Goal: Task Accomplishment & Management: Complete application form

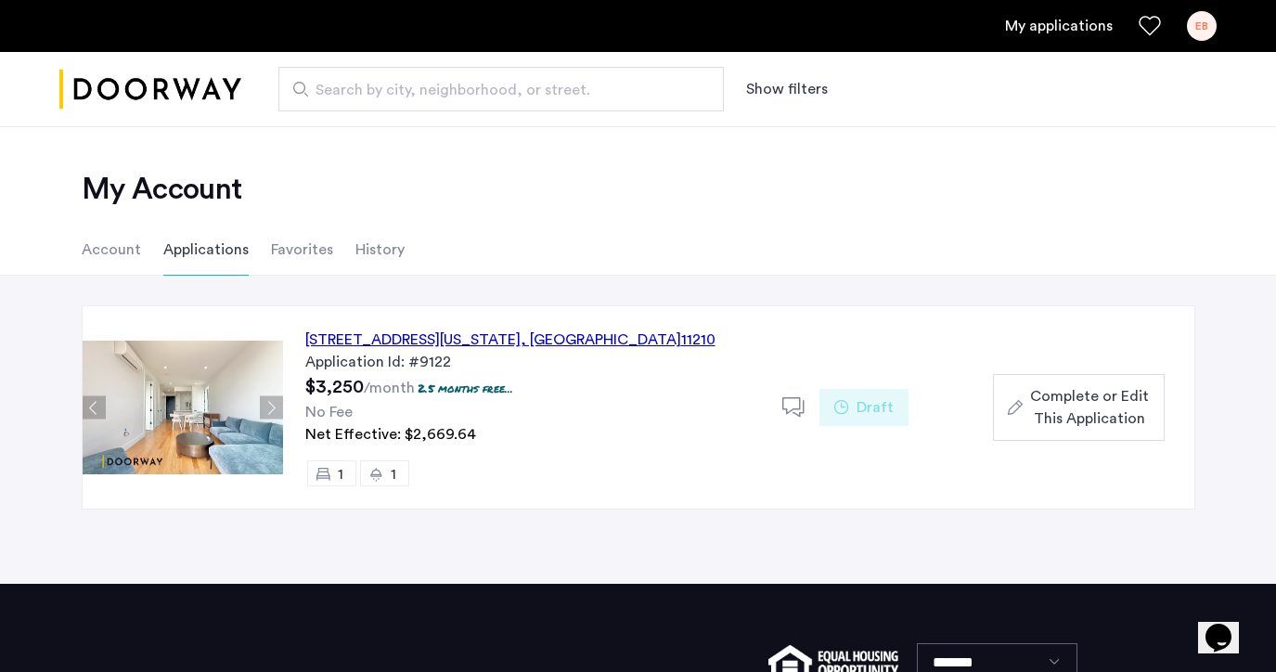
click at [427, 338] on div "1644 New York Avenue, Unit 6E, Brooklyn , NY 11210" at bounding box center [510, 339] width 410 height 22
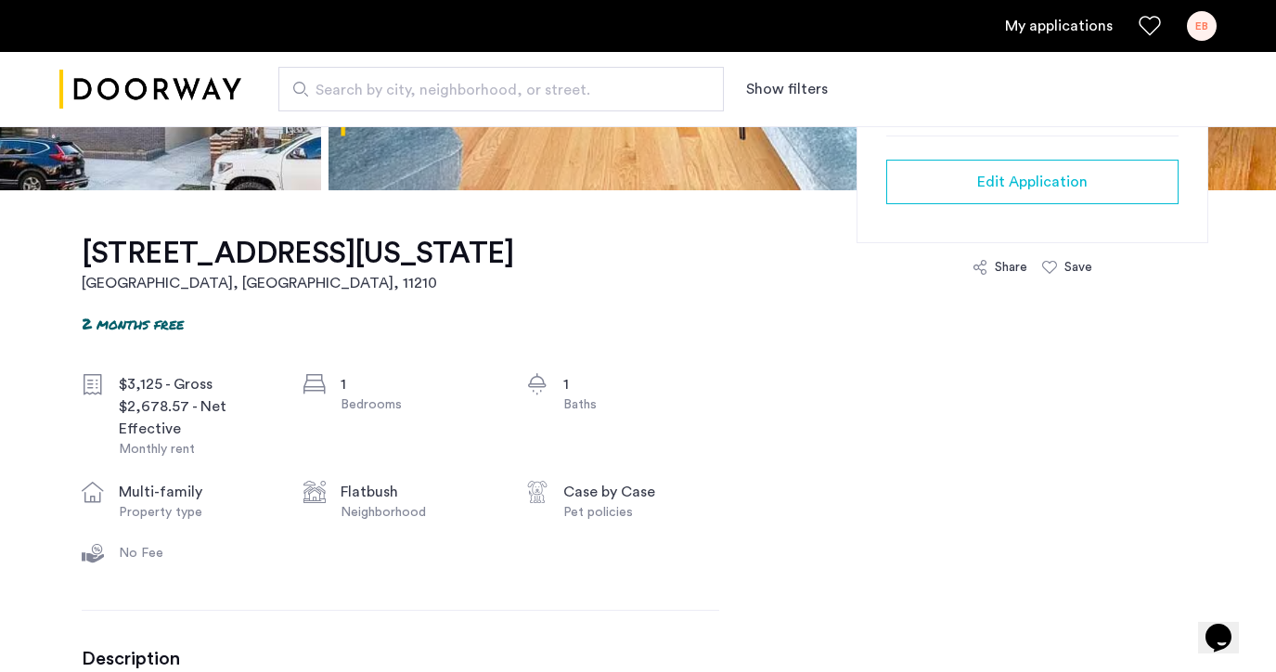
scroll to position [507, 0]
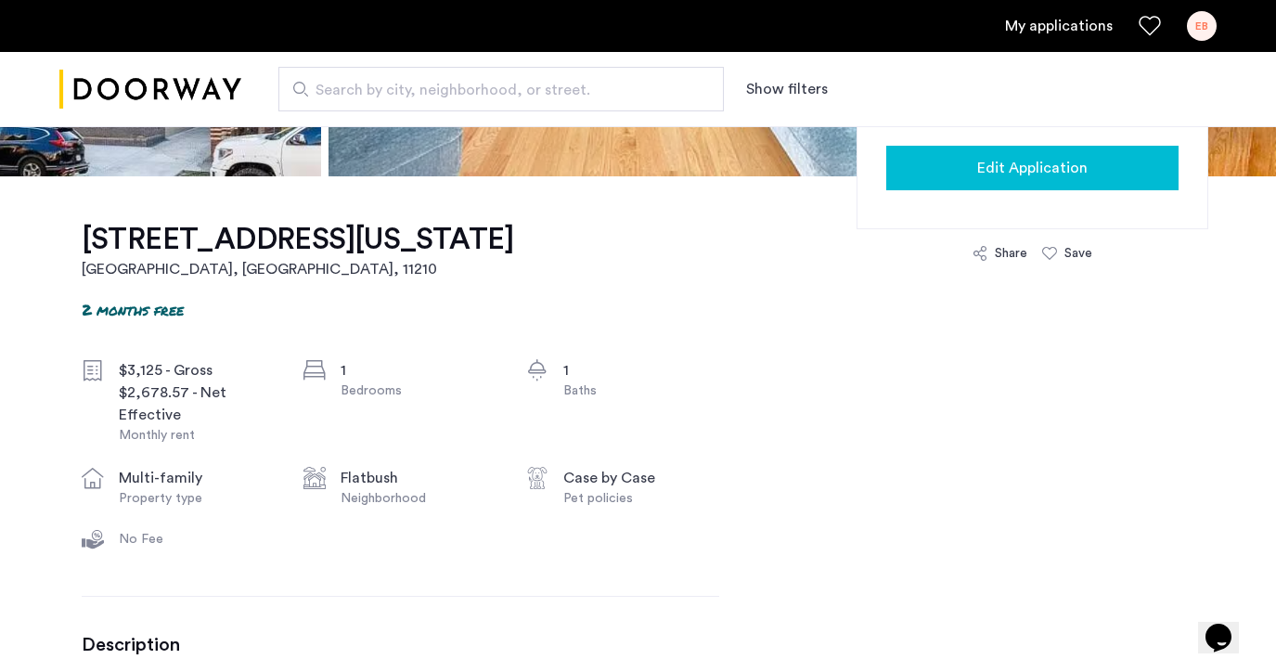
click at [916, 183] on button "Edit Application" at bounding box center [1032, 168] width 292 height 45
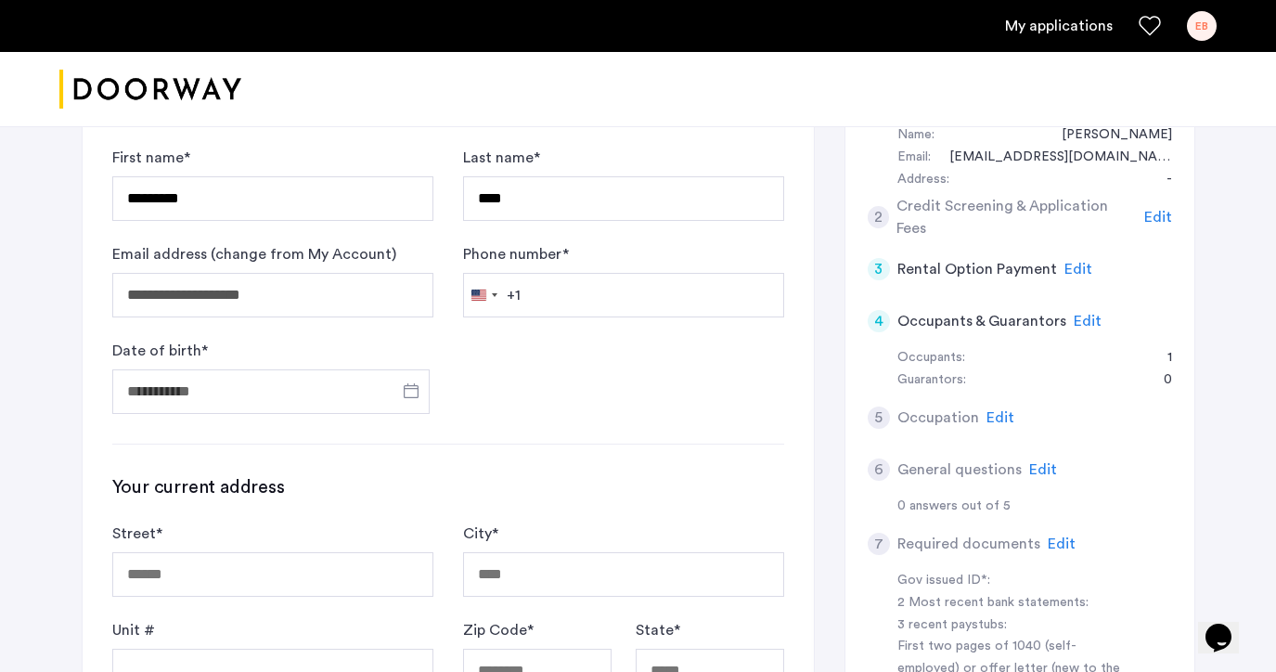
scroll to position [241, 0]
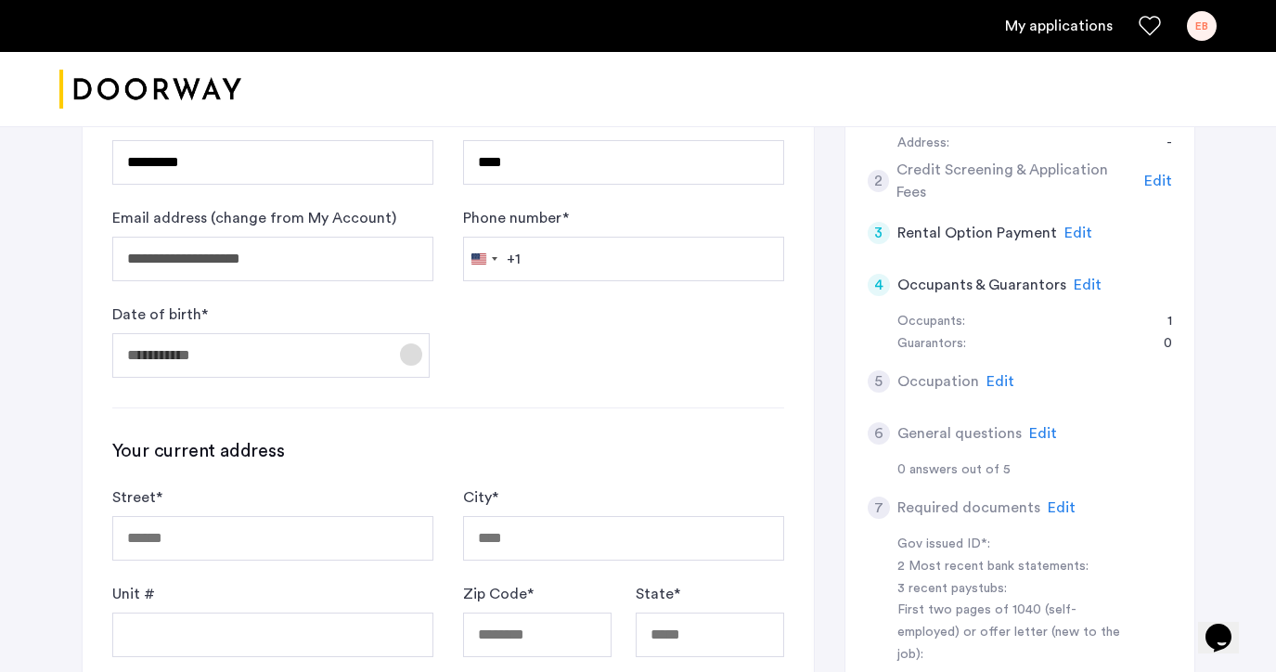
click at [404, 365] on span "Open calendar" at bounding box center [411, 354] width 45 height 45
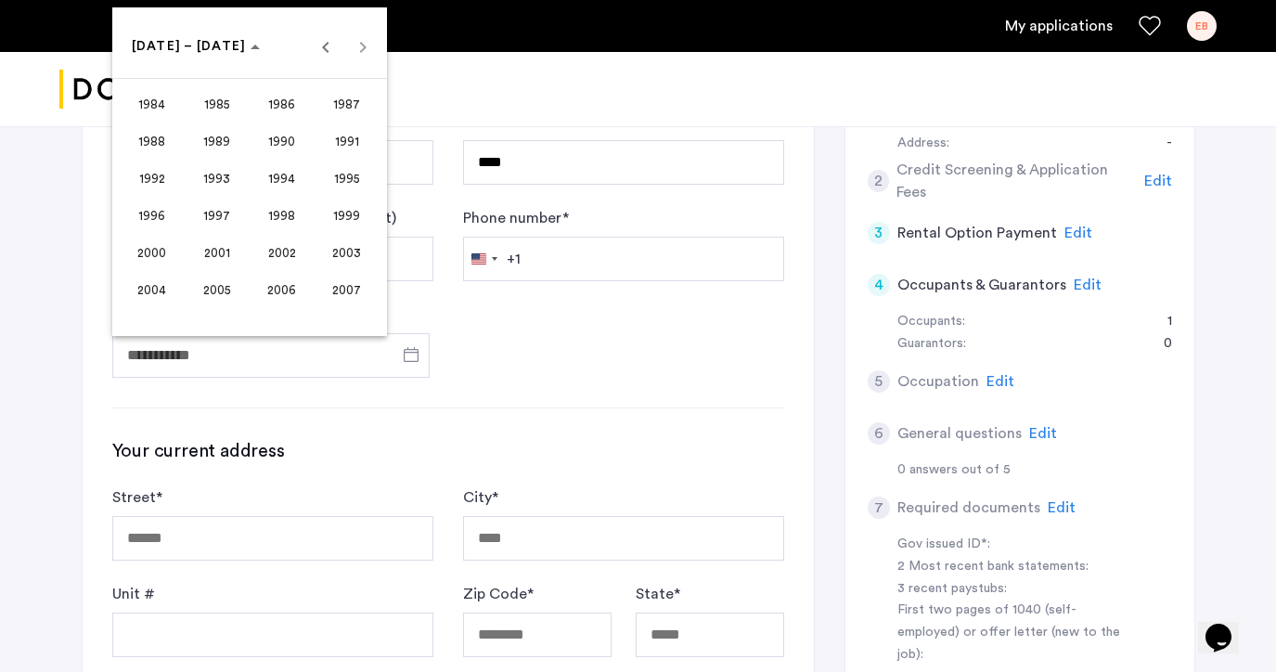
click at [215, 244] on span "2001" at bounding box center [216, 252] width 58 height 33
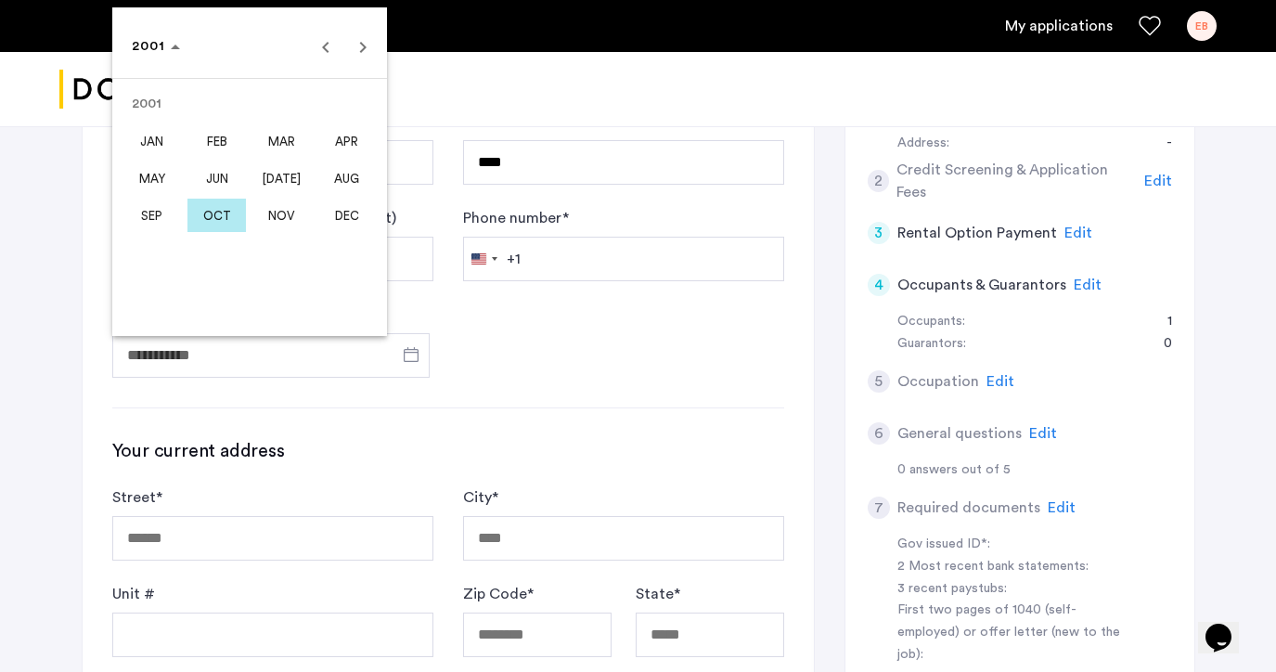
click at [348, 227] on span "DEC" at bounding box center [346, 215] width 58 height 33
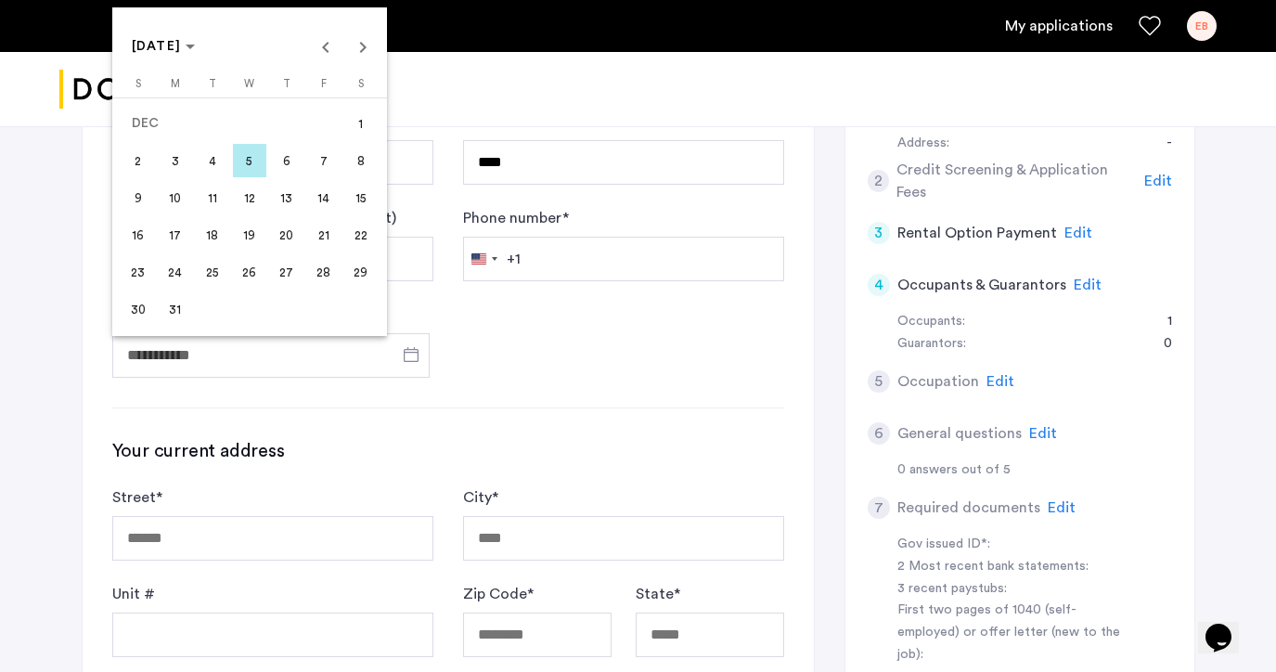
click at [245, 199] on span "12" at bounding box center [249, 197] width 33 height 33
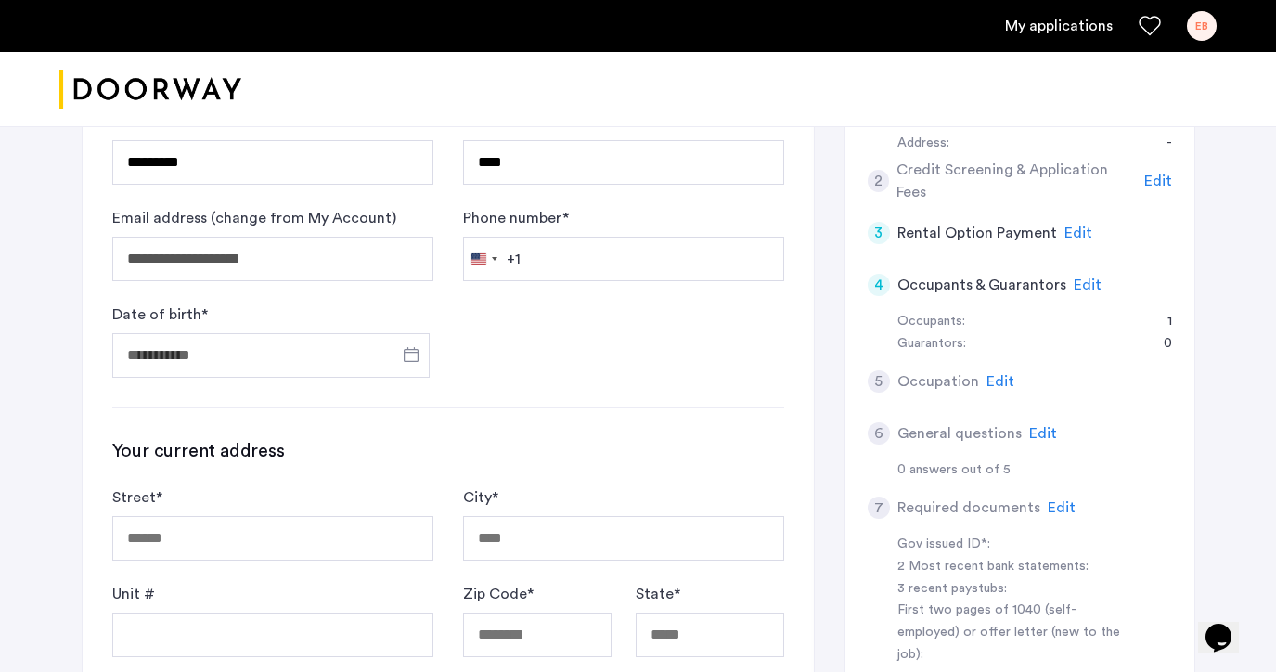
type input "**********"
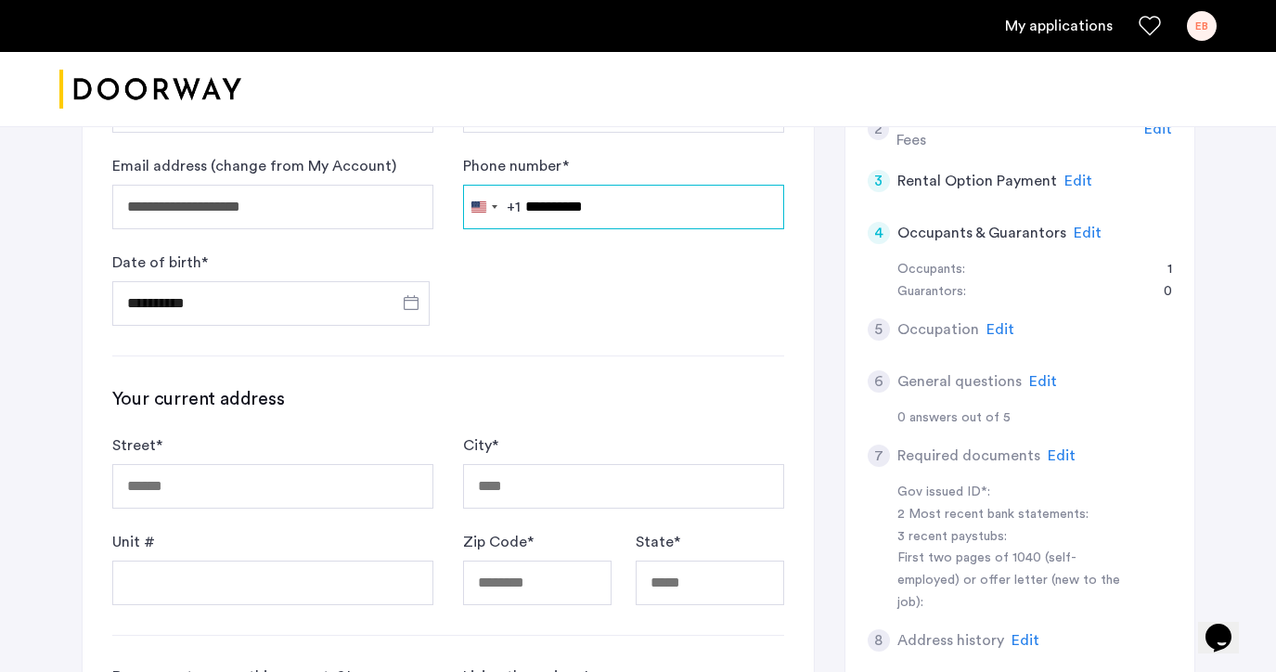
scroll to position [320, 0]
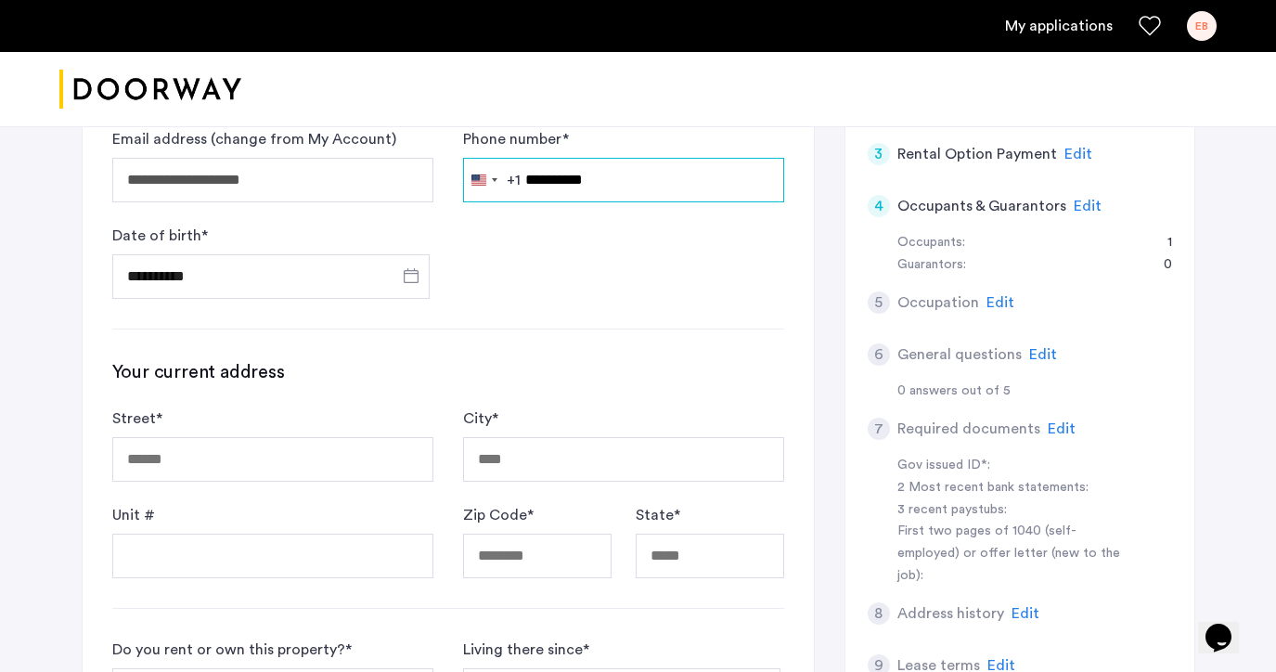
type input "**********"
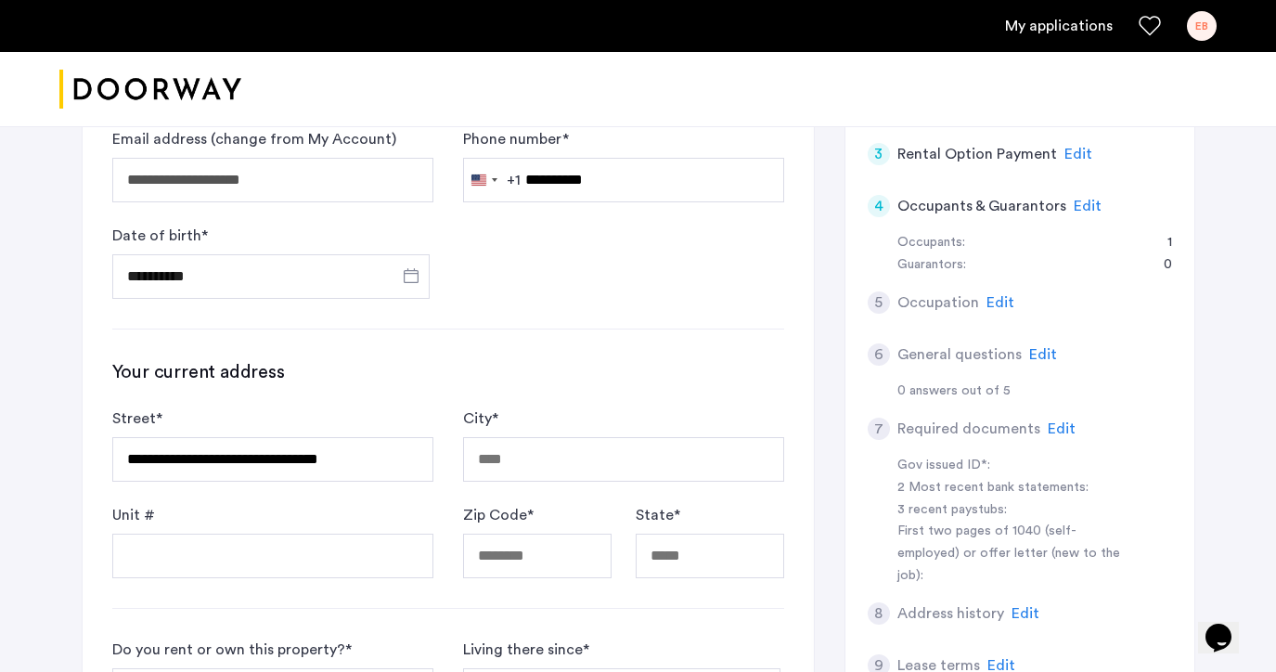
type input "**********"
type input "******"
type input "*****"
type input "**"
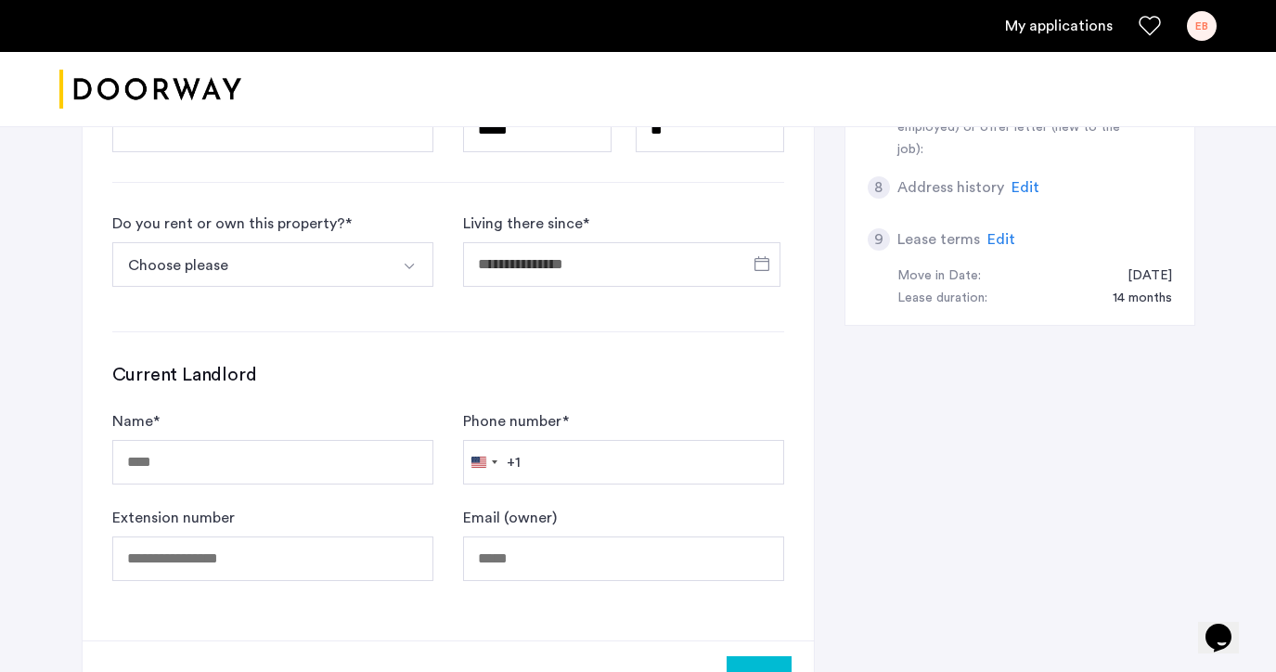
scroll to position [745, 0]
click at [301, 259] on button "Choose please" at bounding box center [250, 265] width 277 height 45
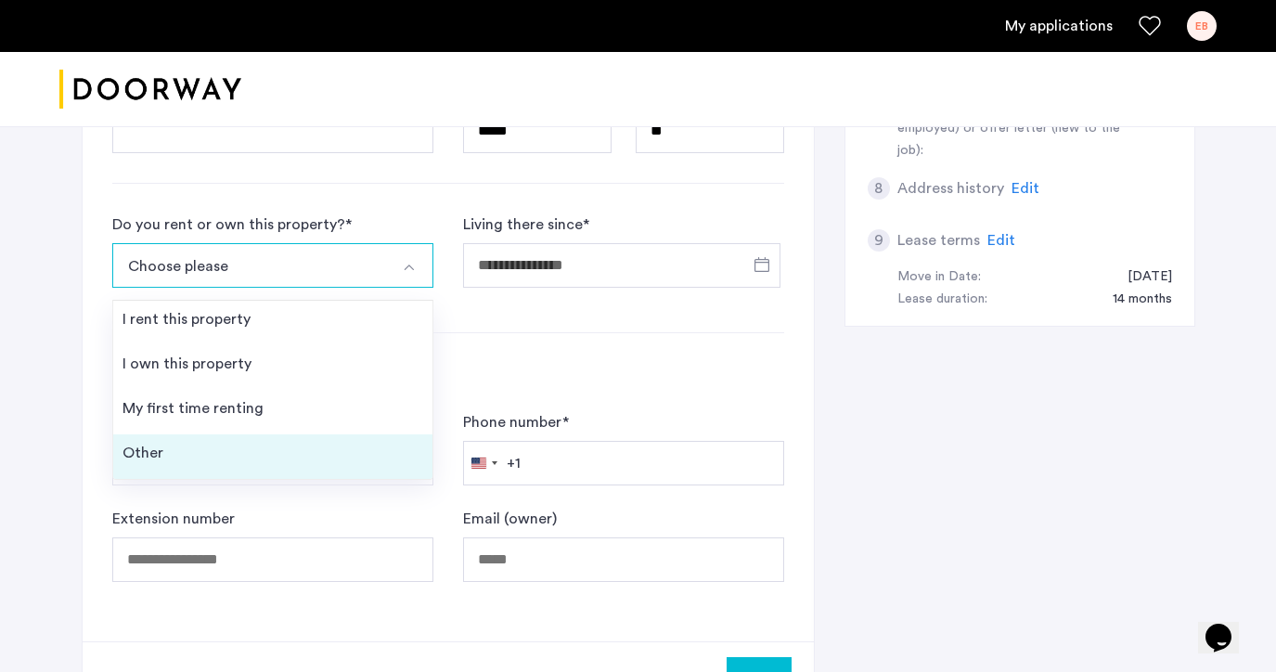
click at [287, 446] on li "Other" at bounding box center [272, 456] width 319 height 45
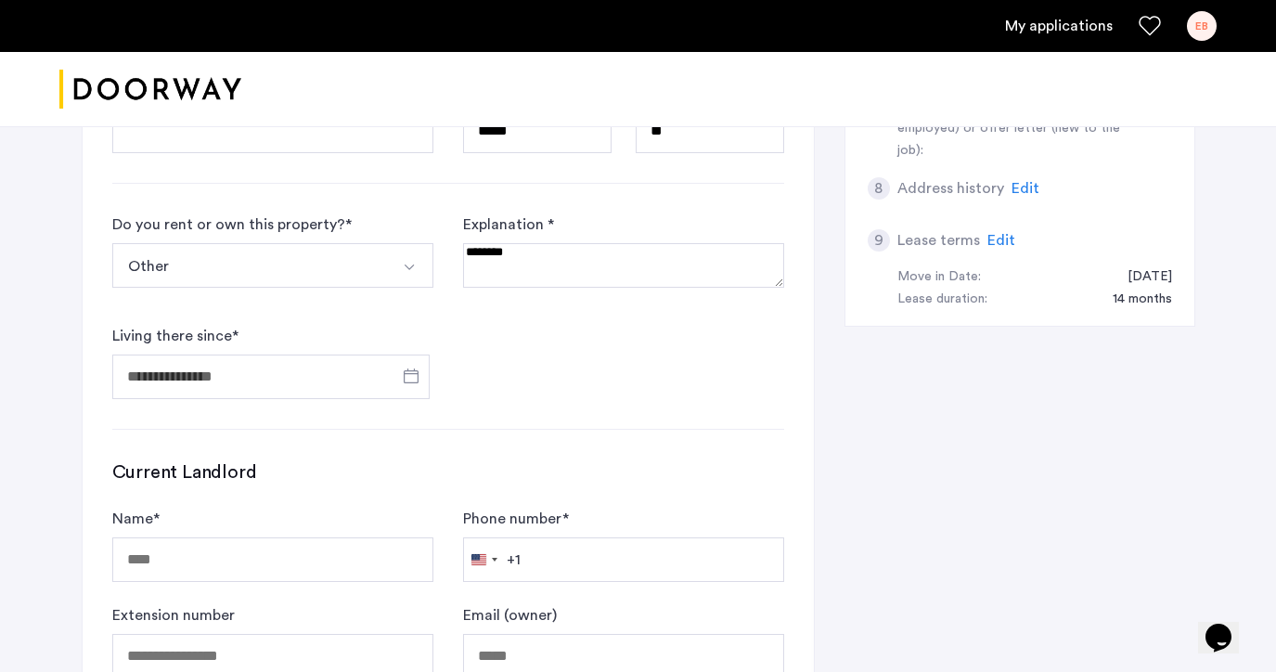
click at [519, 267] on textarea at bounding box center [623, 265] width 321 height 45
type textarea "**********"
click at [403, 379] on span "Open calendar" at bounding box center [411, 375] width 45 height 45
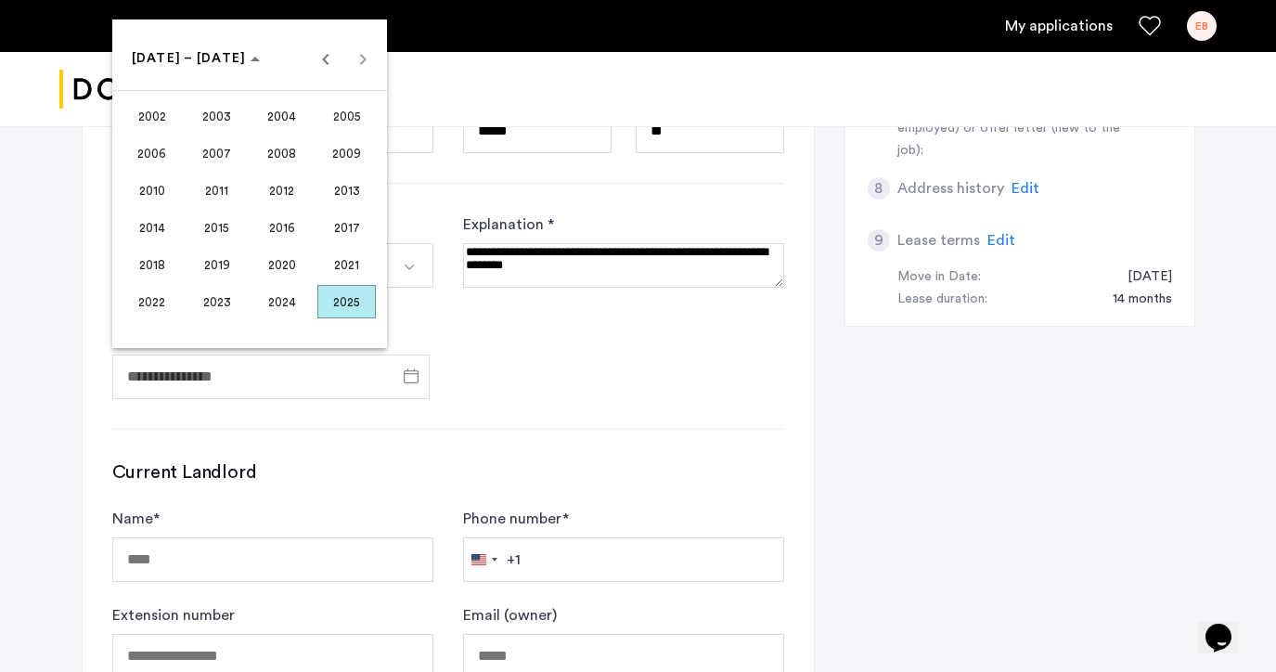
click at [229, 123] on span "2003" at bounding box center [216, 115] width 58 height 33
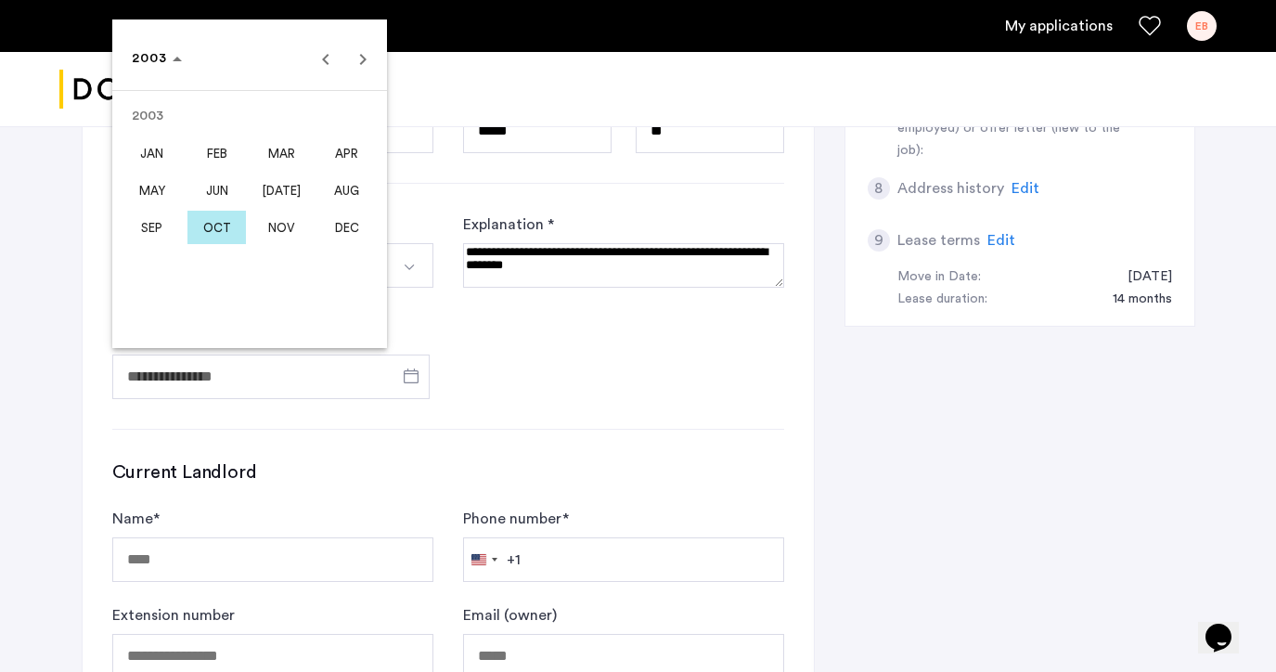
click at [302, 155] on span "MAR" at bounding box center [281, 152] width 58 height 33
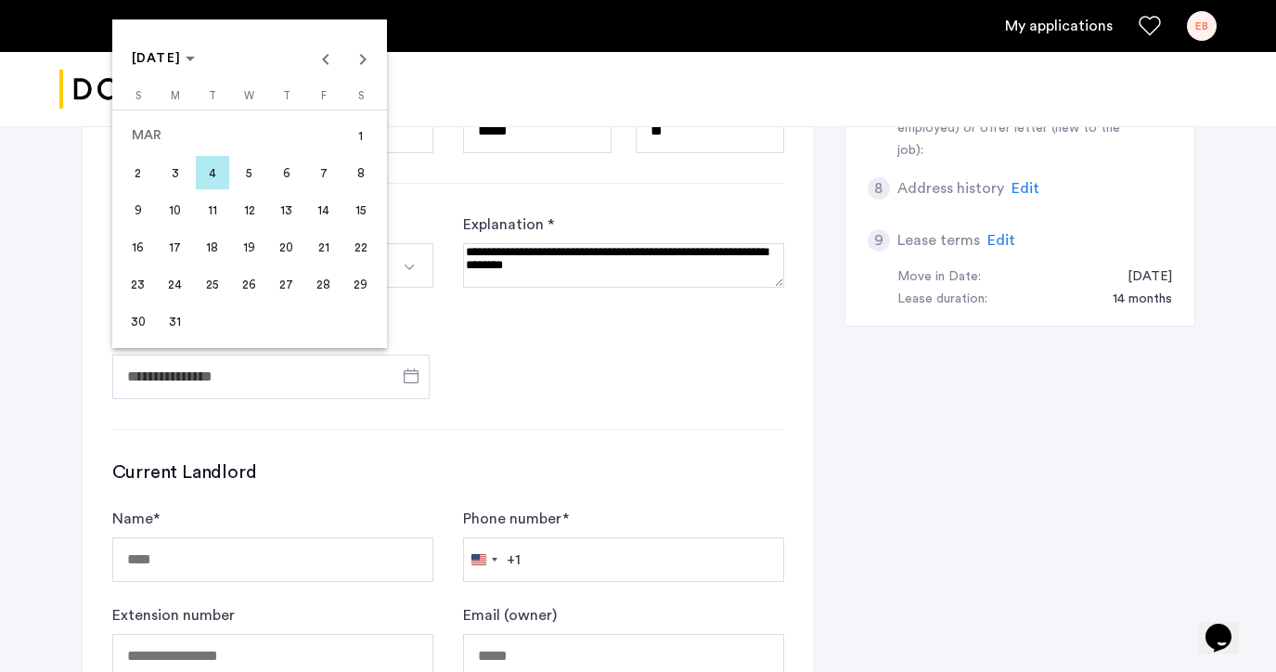
click at [358, 134] on span "1" at bounding box center [360, 135] width 33 height 33
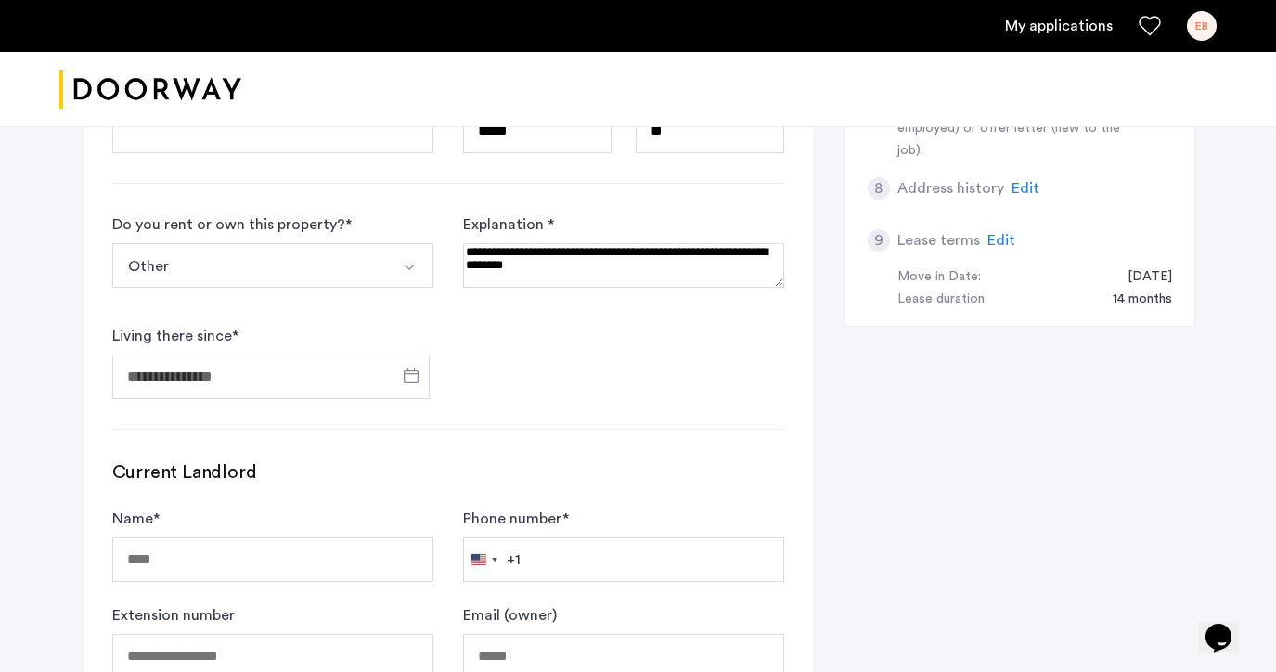
type input "**********"
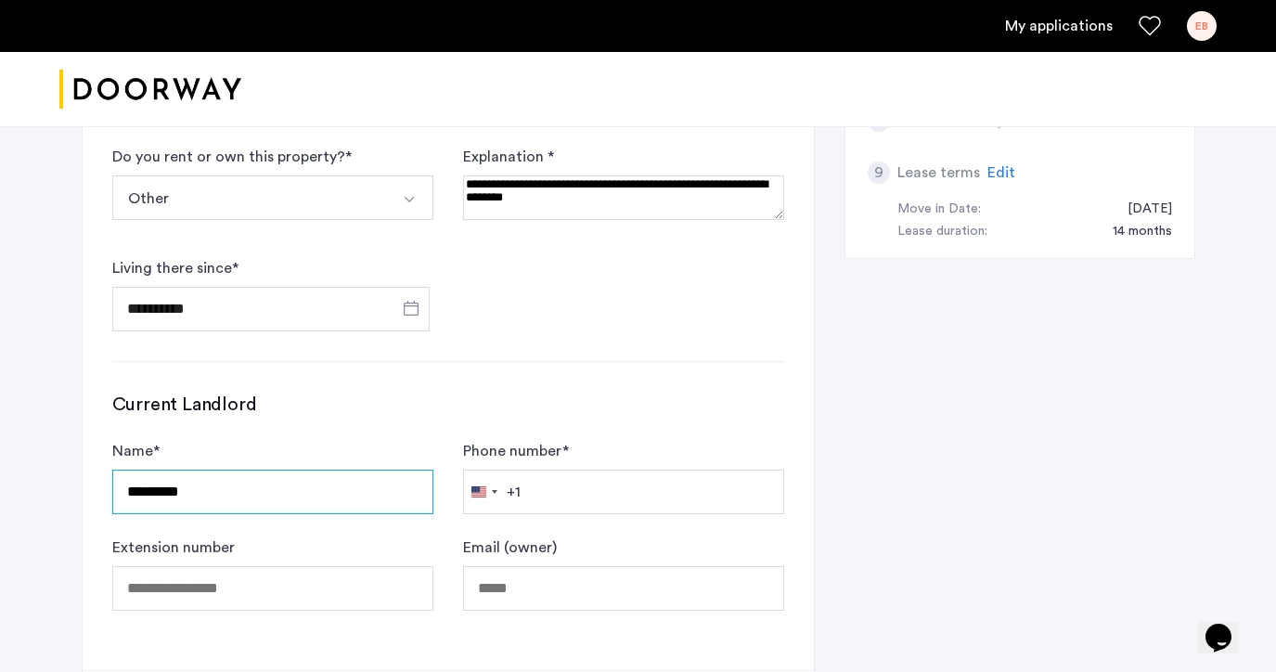
scroll to position [812, 0]
type input "*********"
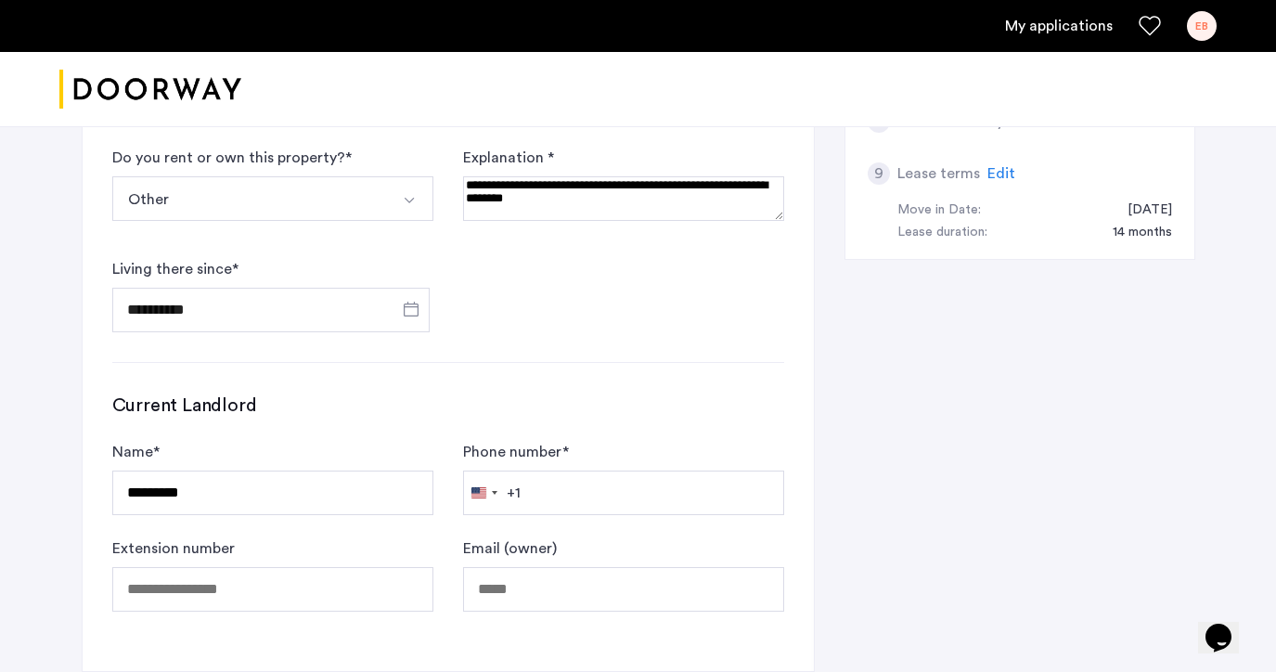
click at [751, 179] on textarea at bounding box center [623, 198] width 321 height 45
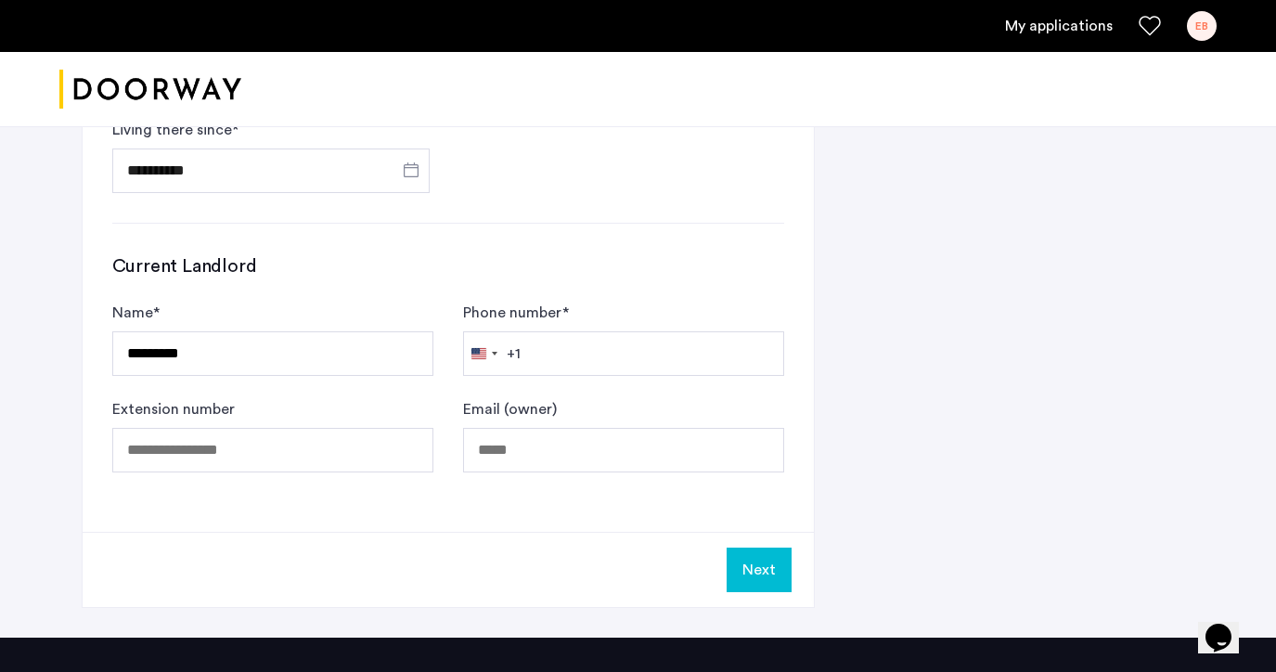
scroll to position [950, 0]
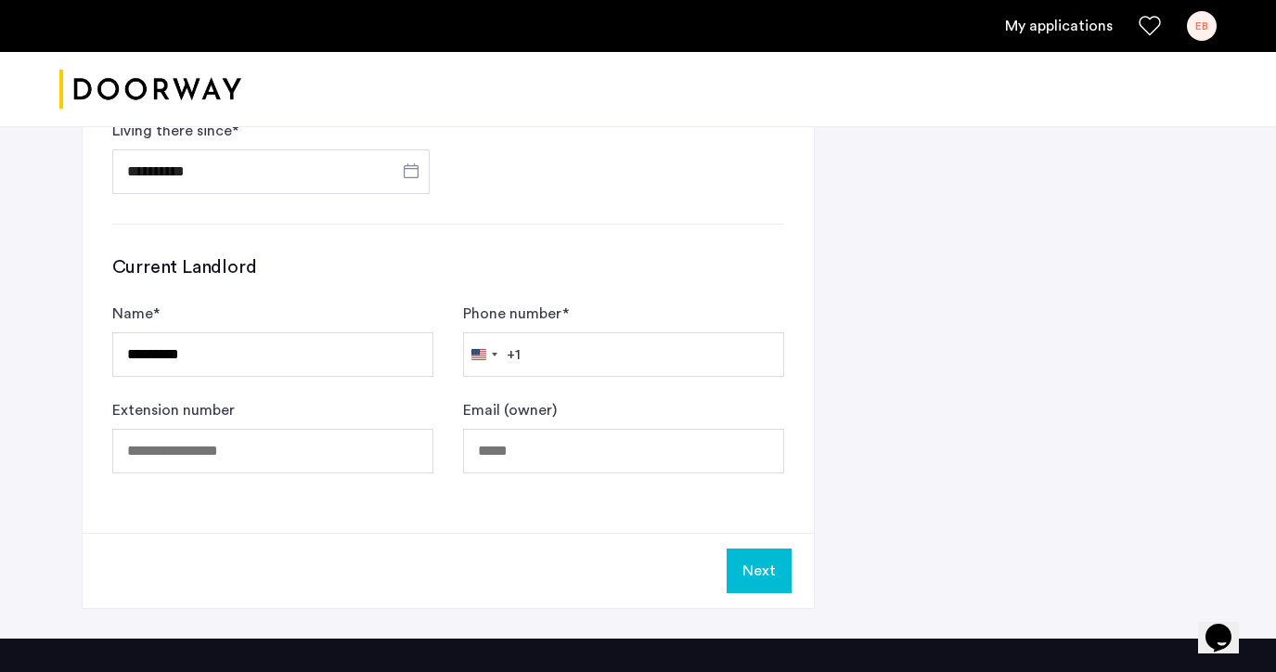
type textarea "**********"
type input "**********"
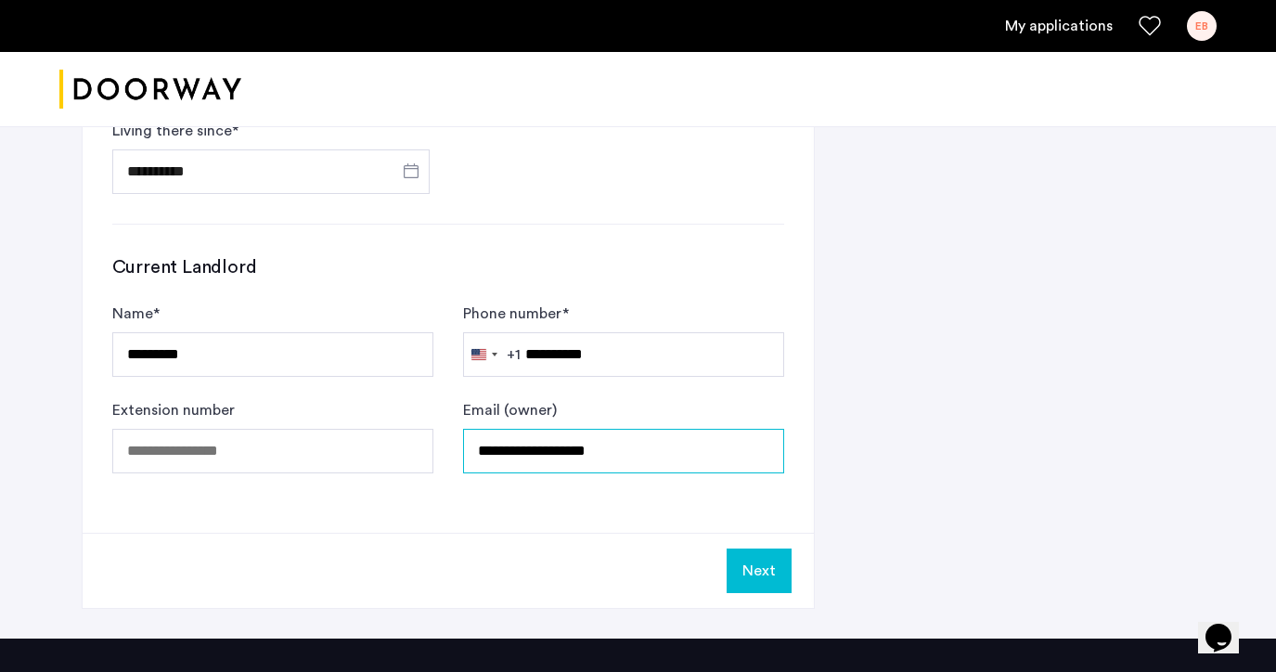
type input "**********"
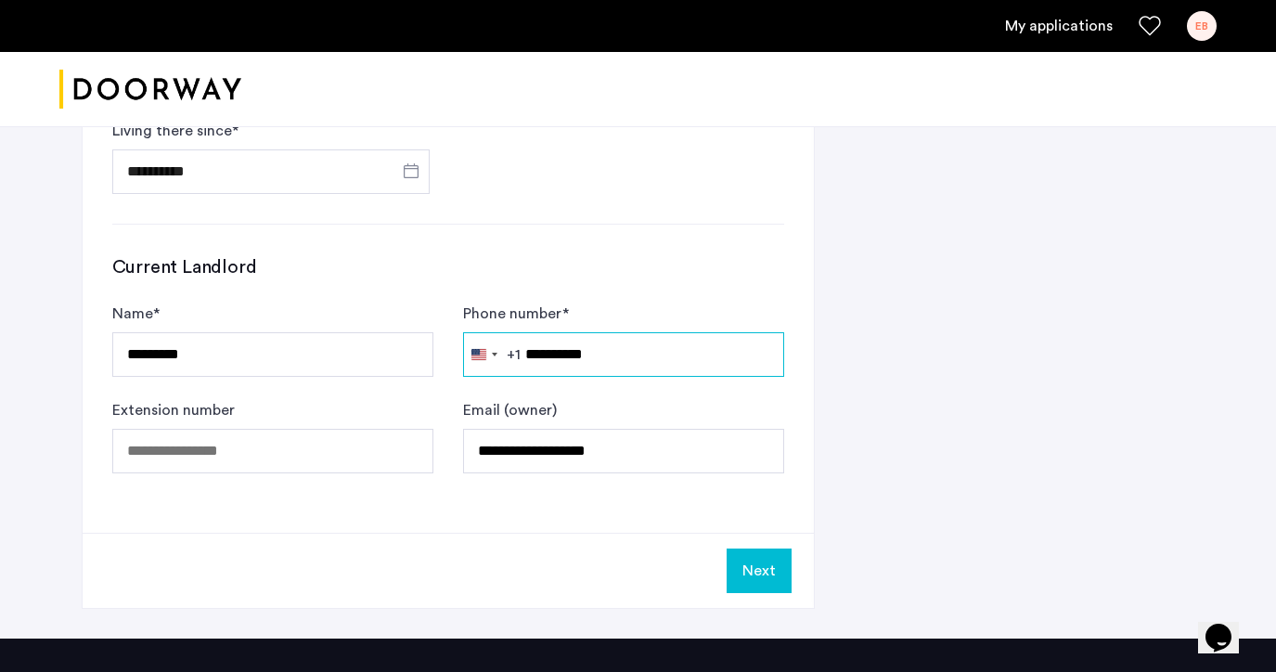
drag, startPoint x: 643, startPoint y: 348, endPoint x: 558, endPoint y: 350, distance: 85.4
click at [558, 350] on input "**********" at bounding box center [623, 354] width 321 height 45
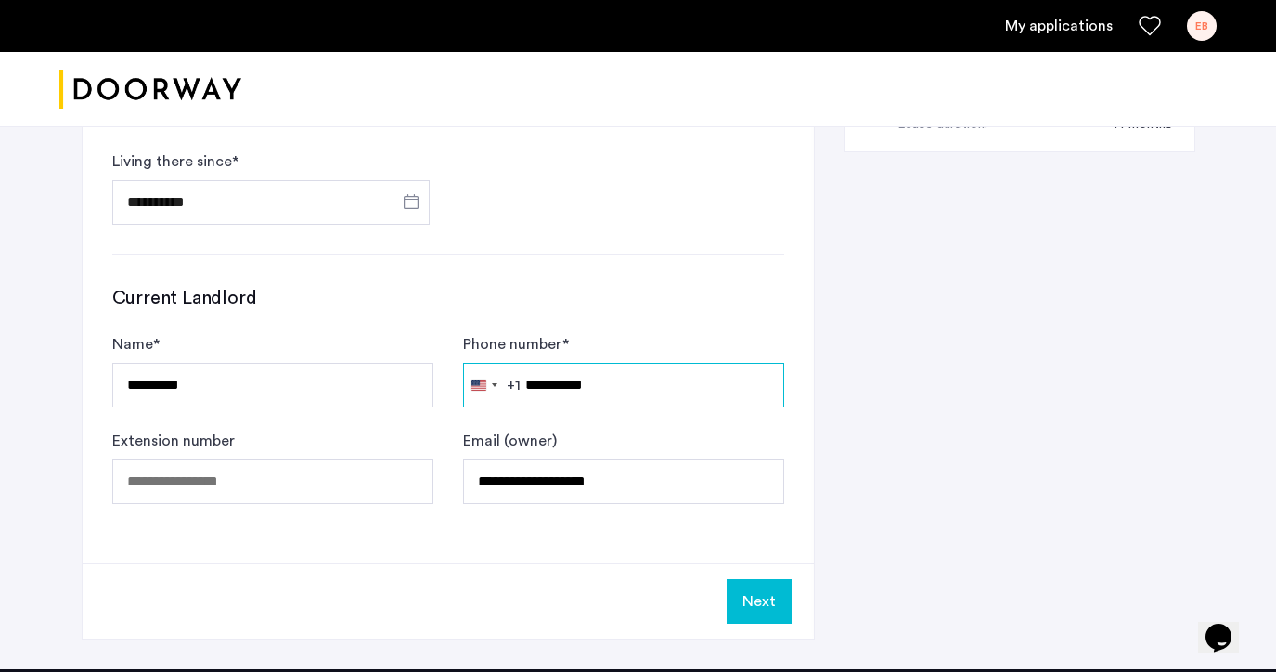
scroll to position [920, 0]
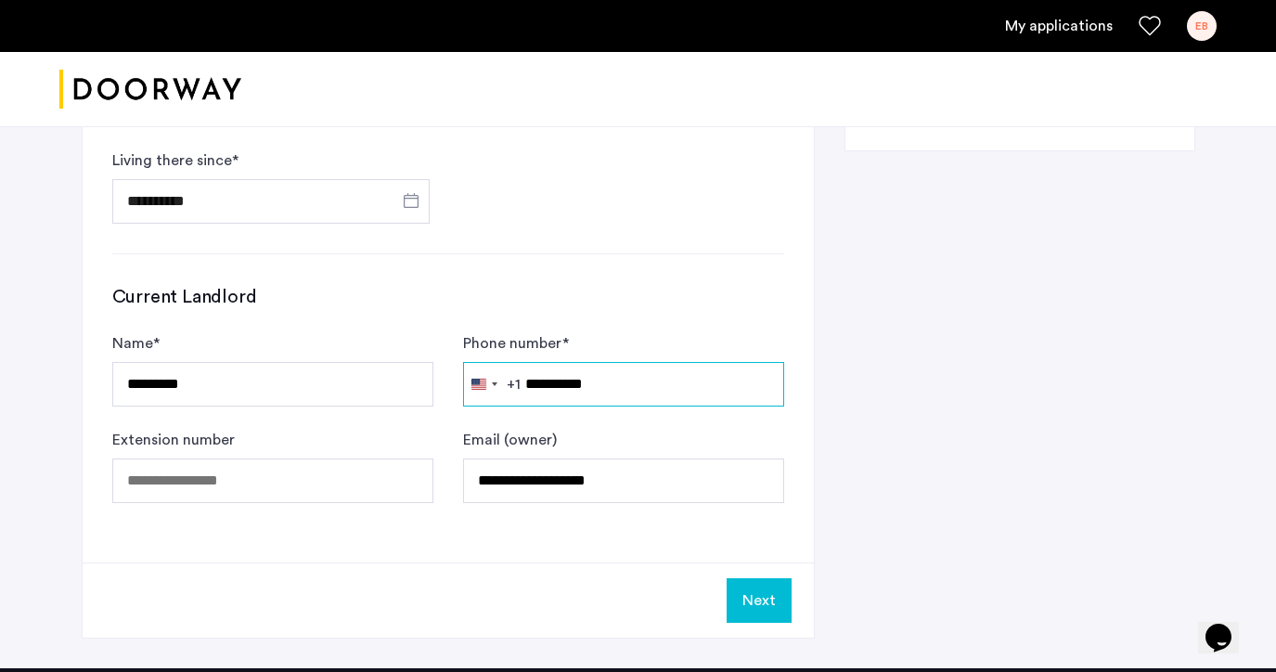
type input "**********"
click at [778, 598] on button "Next" at bounding box center [758, 600] width 65 height 45
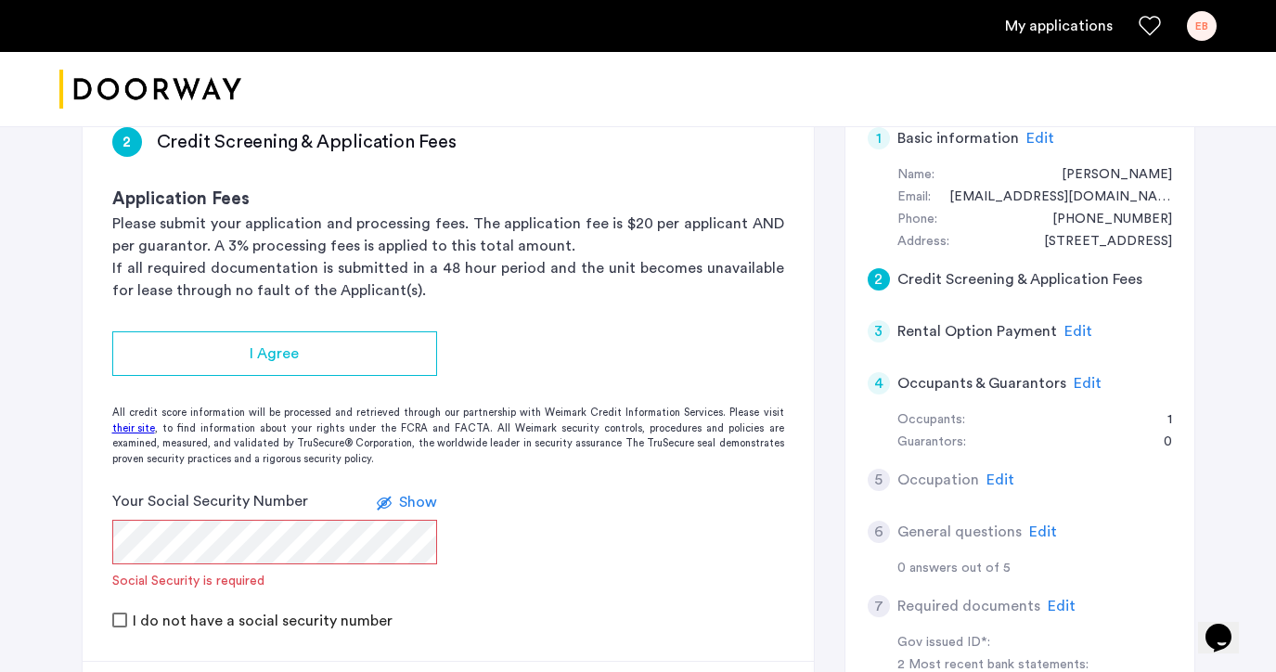
scroll to position [158, 0]
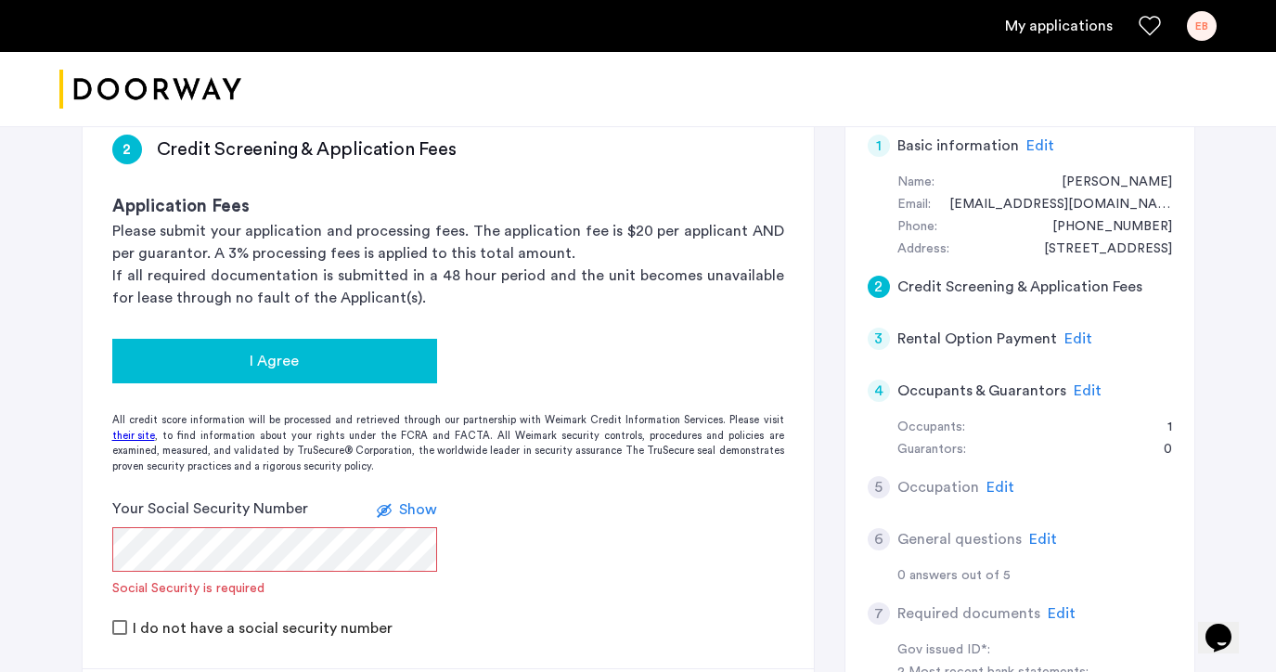
click at [297, 358] on span "I Agree" at bounding box center [274, 361] width 49 height 22
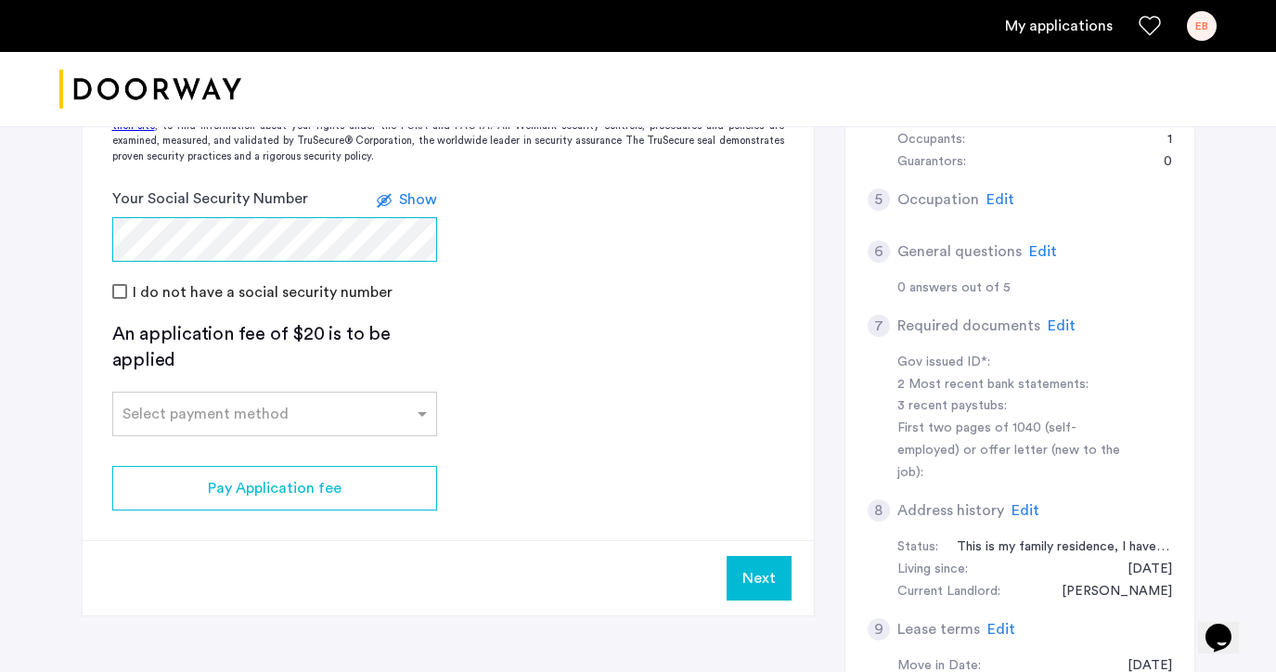
scroll to position [444, 0]
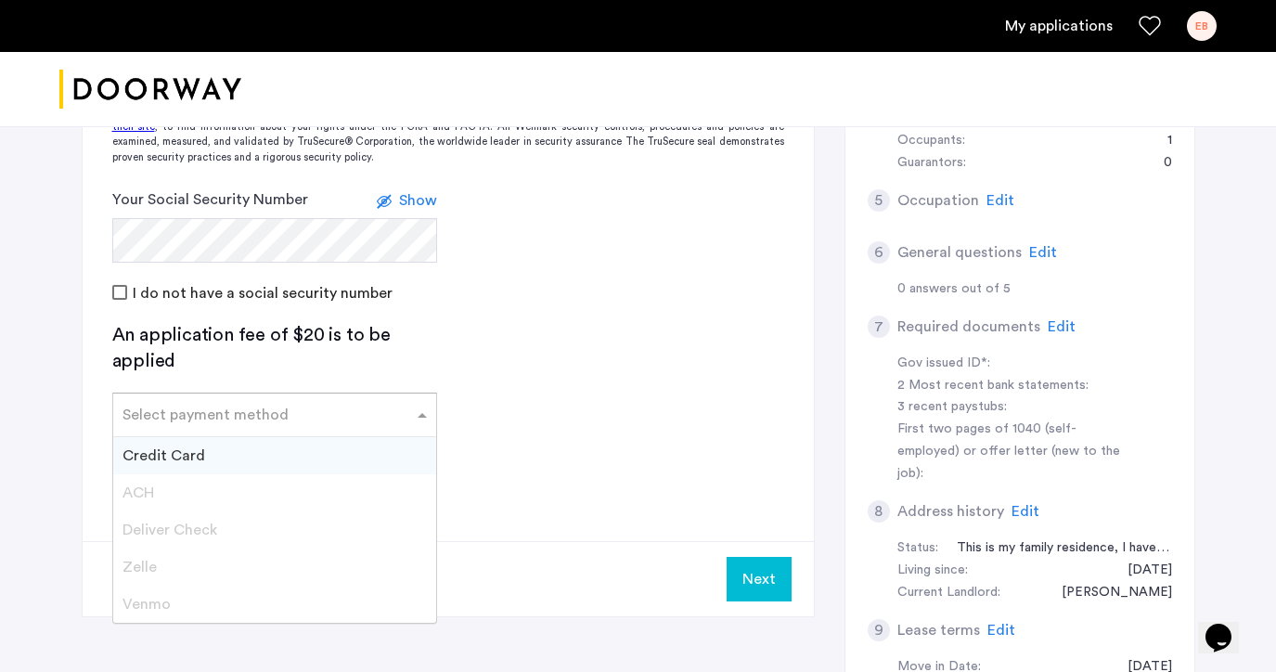
click at [301, 417] on div at bounding box center [274, 409] width 323 height 22
click at [253, 448] on div "Credit Card" at bounding box center [274, 455] width 323 height 37
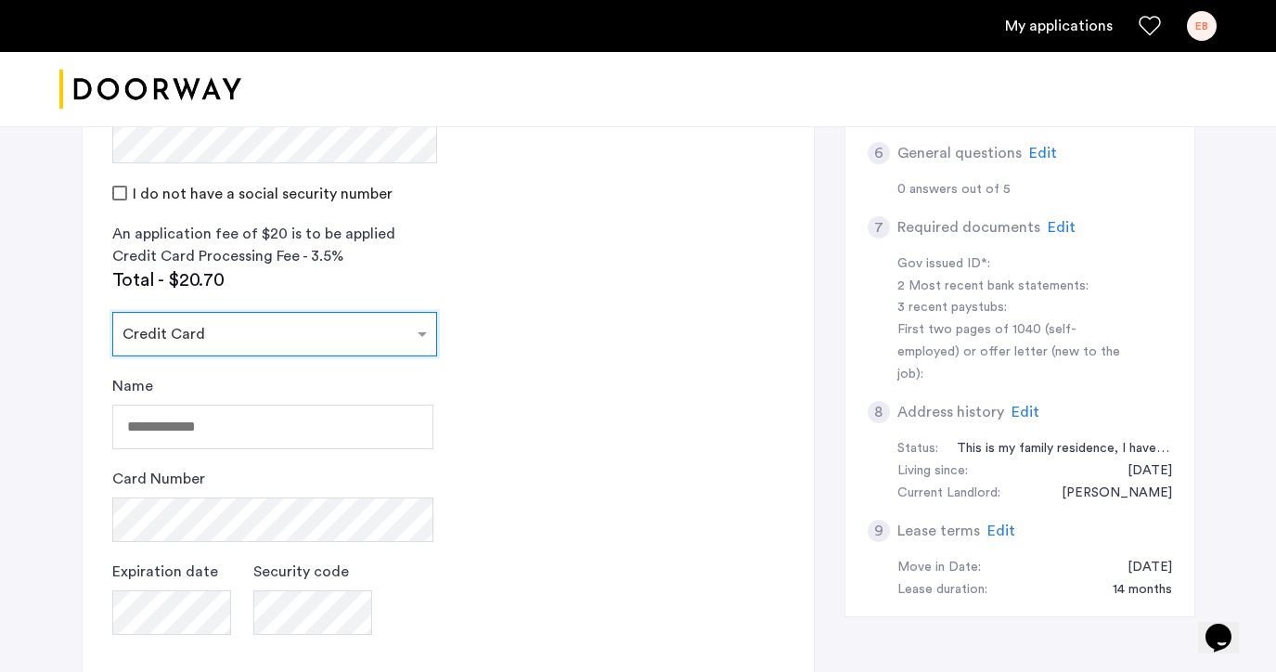
scroll to position [545, 0]
click at [135, 413] on input "Name" at bounding box center [272, 425] width 321 height 45
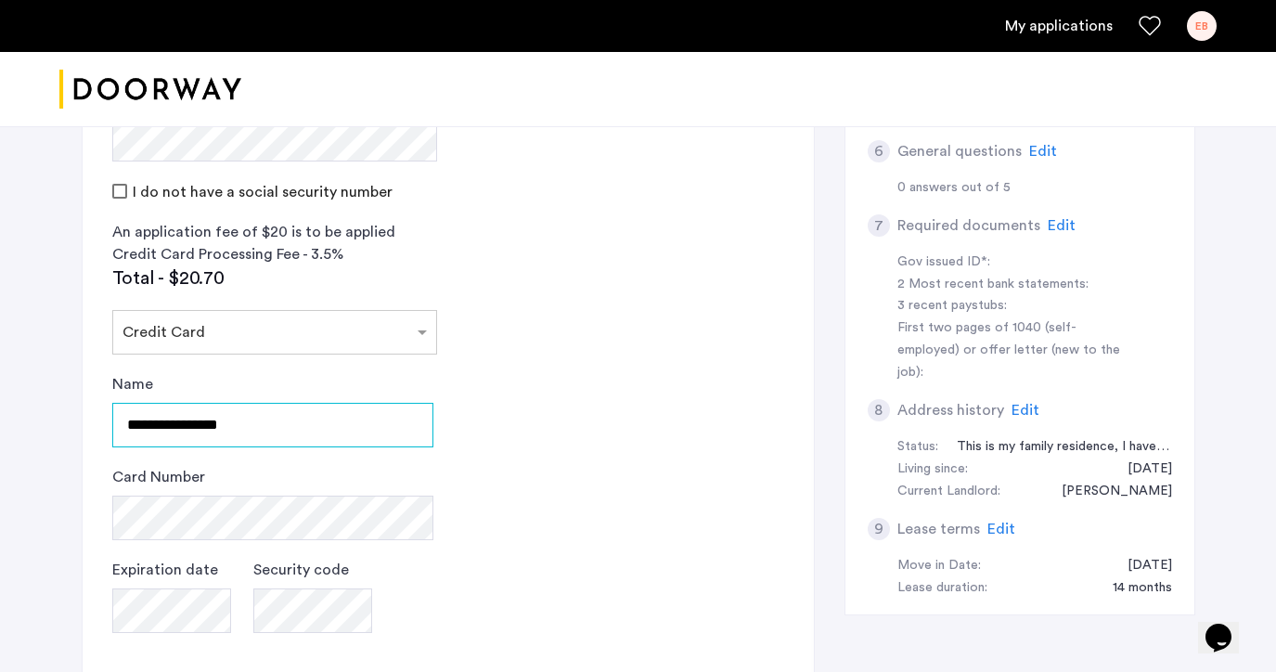
type input "**********"
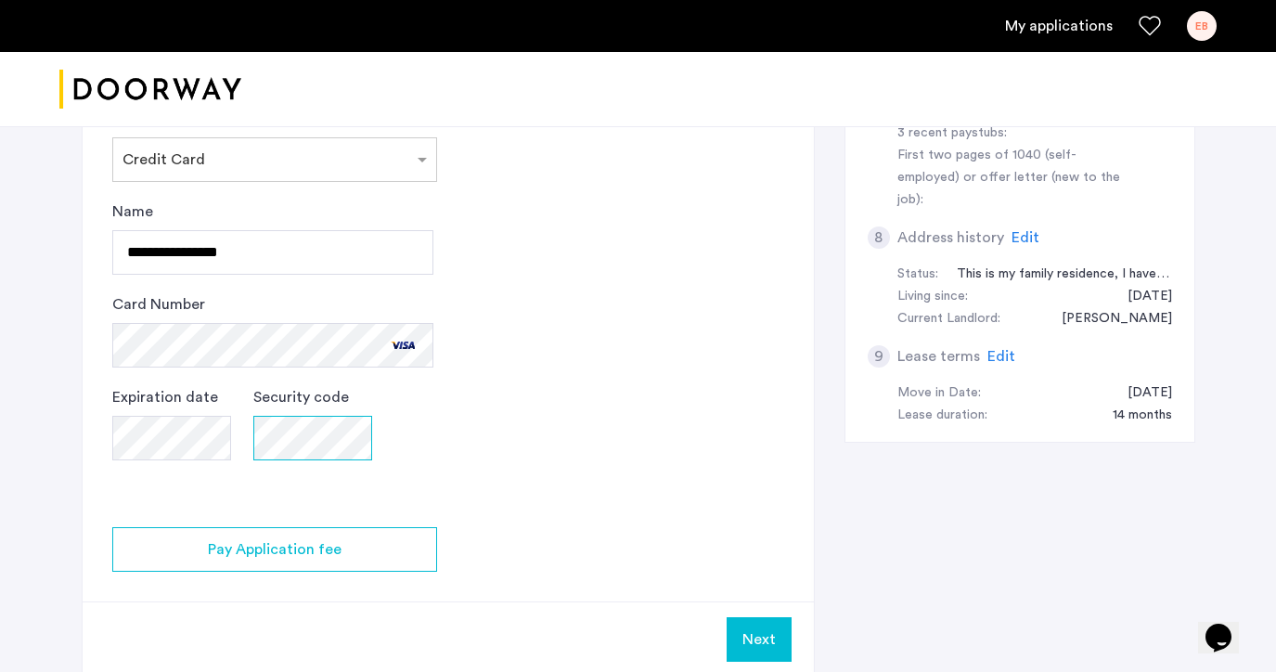
scroll to position [727, 0]
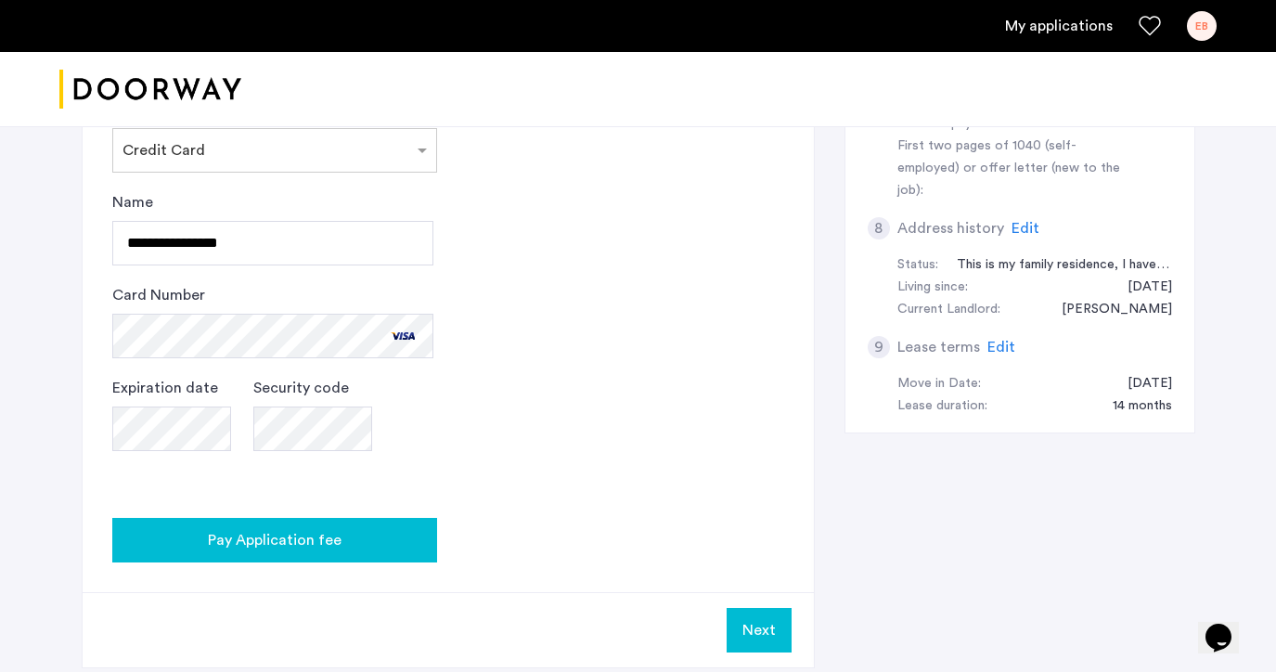
click at [229, 548] on span "Pay Application fee" at bounding box center [275, 540] width 134 height 22
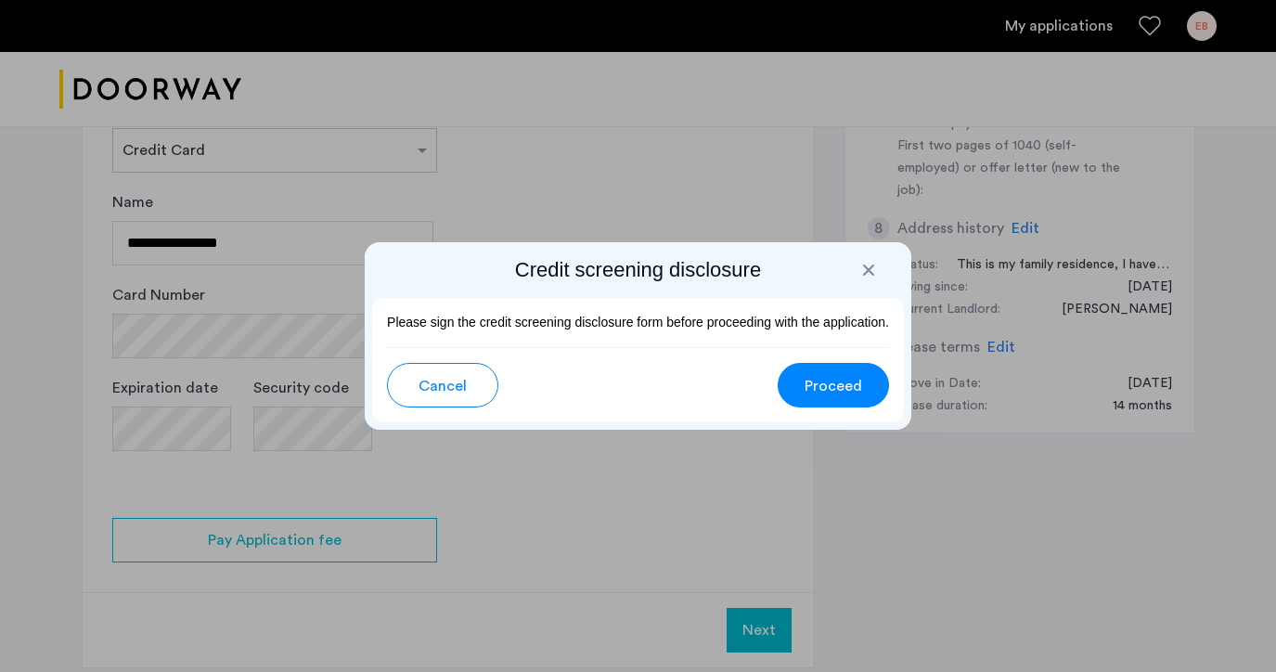
click at [816, 380] on span "Proceed" at bounding box center [833, 386] width 58 height 22
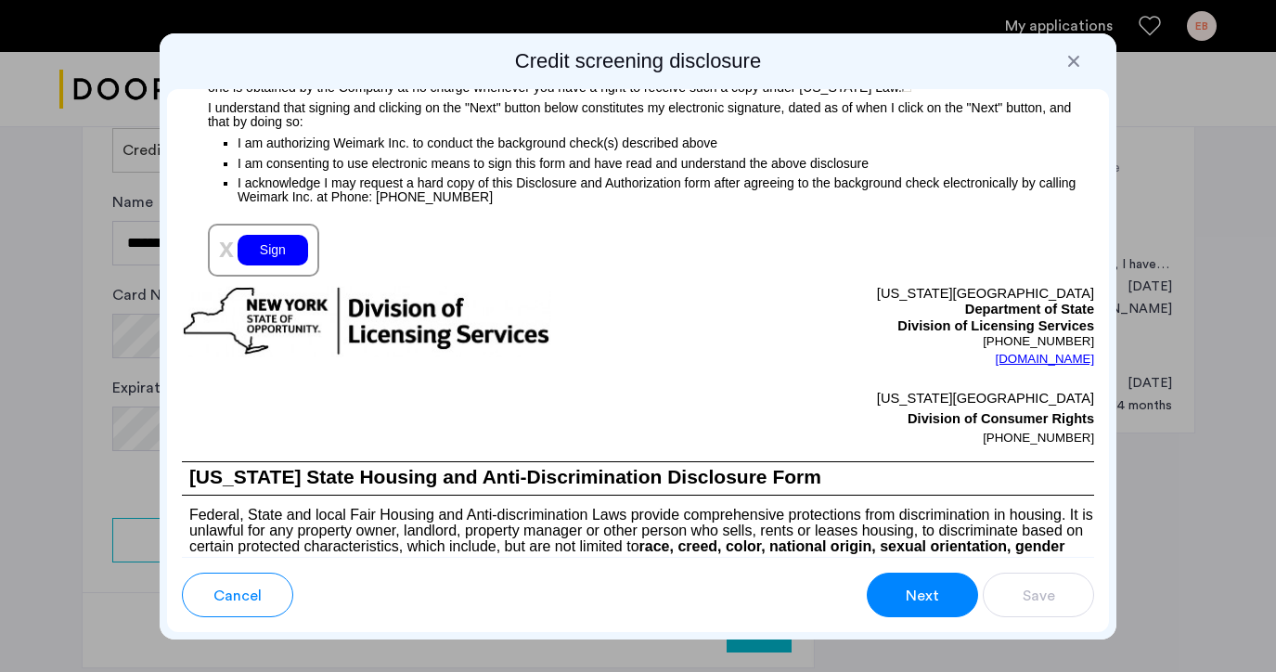
scroll to position [2202, 0]
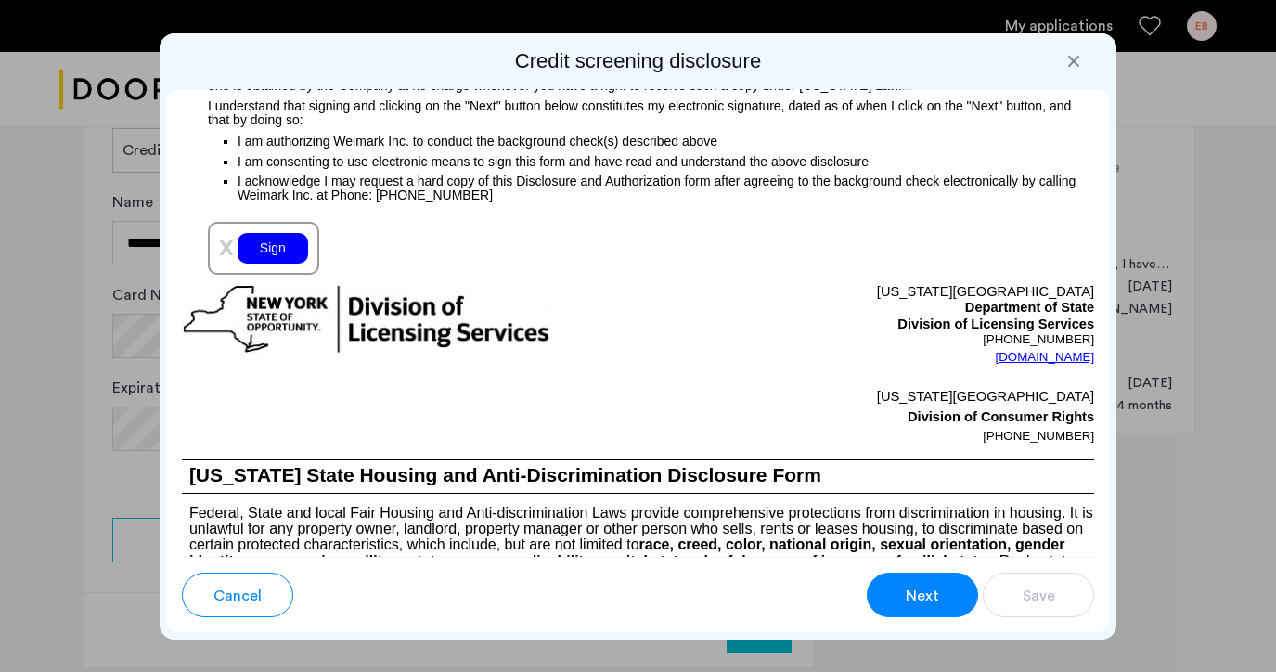
click at [272, 263] on div "Sign" at bounding box center [272, 248] width 71 height 31
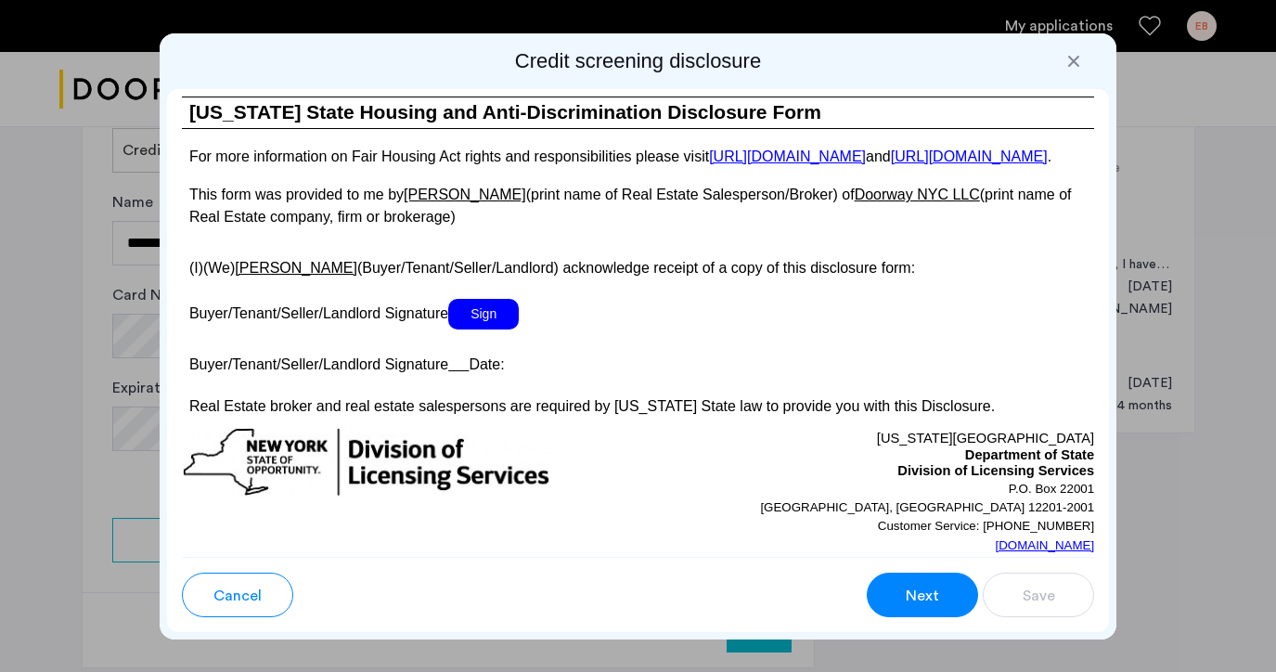
scroll to position [3661, 0]
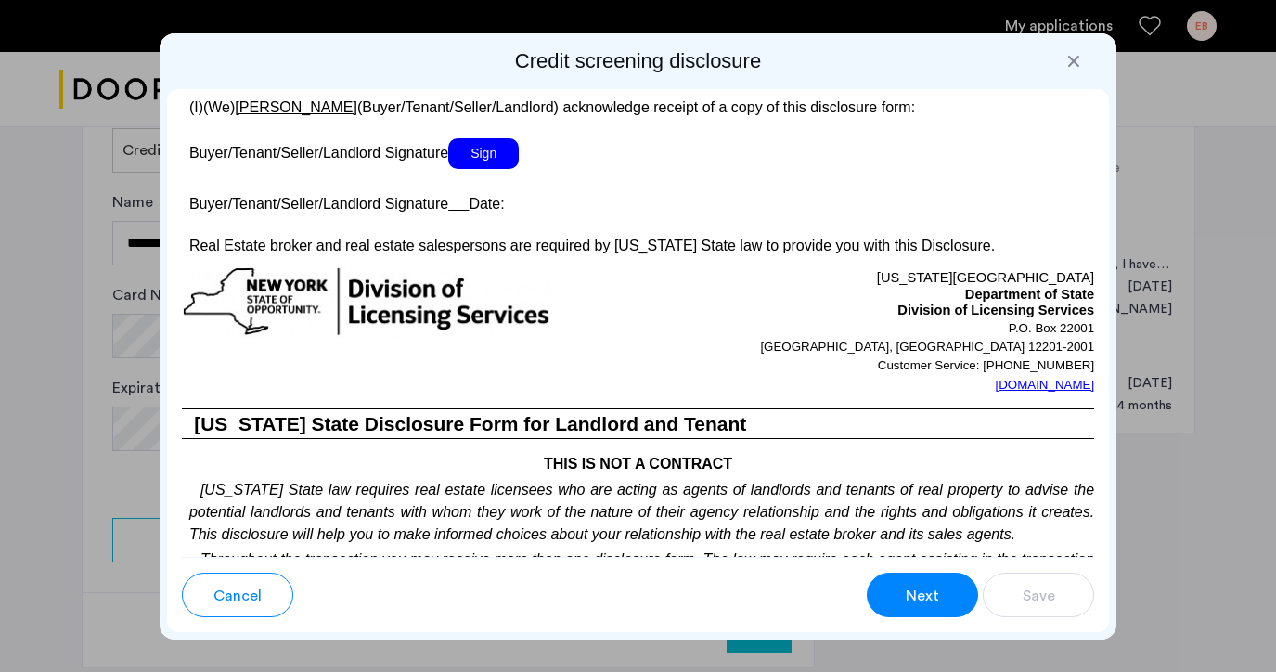
click at [475, 169] on span "Sign" at bounding box center [483, 153] width 71 height 31
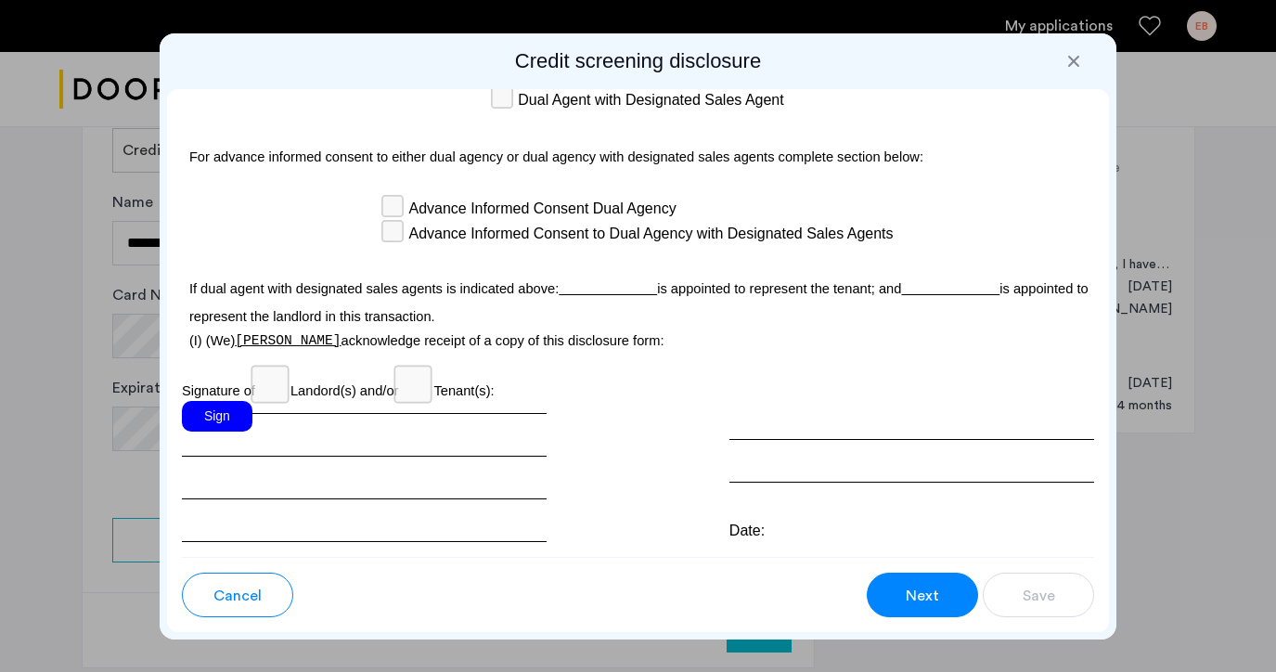
scroll to position [5611, 0]
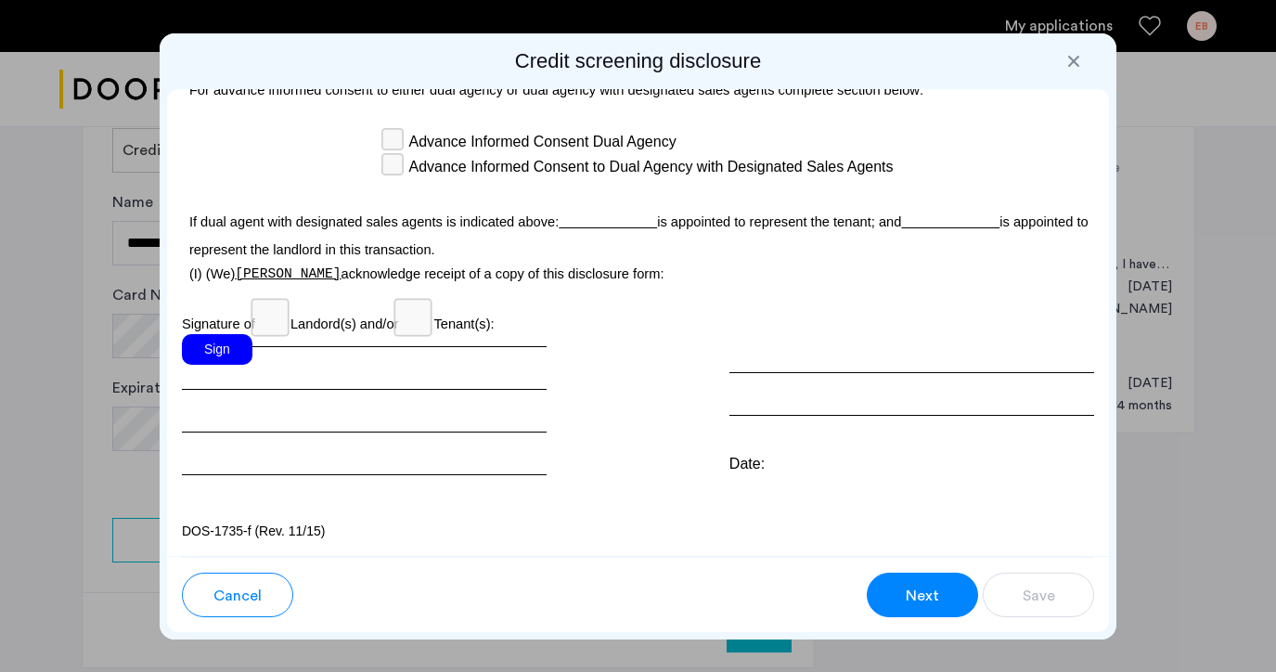
click at [219, 365] on div "Sign" at bounding box center [217, 349] width 71 height 31
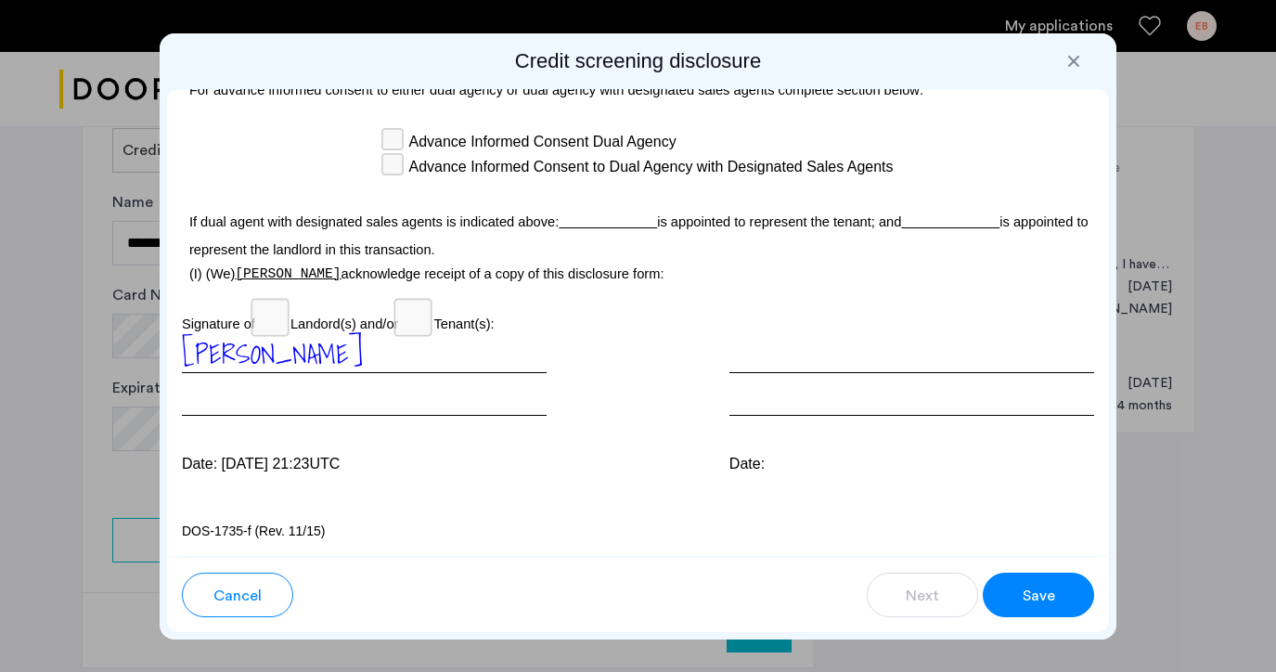
scroll to position [5713, 0]
click at [1036, 596] on span "Save" at bounding box center [1038, 595] width 32 height 22
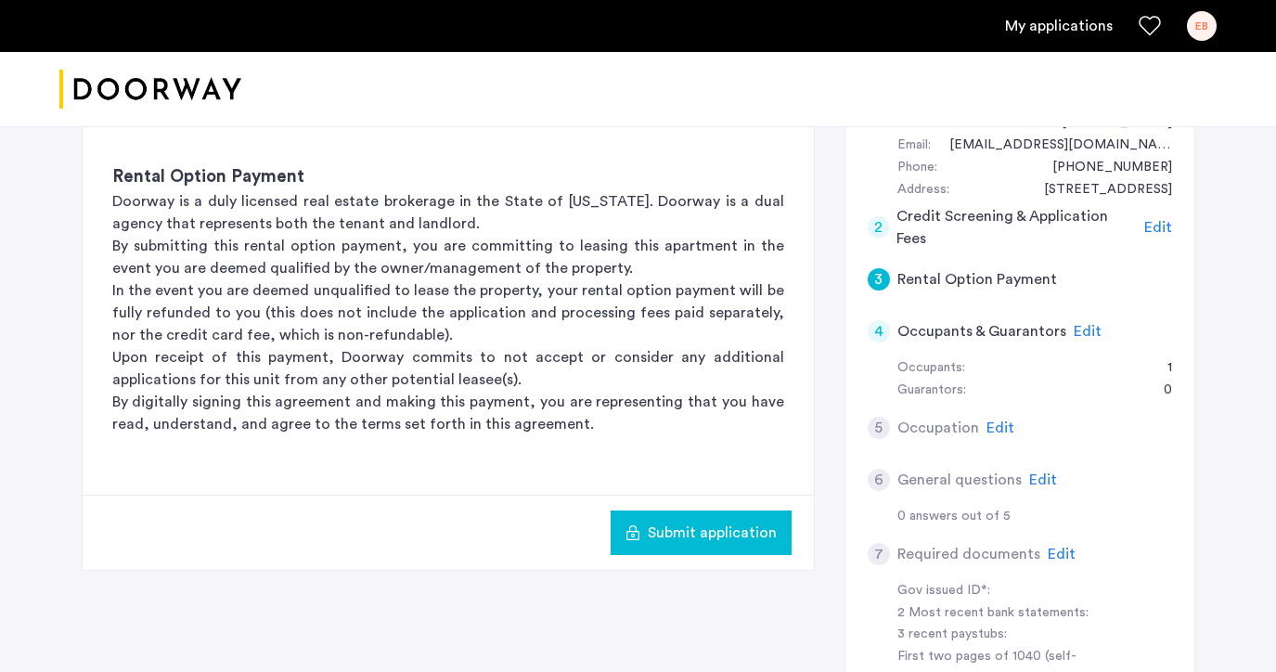
scroll to position [218, 0]
click at [664, 529] on span "Submit application" at bounding box center [712, 531] width 129 height 22
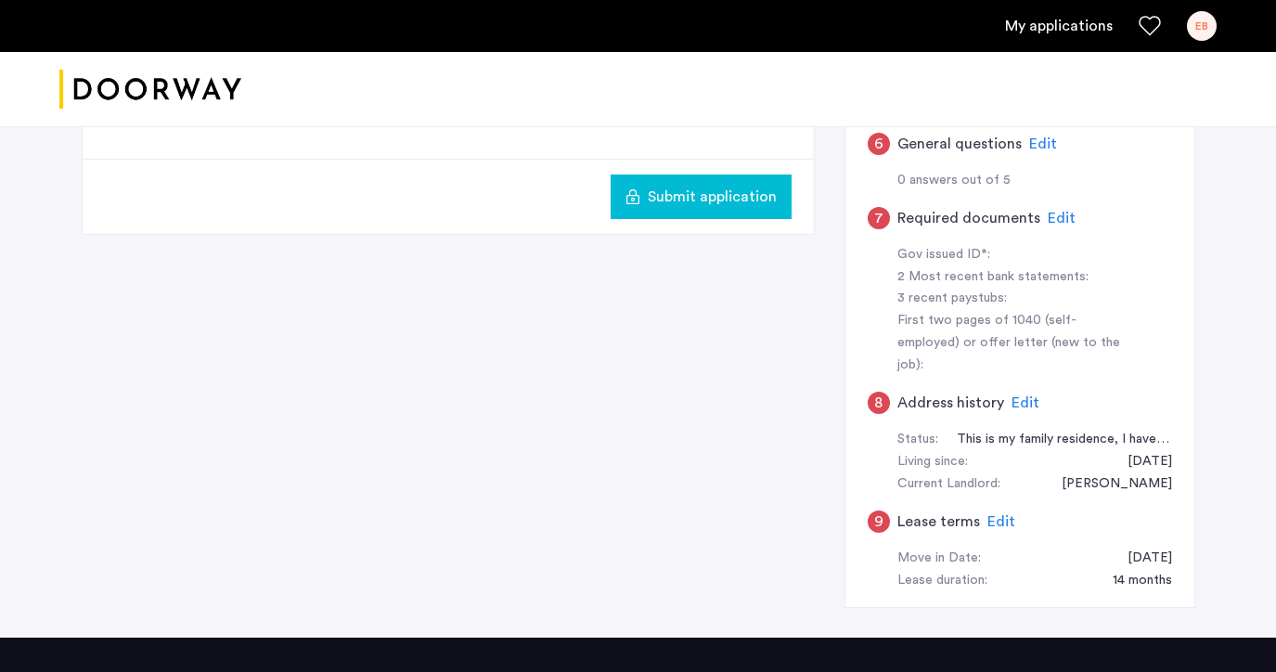
scroll to position [579, 0]
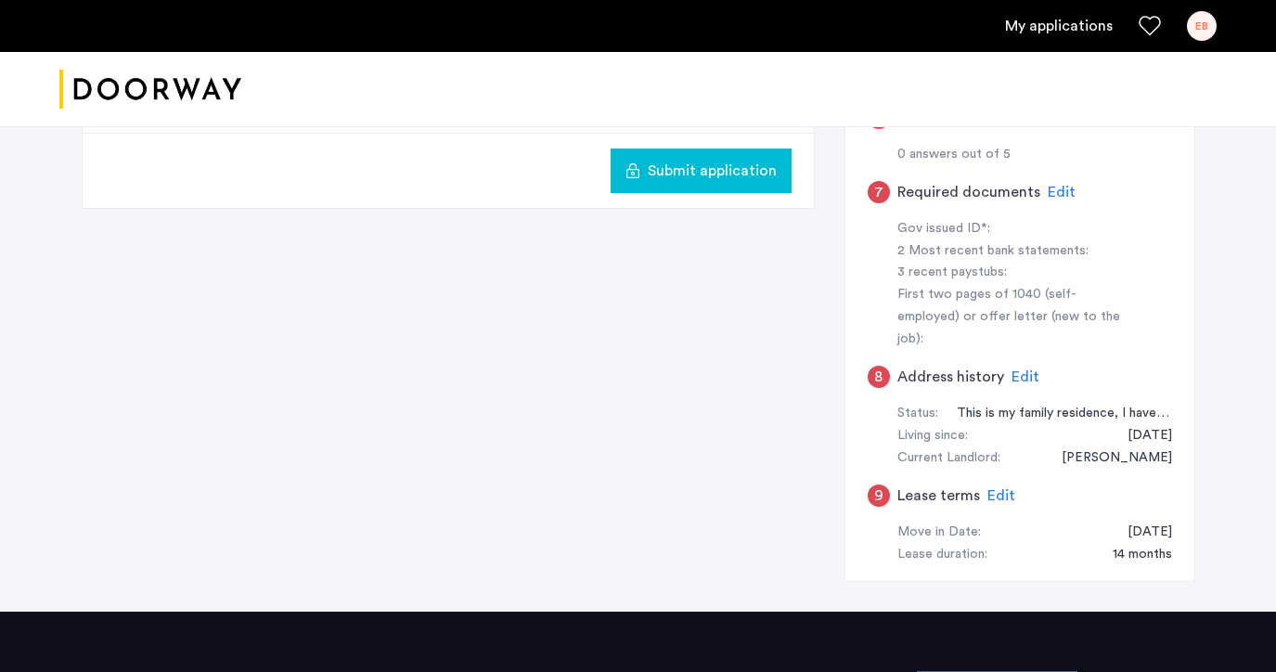
click at [996, 488] on span "Edit" at bounding box center [1001, 495] width 28 height 15
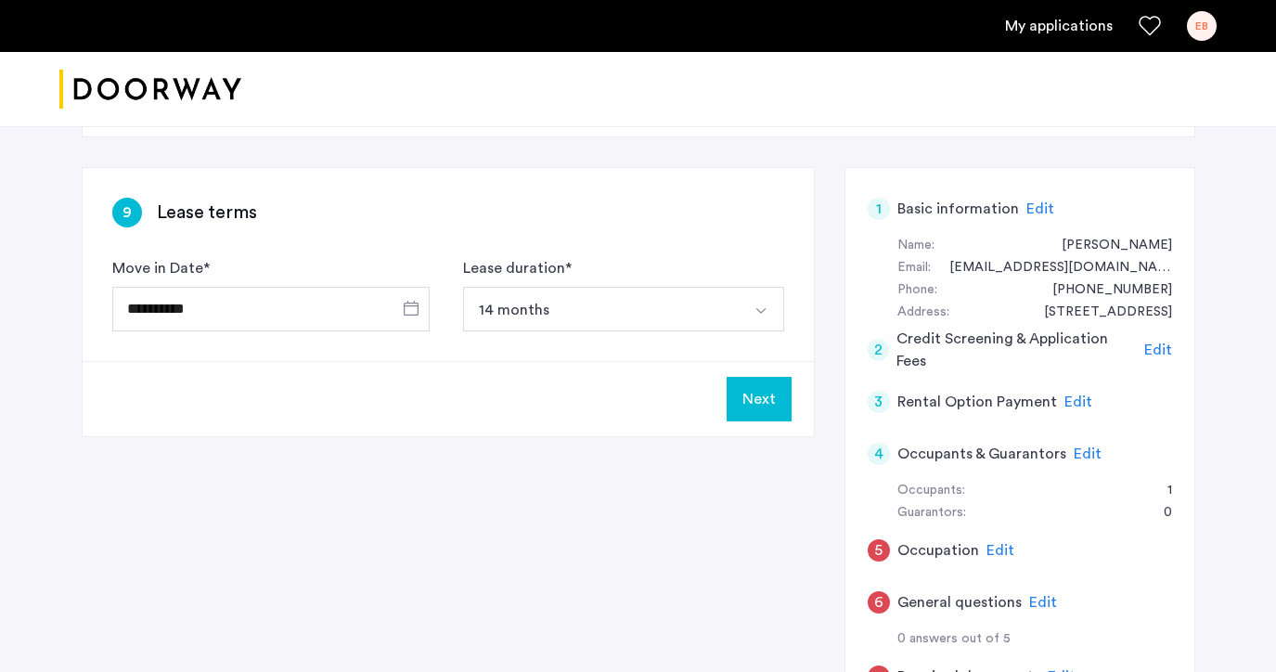
scroll to position [148, 0]
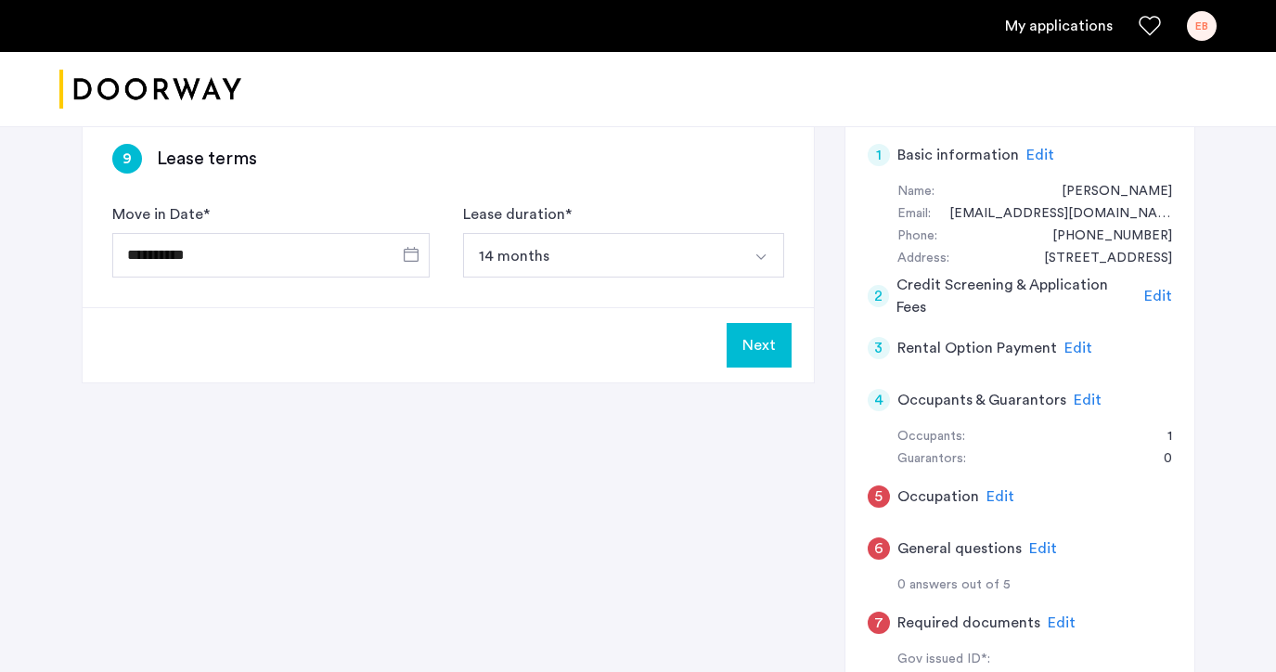
click at [1161, 289] on span "Edit" at bounding box center [1158, 296] width 28 height 15
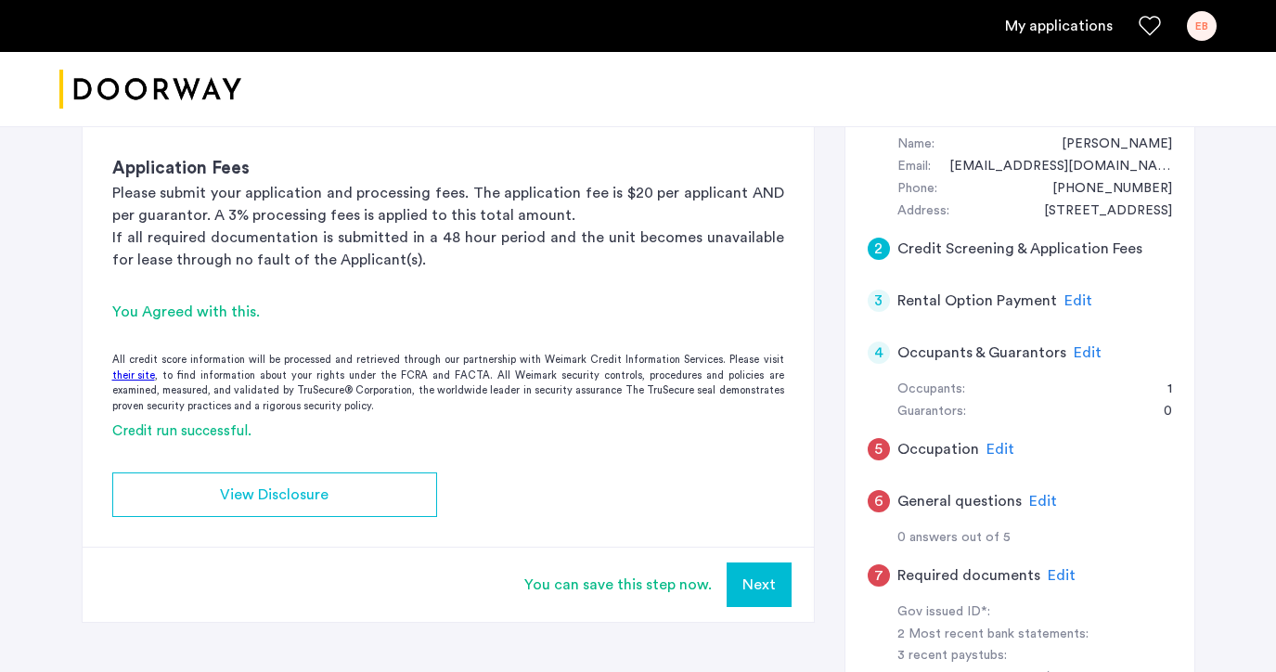
scroll to position [198, 0]
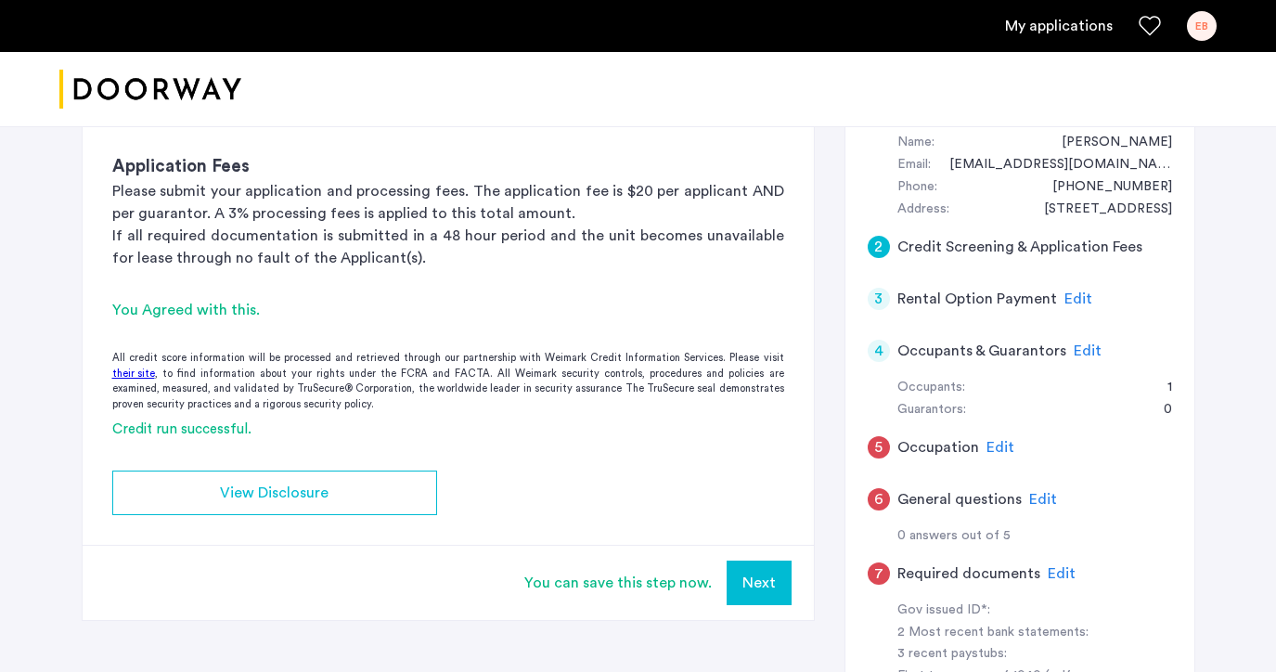
click at [1064, 296] on span "Edit" at bounding box center [1078, 298] width 28 height 15
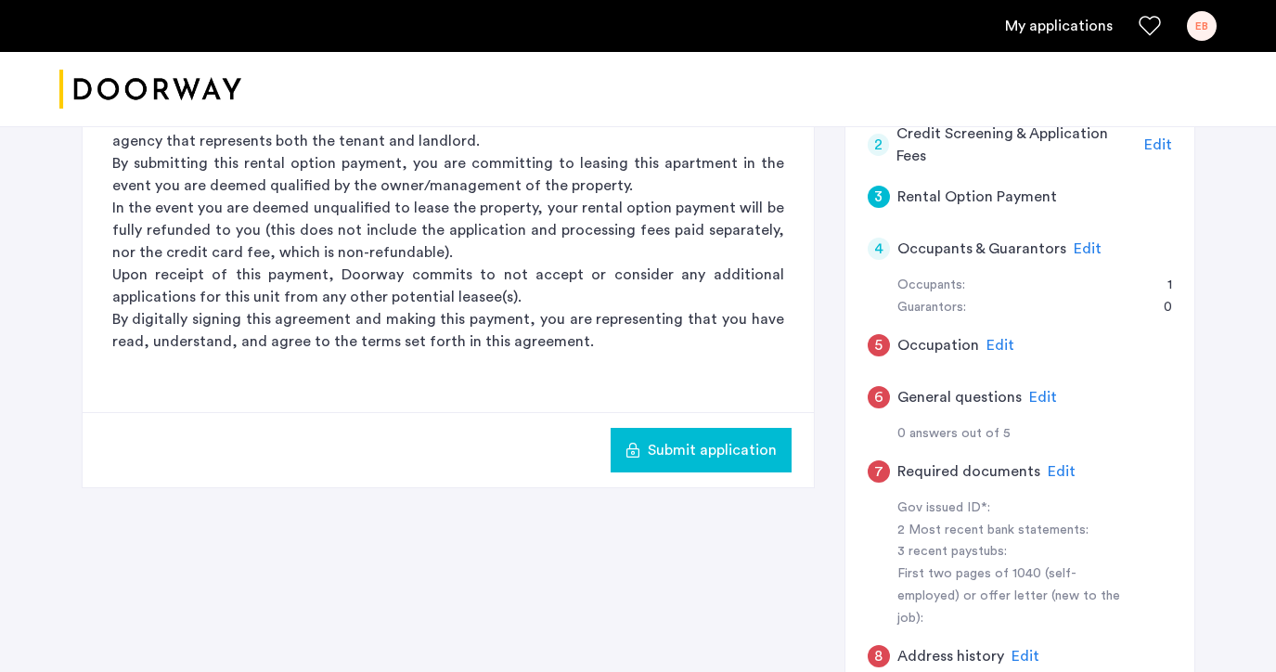
scroll to position [301, 0]
click at [699, 446] on span "Submit application" at bounding box center [712, 449] width 129 height 22
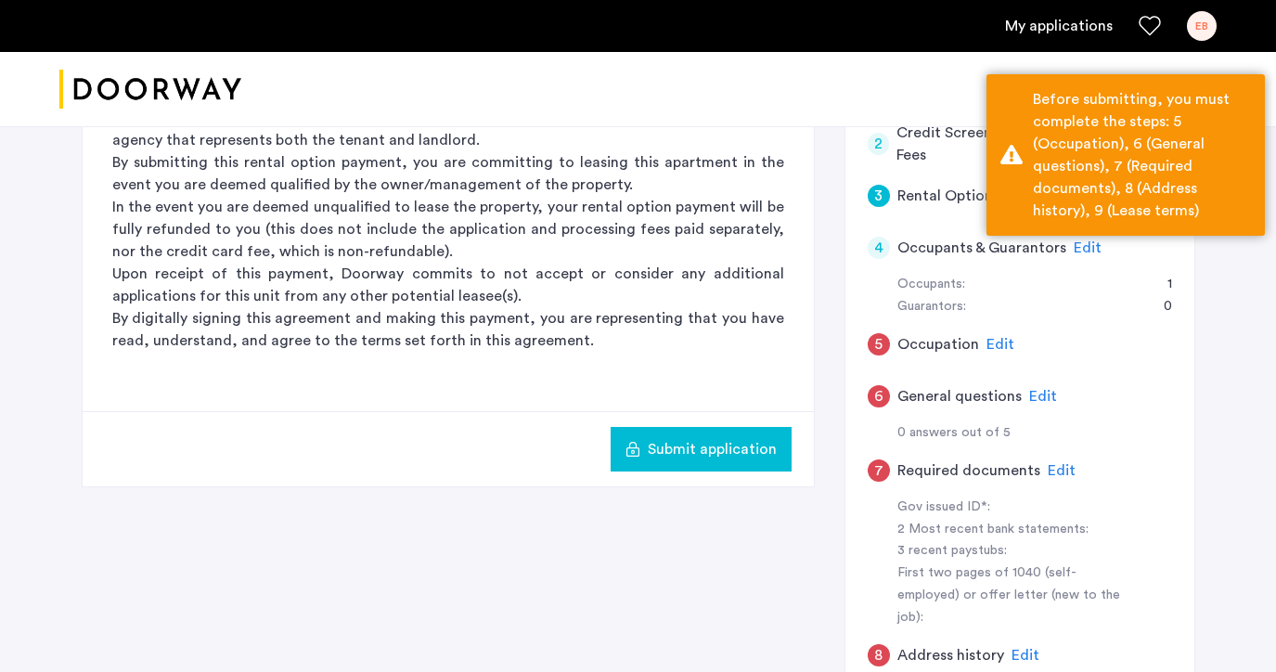
click at [816, 353] on div "3 Rental Option Payment Rental Option Payment Doorway is a duly licensed real e…" at bounding box center [638, 425] width 1113 height 929
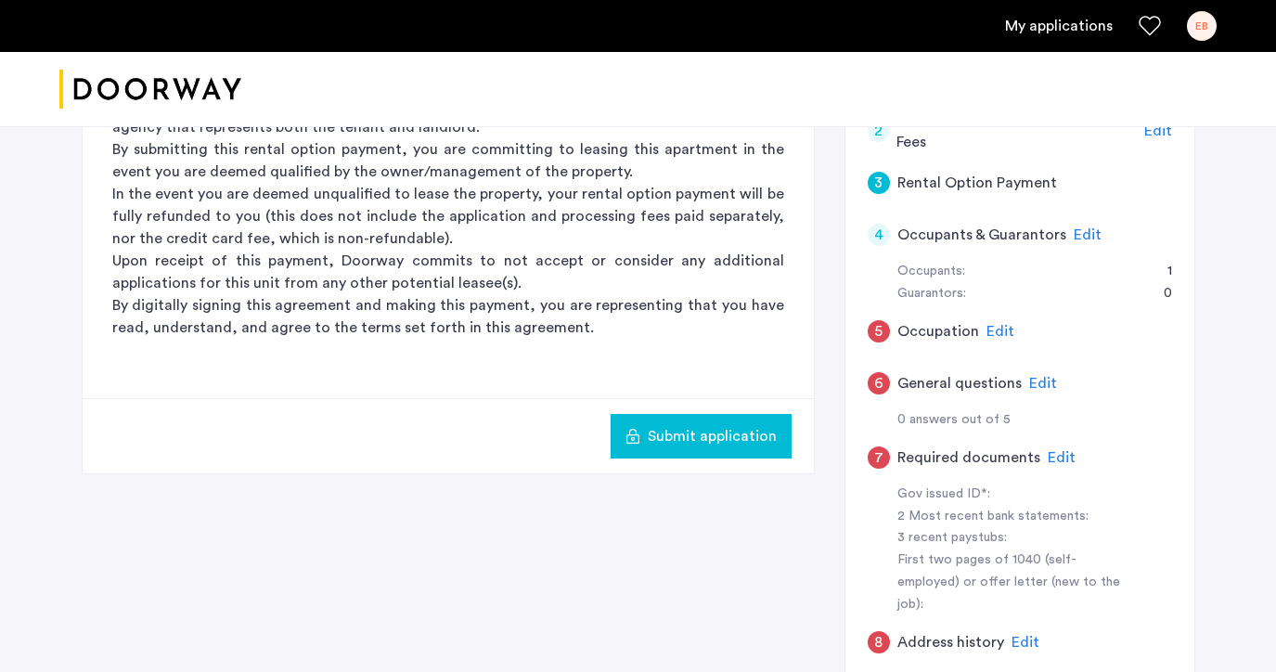
scroll to position [316, 0]
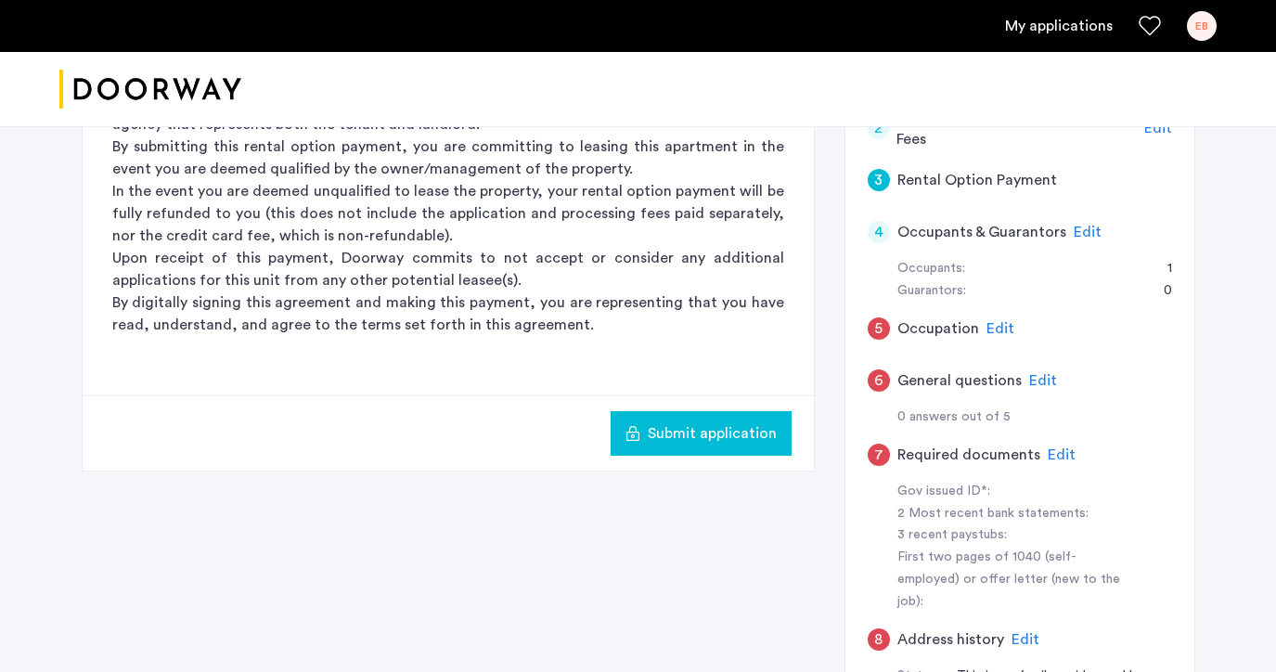
click at [1076, 232] on span "Edit" at bounding box center [1087, 231] width 28 height 15
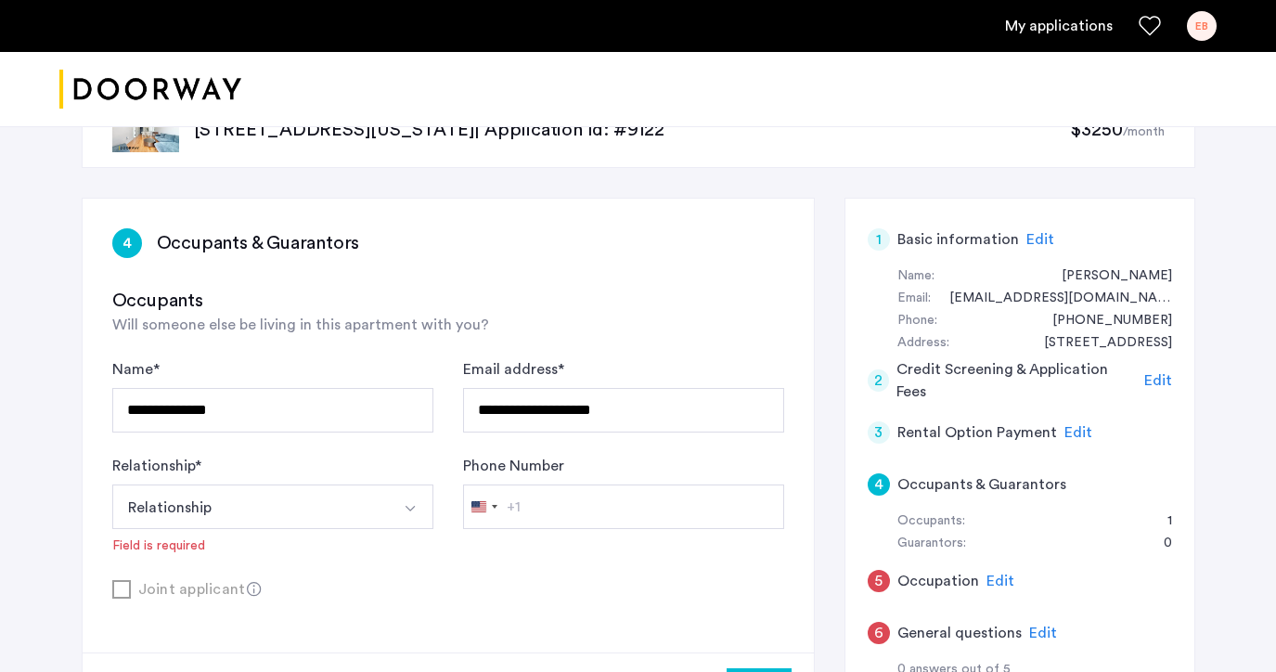
scroll to position [83, 0]
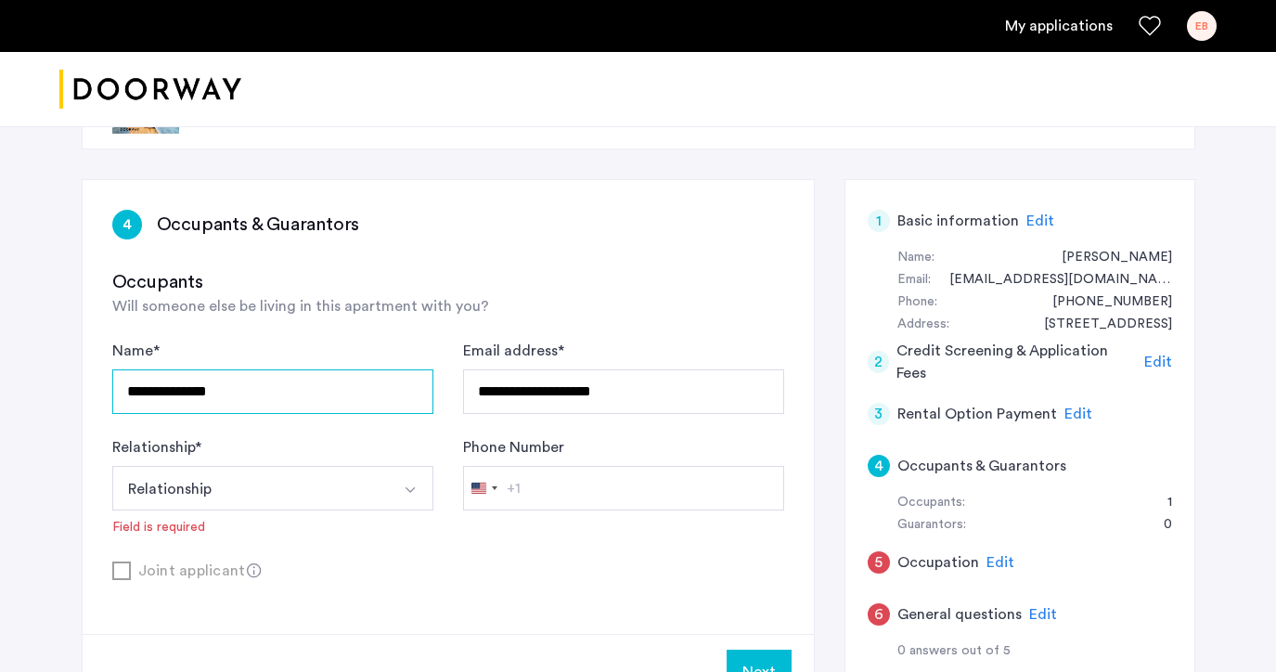
click at [352, 403] on input "**********" at bounding box center [272, 391] width 321 height 45
type input "**********"
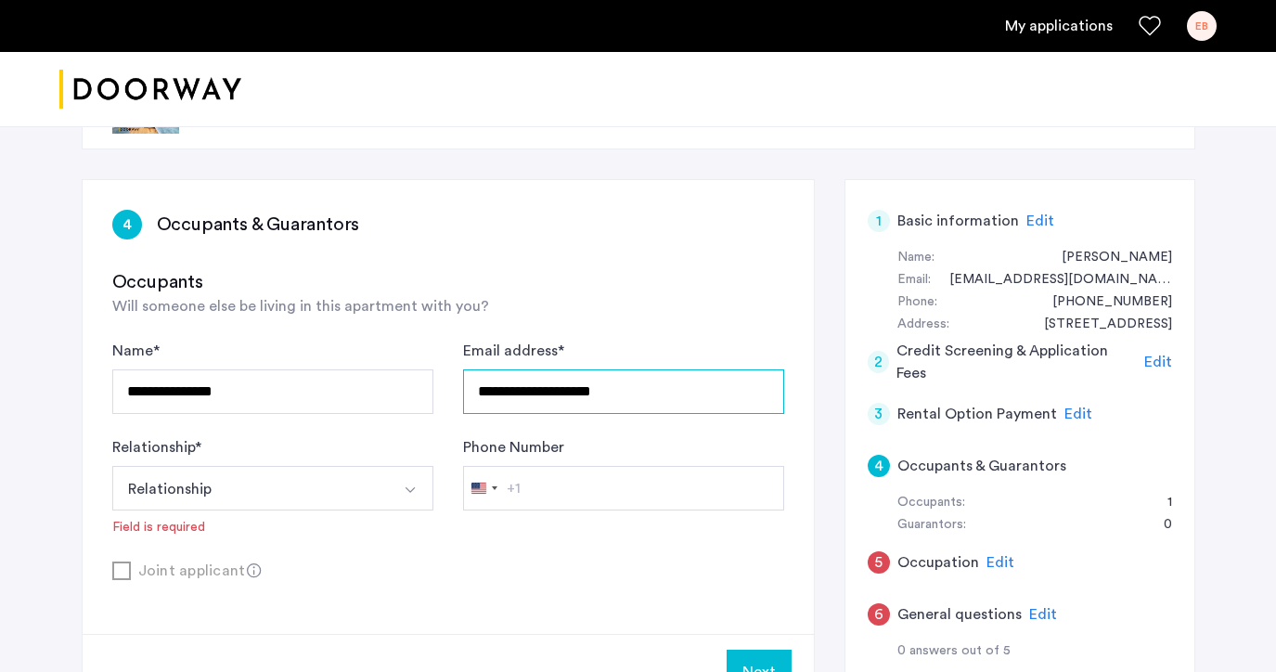
click at [600, 394] on input "**********" at bounding box center [623, 391] width 321 height 45
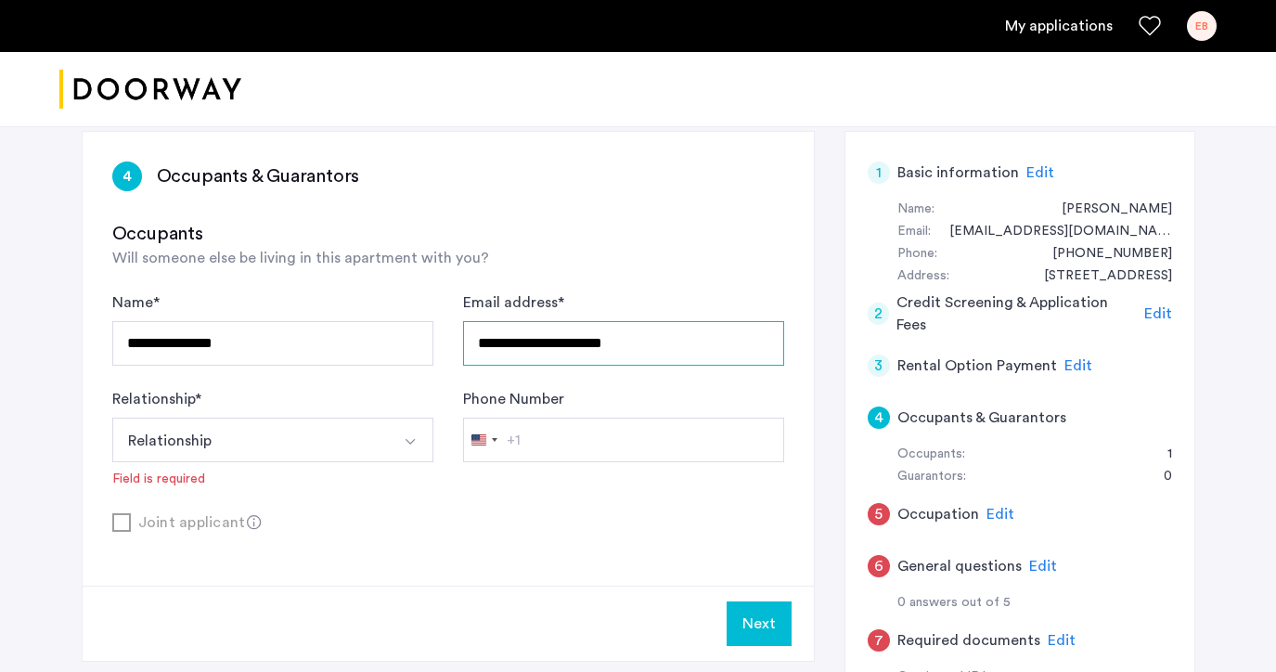
scroll to position [141, 0]
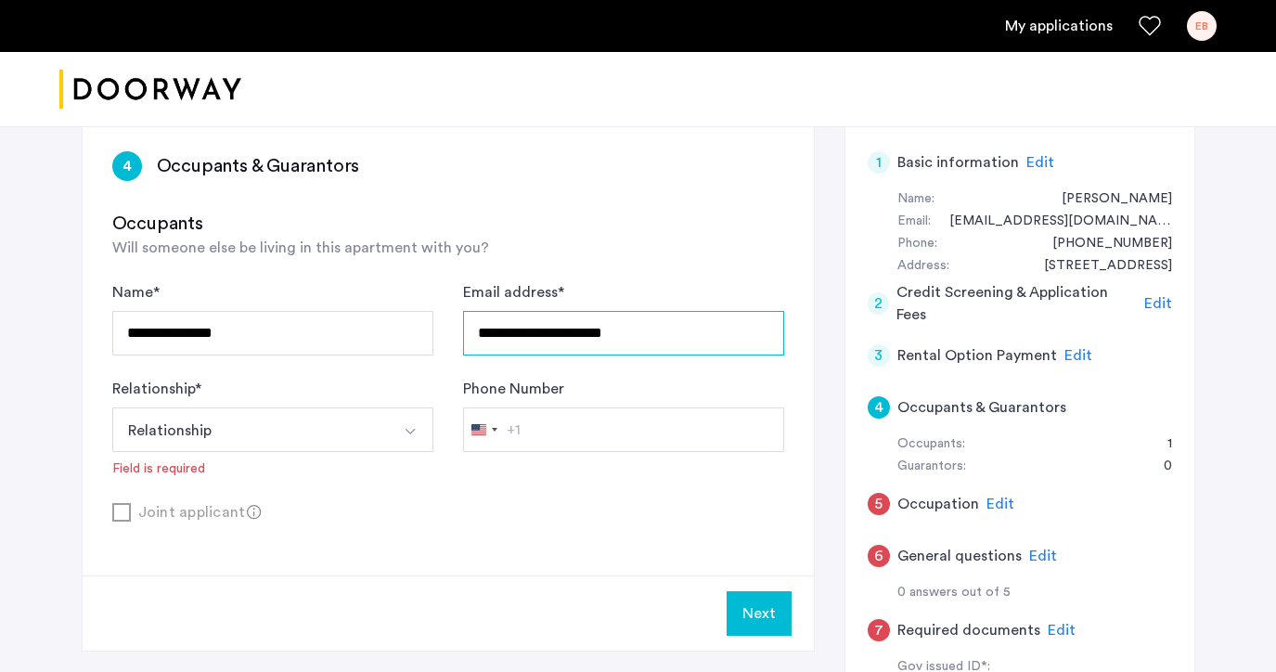
type input "**********"
click at [421, 432] on button "Select option" at bounding box center [411, 429] width 45 height 45
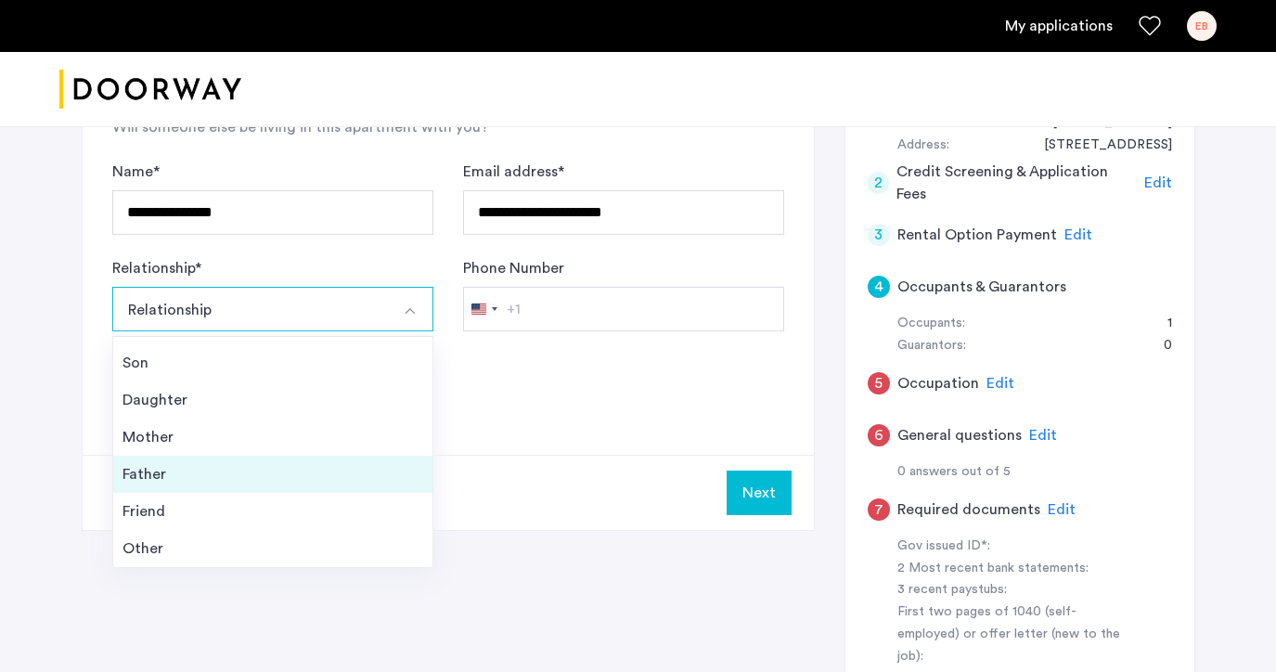
scroll to position [67, 0]
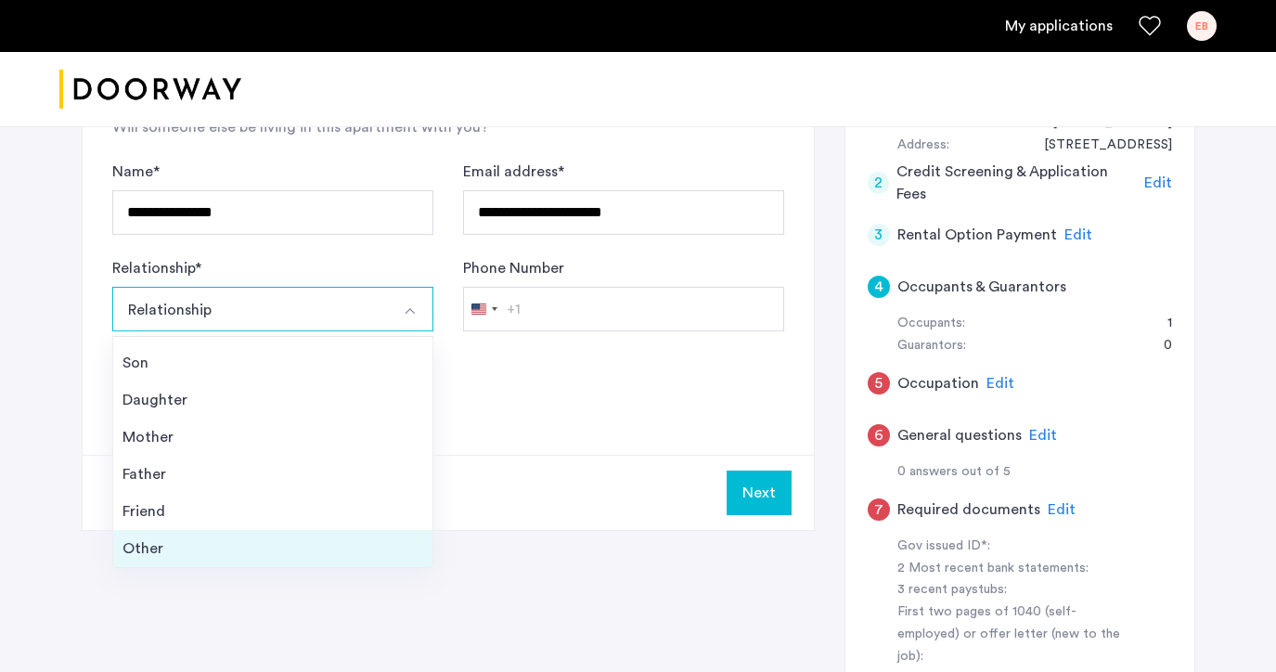
click at [347, 540] on div "Other" at bounding box center [272, 548] width 301 height 22
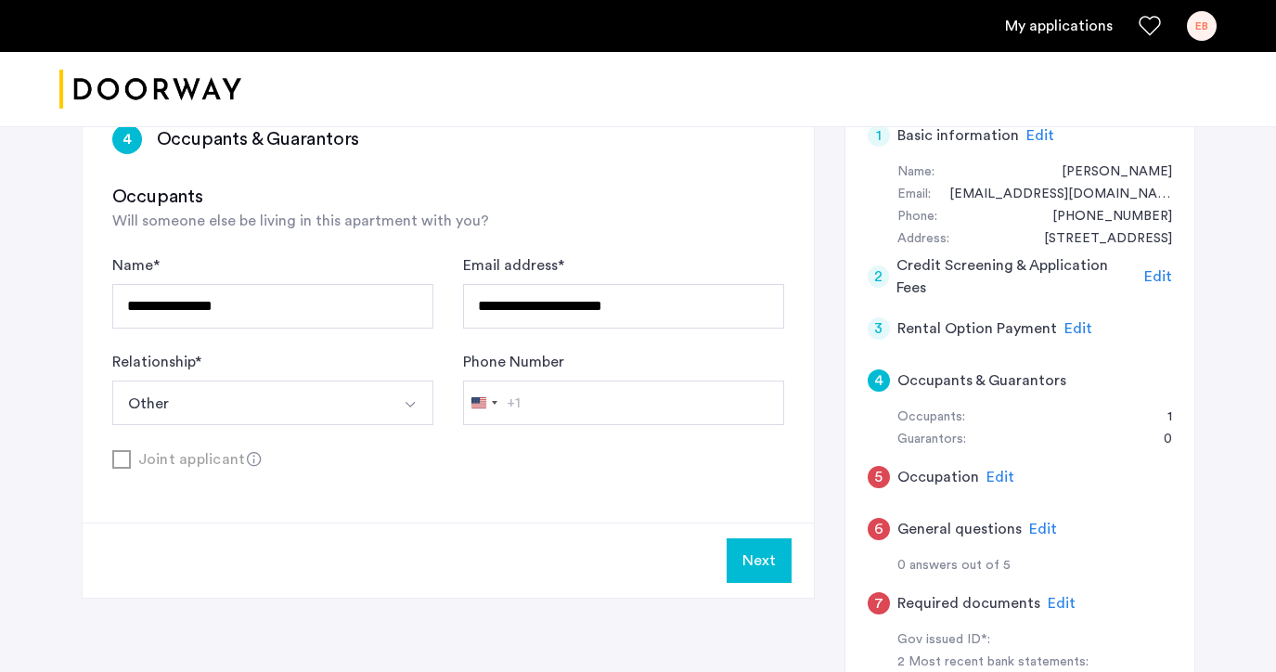
scroll to position [176, 0]
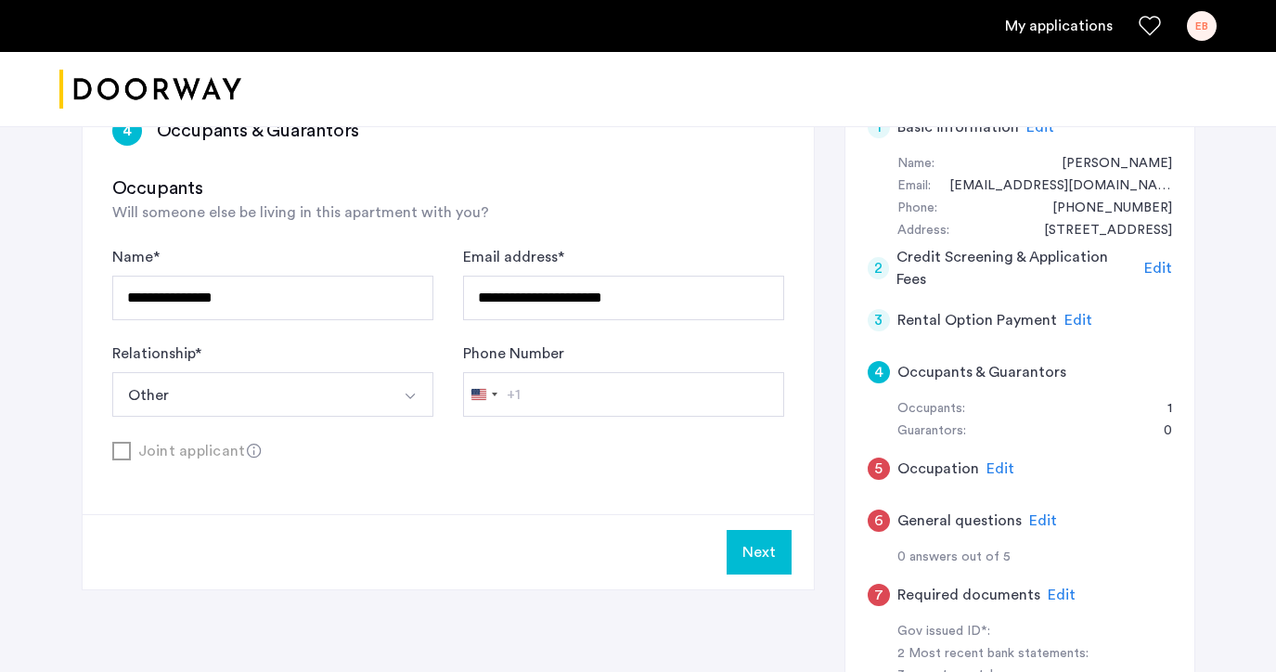
click at [756, 542] on button "Next" at bounding box center [758, 552] width 65 height 45
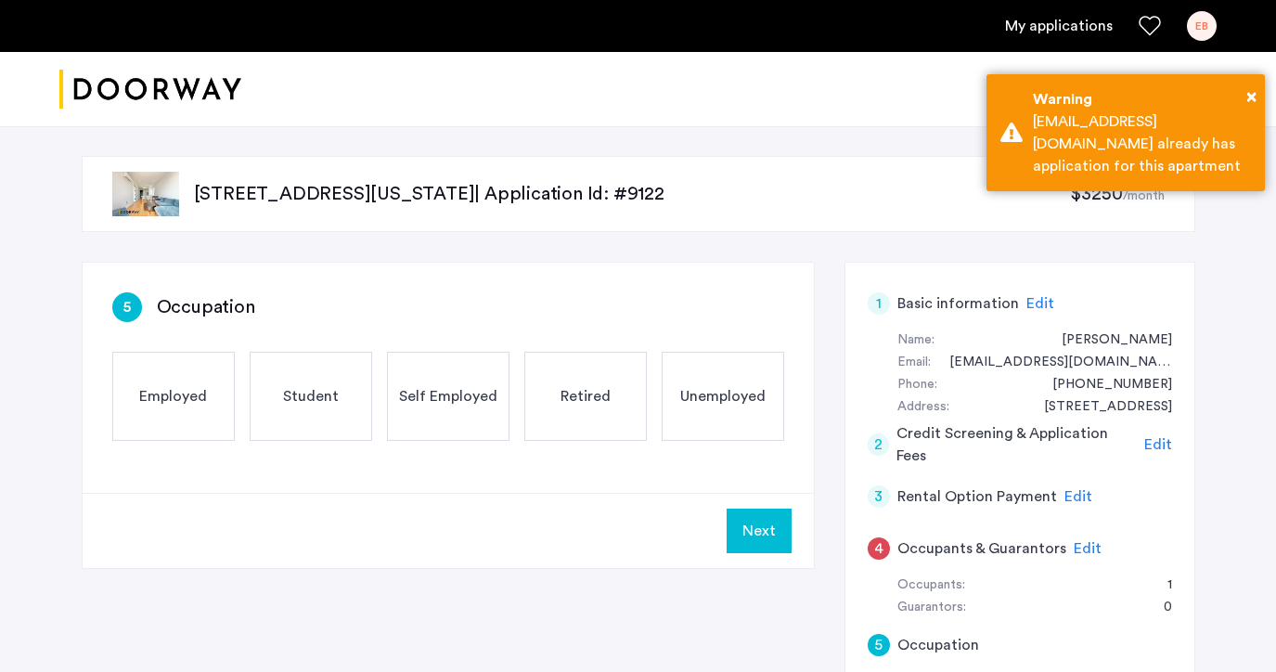
click at [150, 414] on div "Employed" at bounding box center [173, 396] width 122 height 89
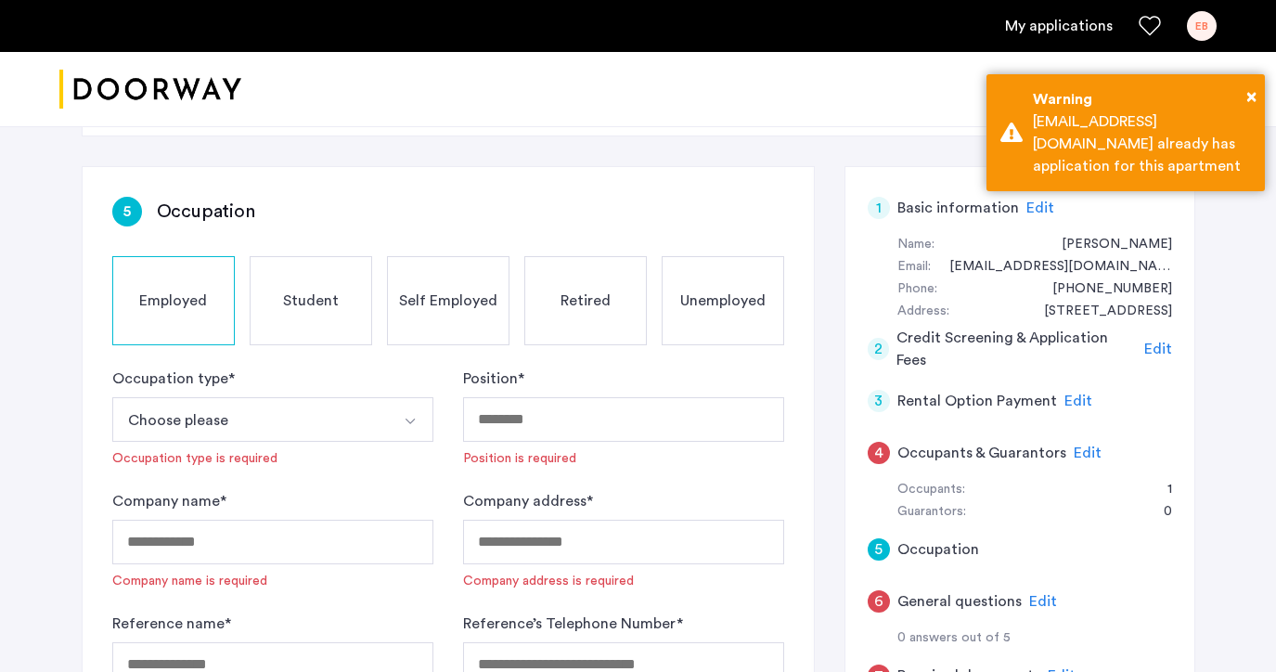
scroll to position [122, 0]
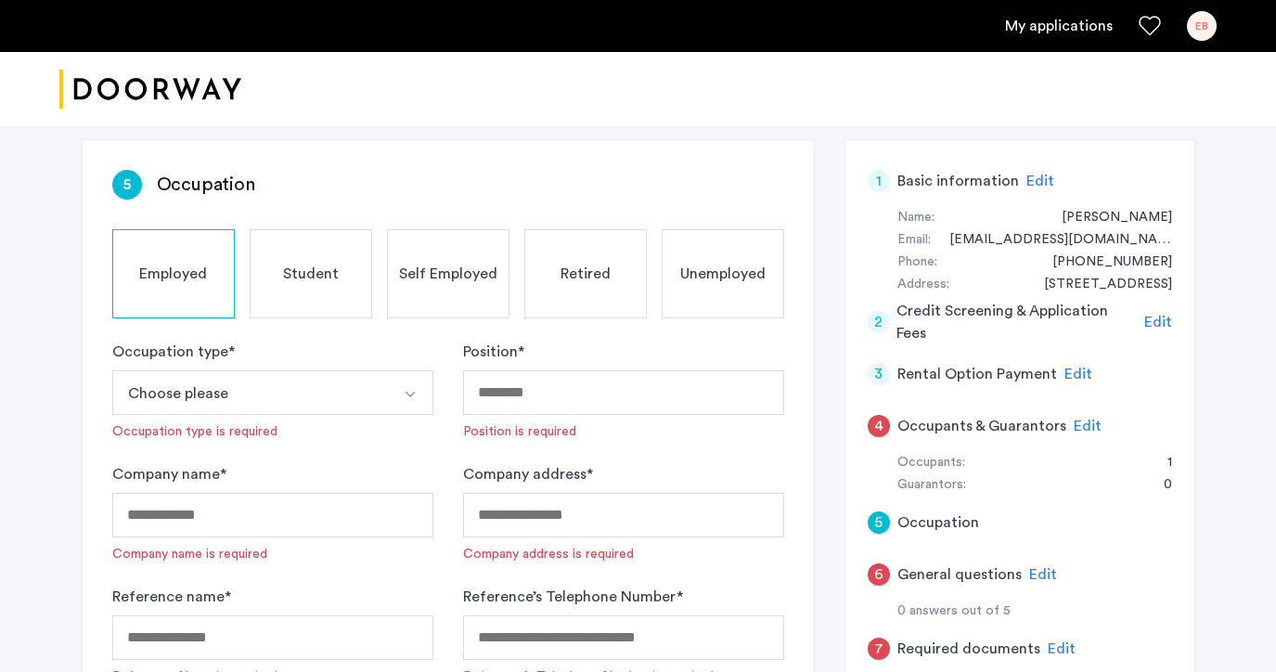
click at [397, 381] on button "Select option" at bounding box center [411, 392] width 45 height 45
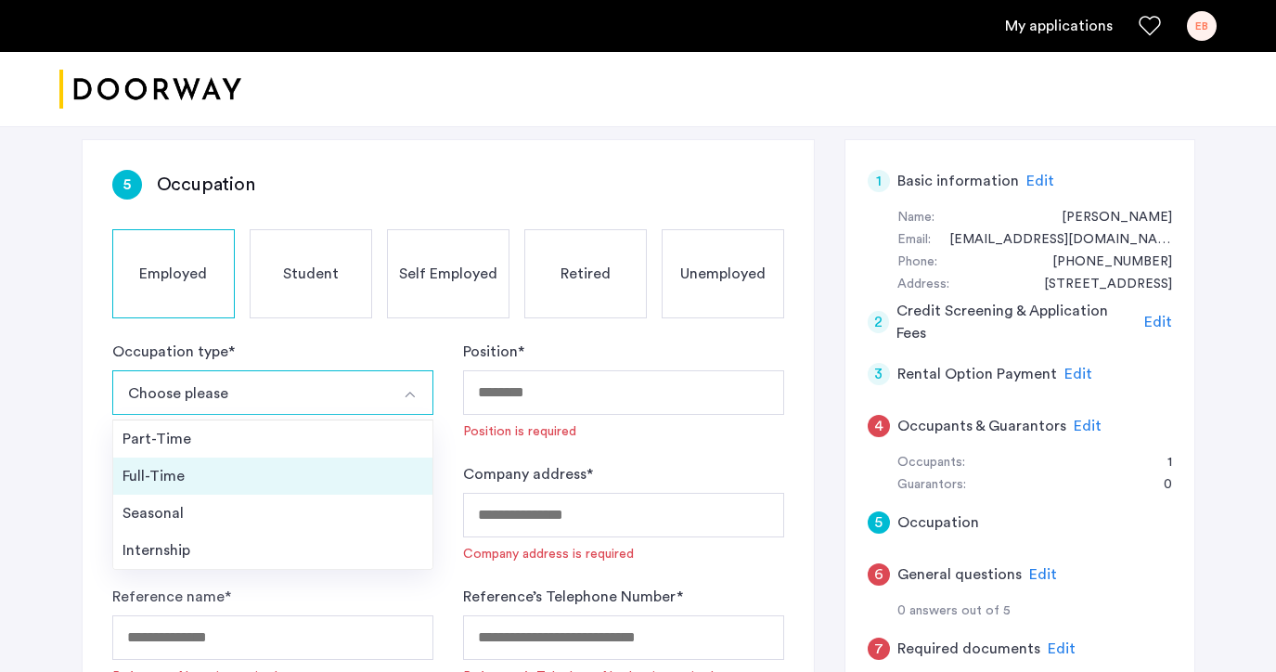
click at [361, 461] on li "Full-Time" at bounding box center [272, 475] width 319 height 37
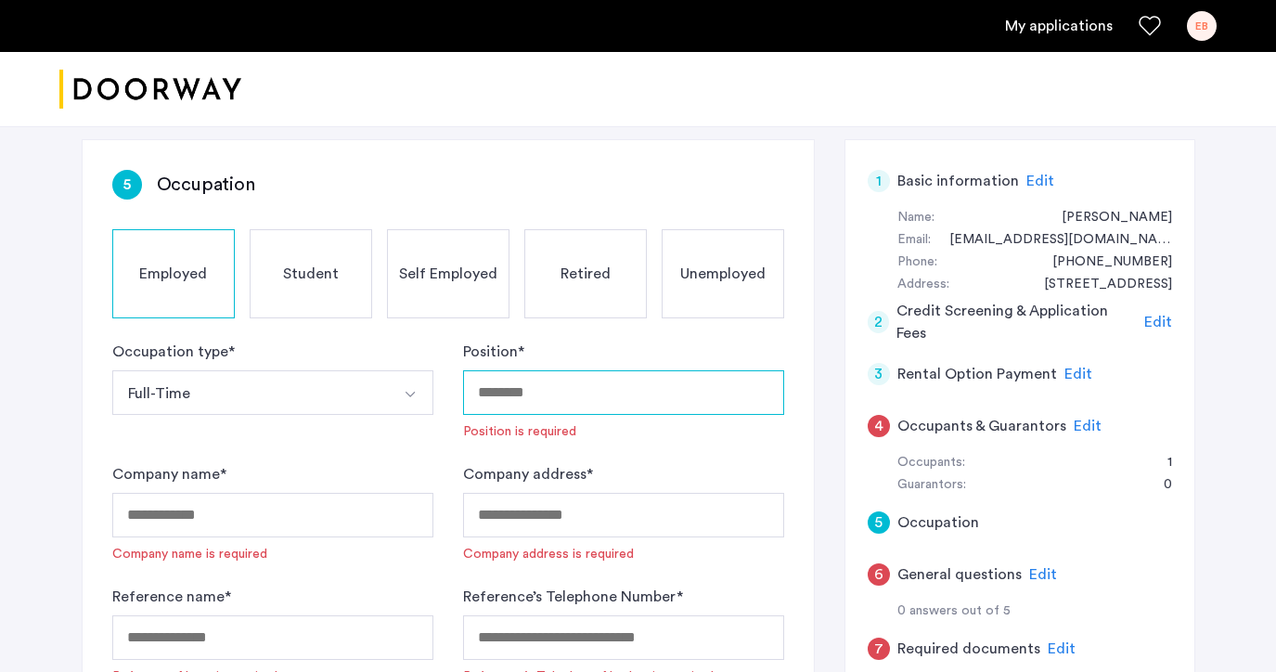
click at [524, 383] on input "Position *" at bounding box center [623, 392] width 321 height 45
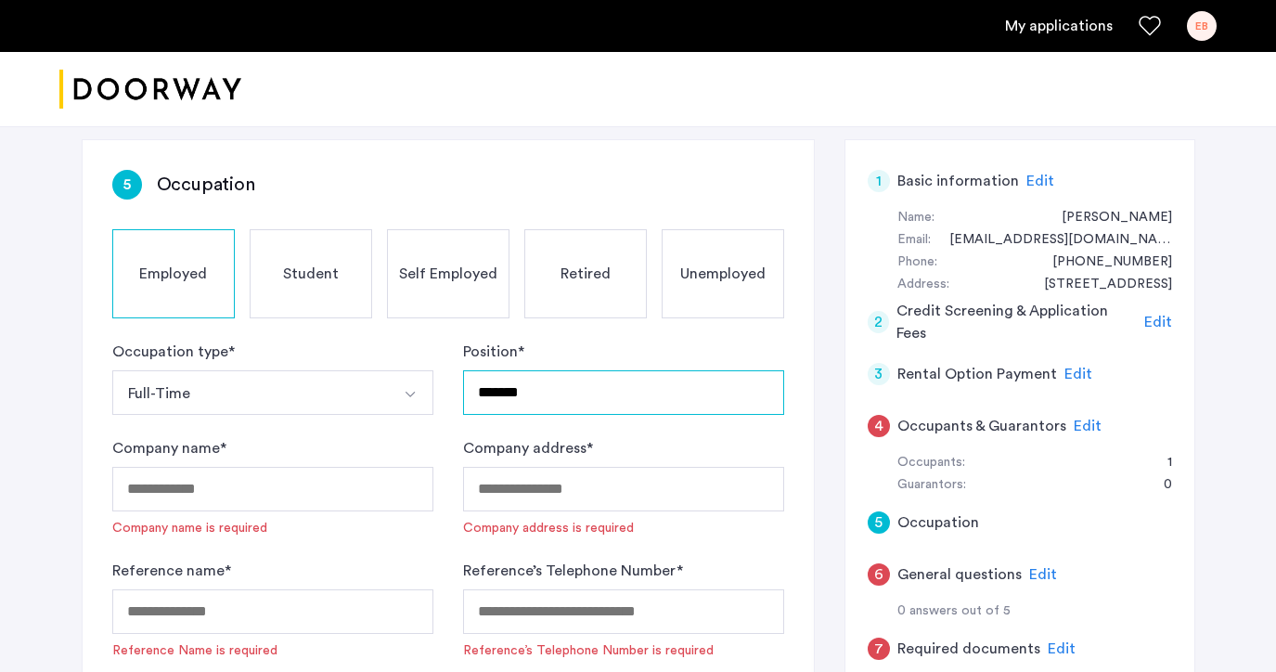
type input "*******"
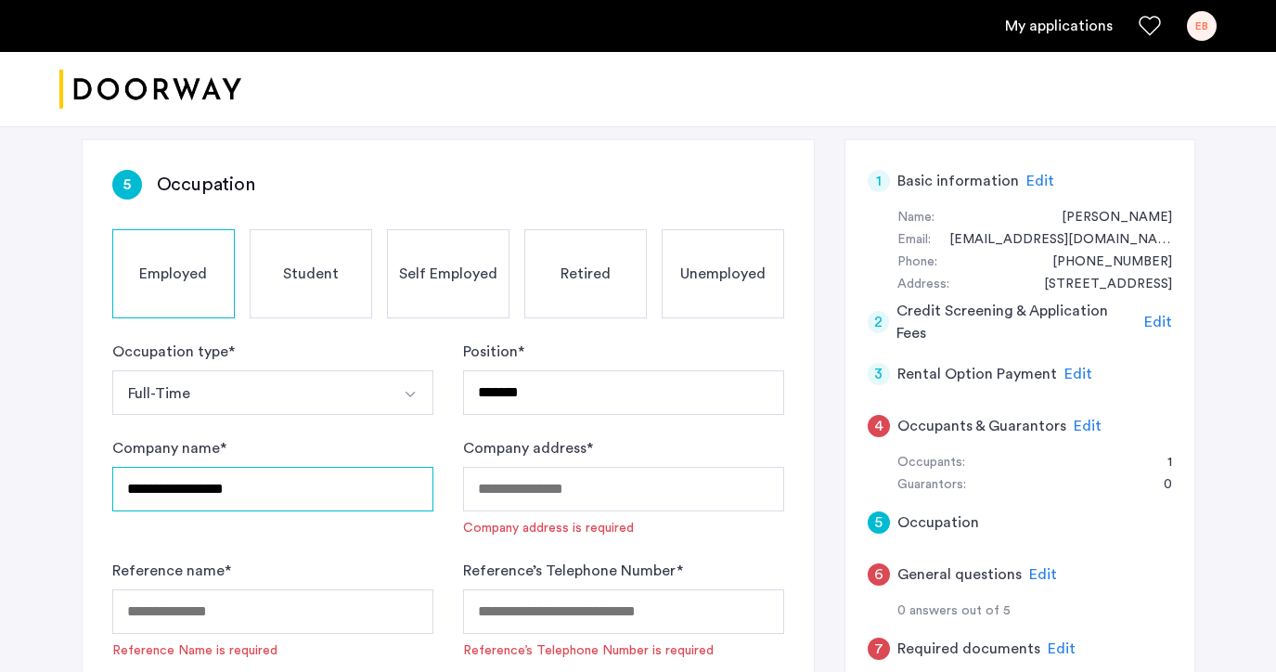
type input "**********"
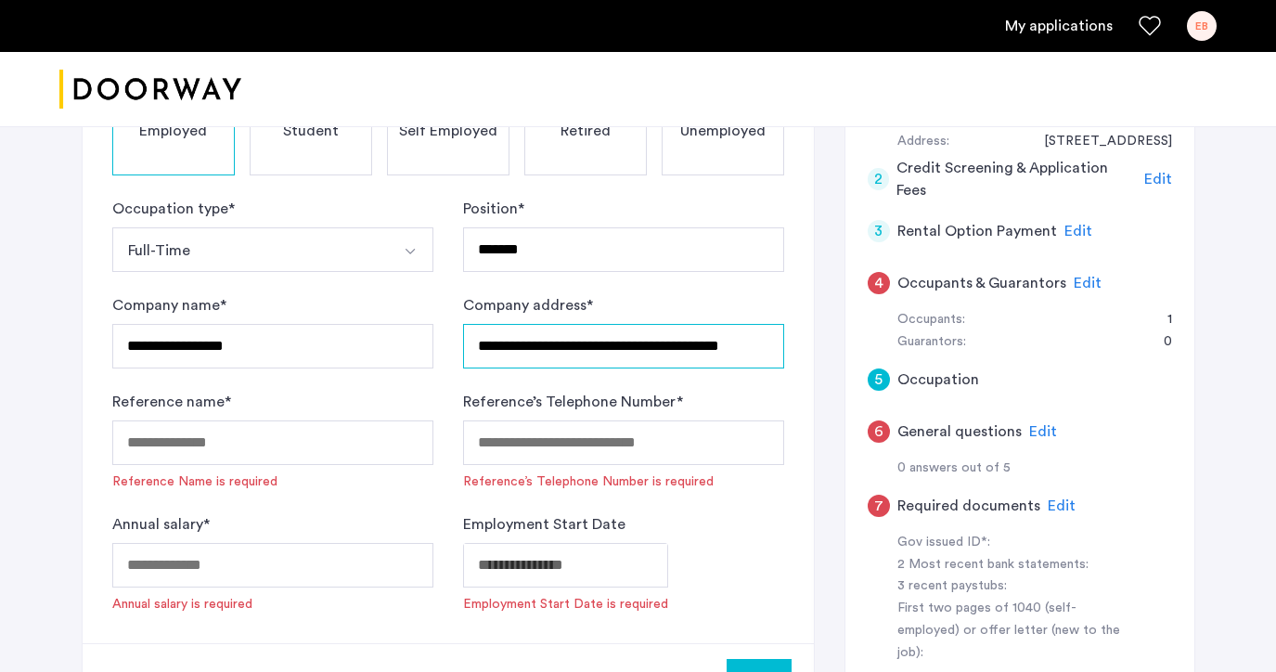
scroll to position [267, 0]
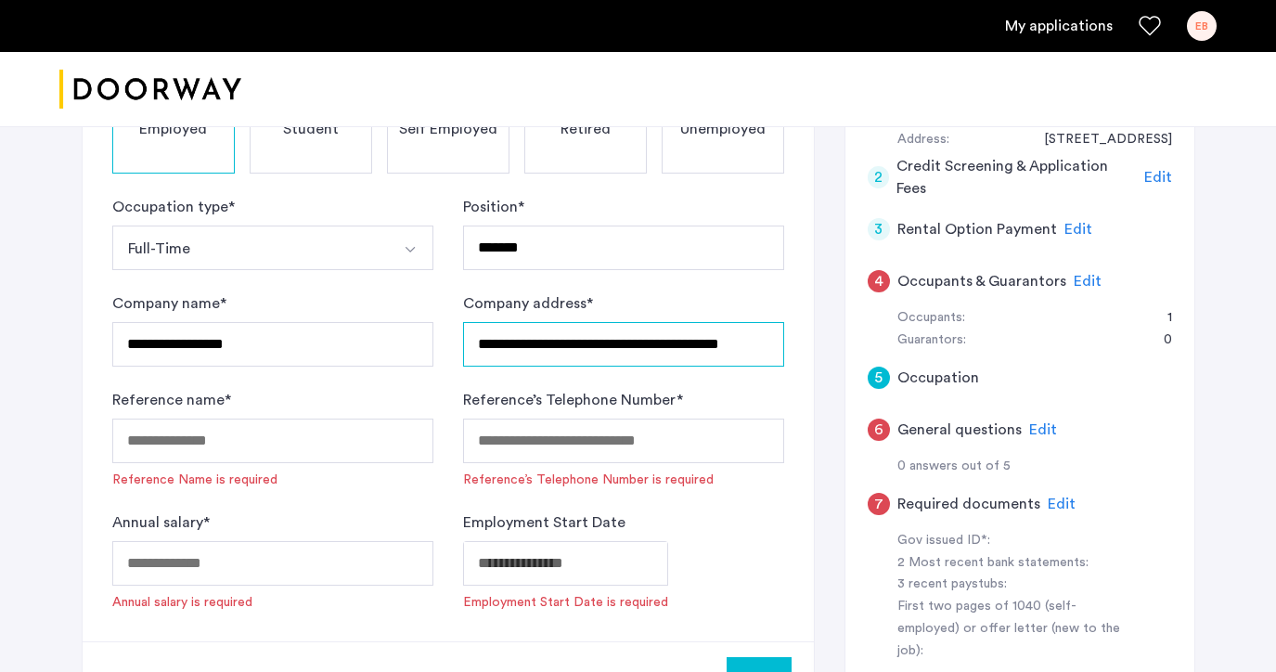
type input "**********"
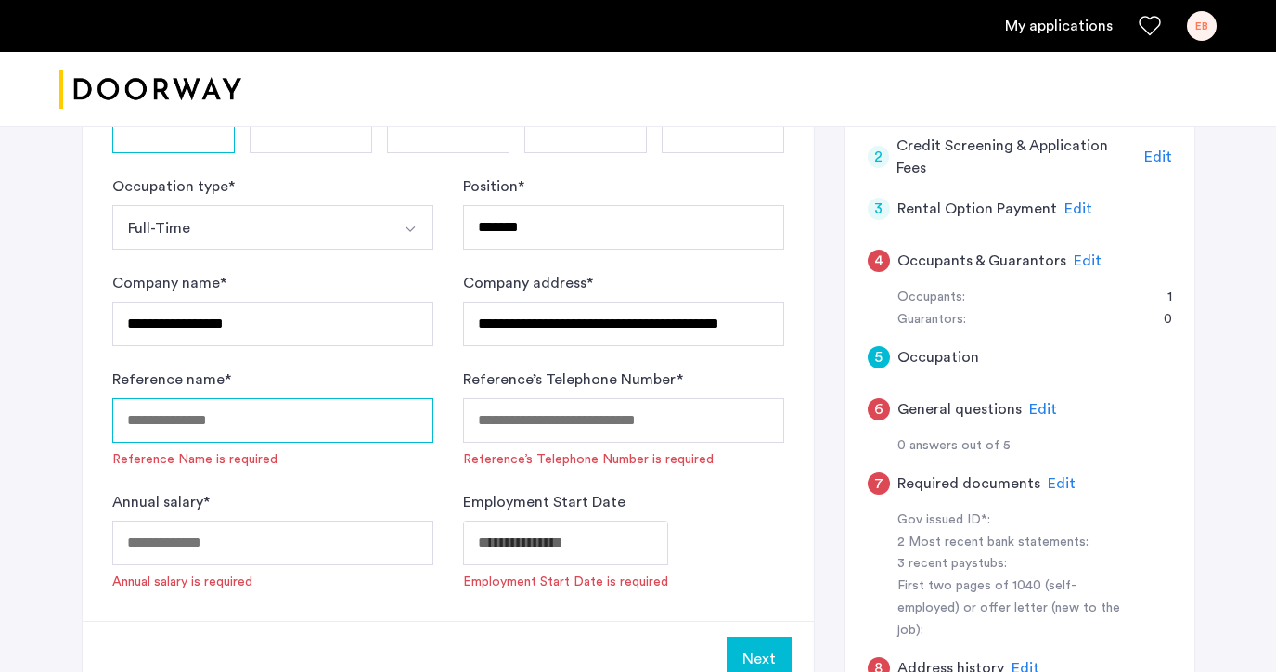
scroll to position [294, 0]
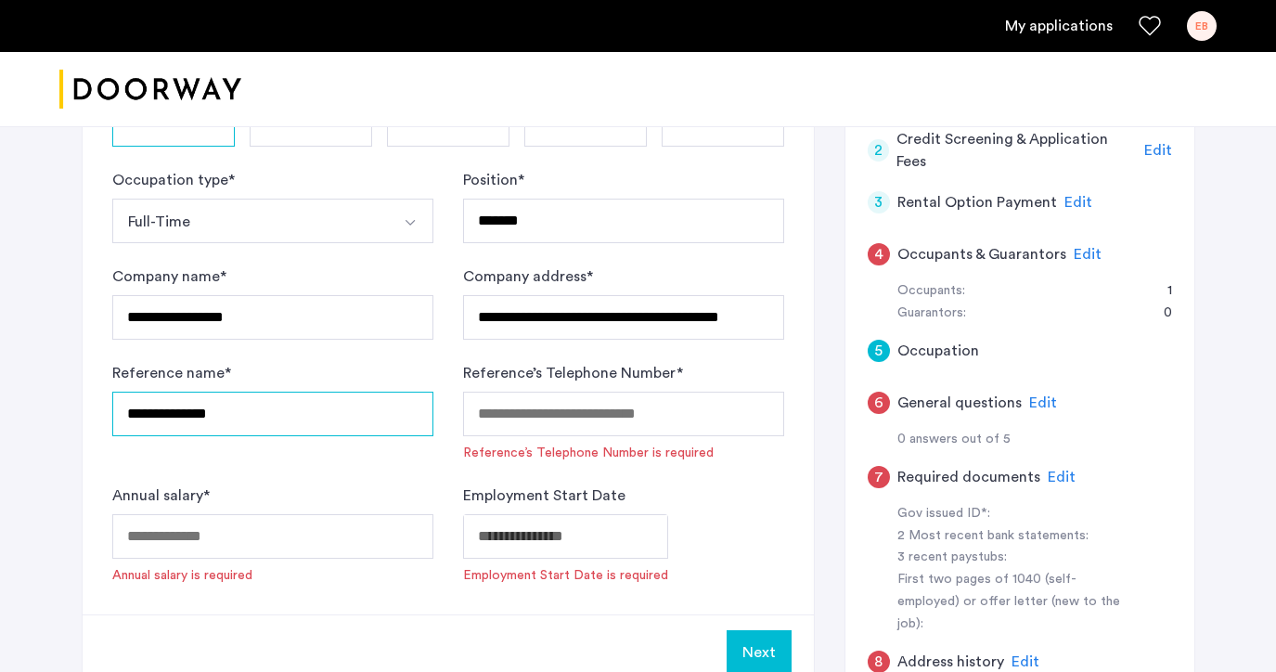
type input "**********"
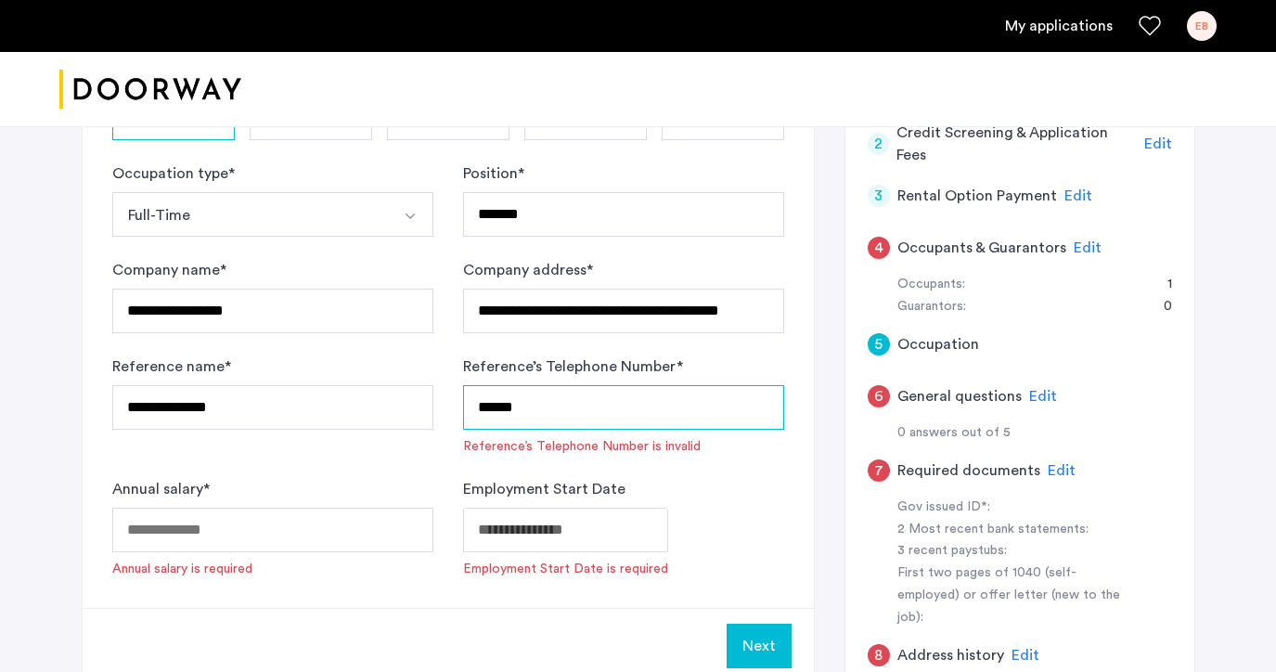
scroll to position [297, 0]
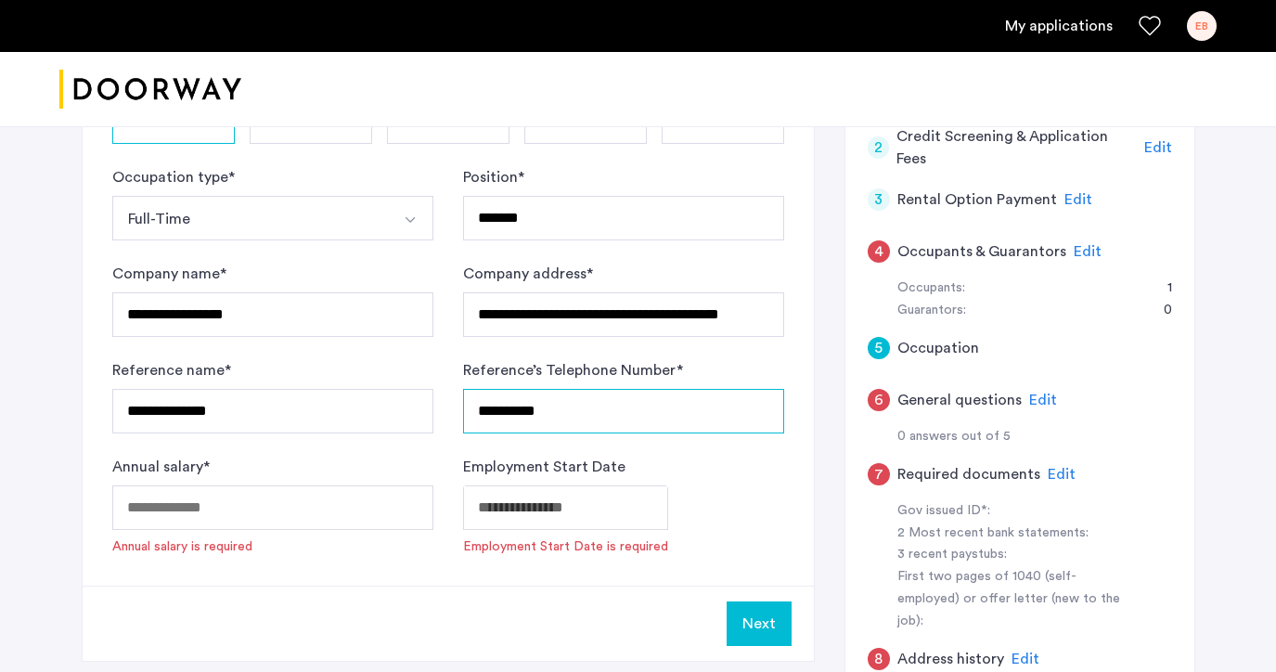
type input "**********"
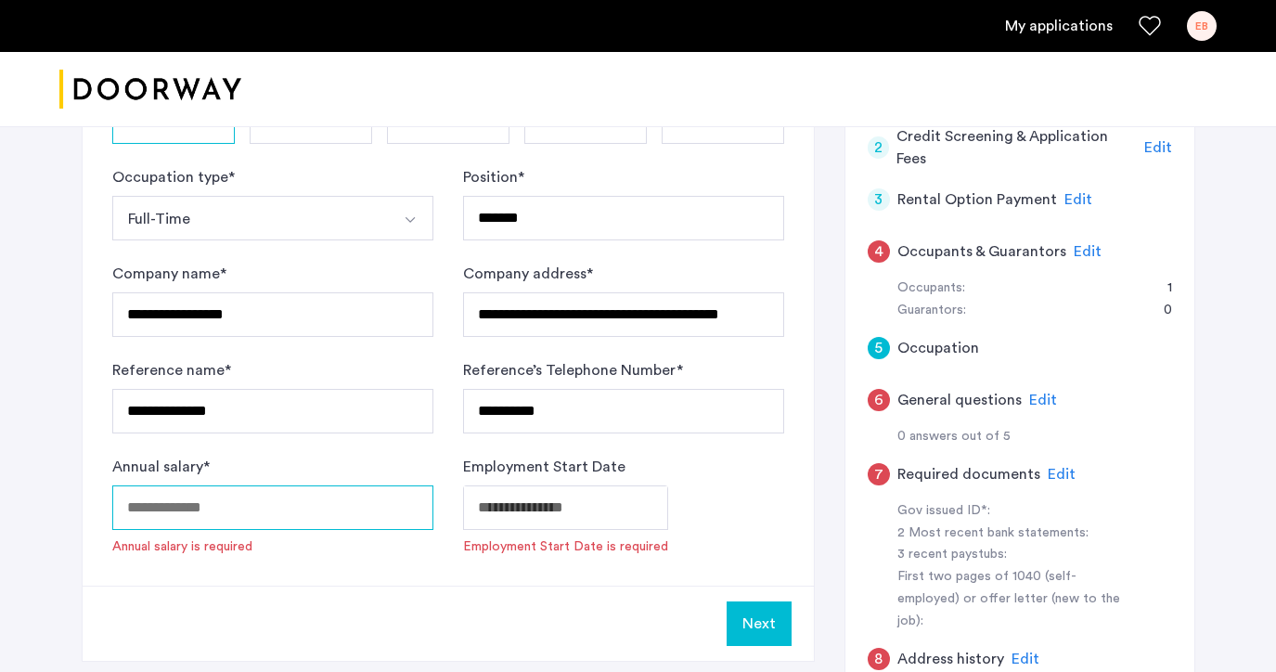
click at [333, 515] on input "Annual salary *" at bounding box center [272, 507] width 321 height 45
type input "*"
type input "*****"
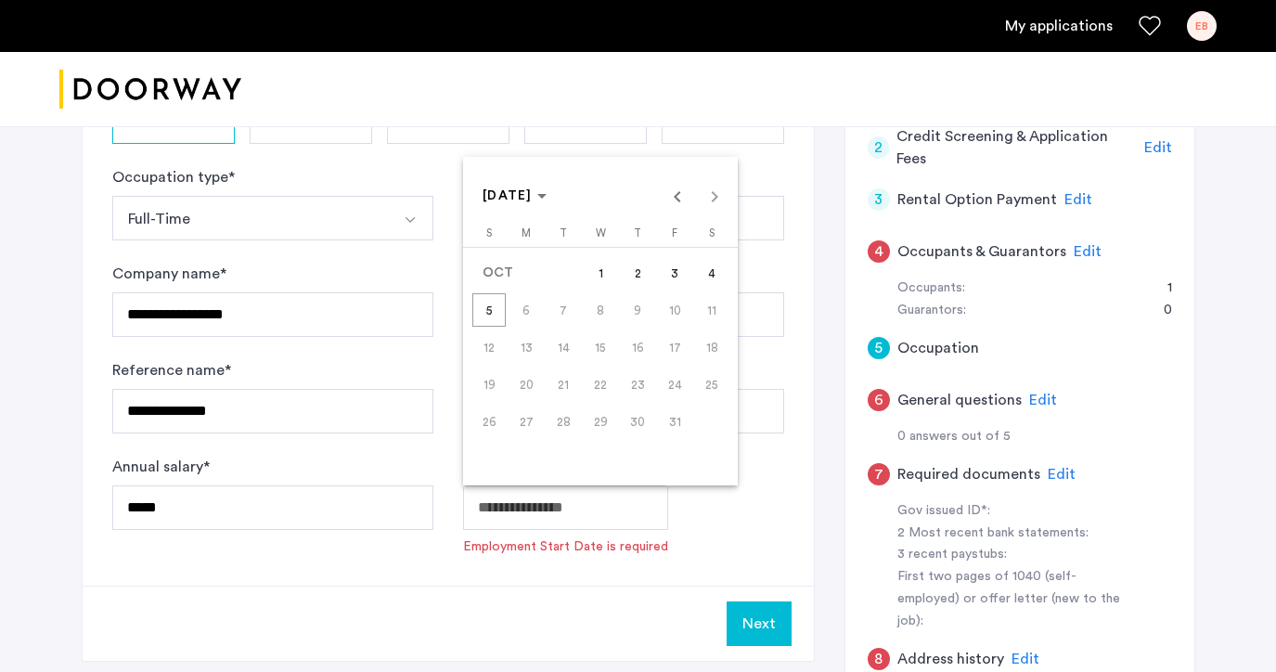
click at [571, 375] on body "**********" at bounding box center [638, 39] width 1276 height 672
click at [531, 381] on span "20" at bounding box center [525, 383] width 33 height 33
click at [525, 382] on span "20" at bounding box center [525, 383] width 33 height 33
click at [534, 382] on span "20" at bounding box center [525, 383] width 33 height 33
click at [731, 514] on div at bounding box center [638, 336] width 1276 height 672
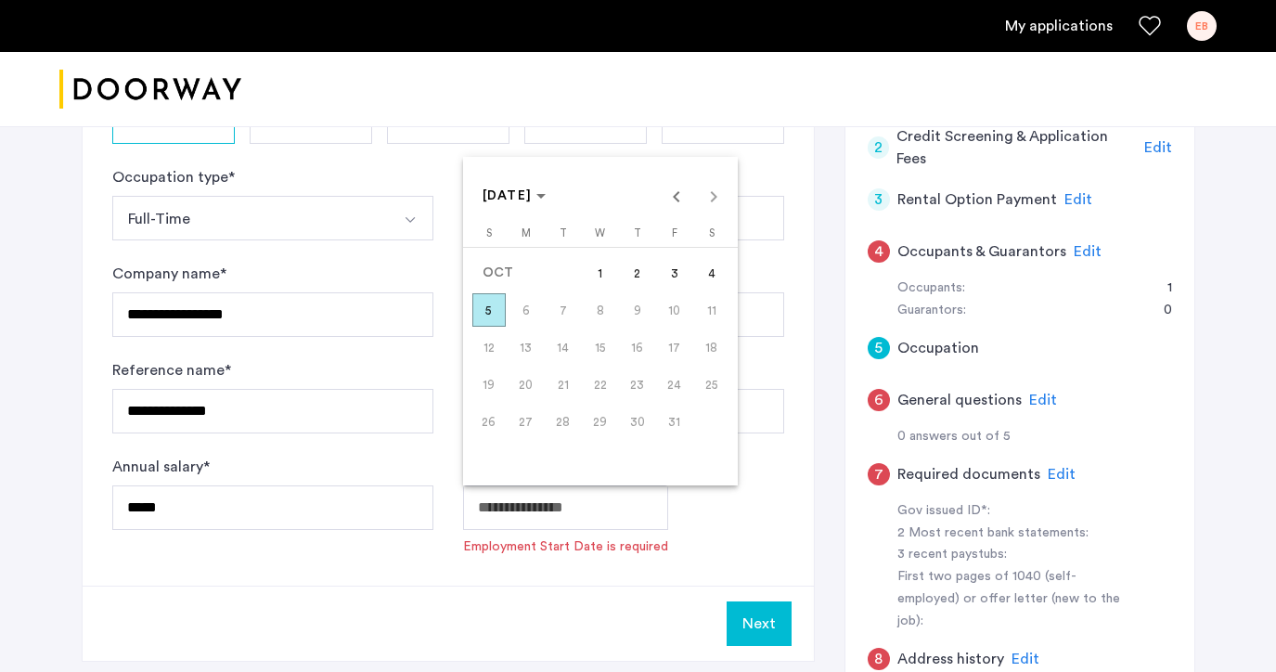
click at [569, 375] on body "**********" at bounding box center [638, 39] width 1276 height 672
click at [524, 383] on span "20" at bounding box center [525, 383] width 33 height 33
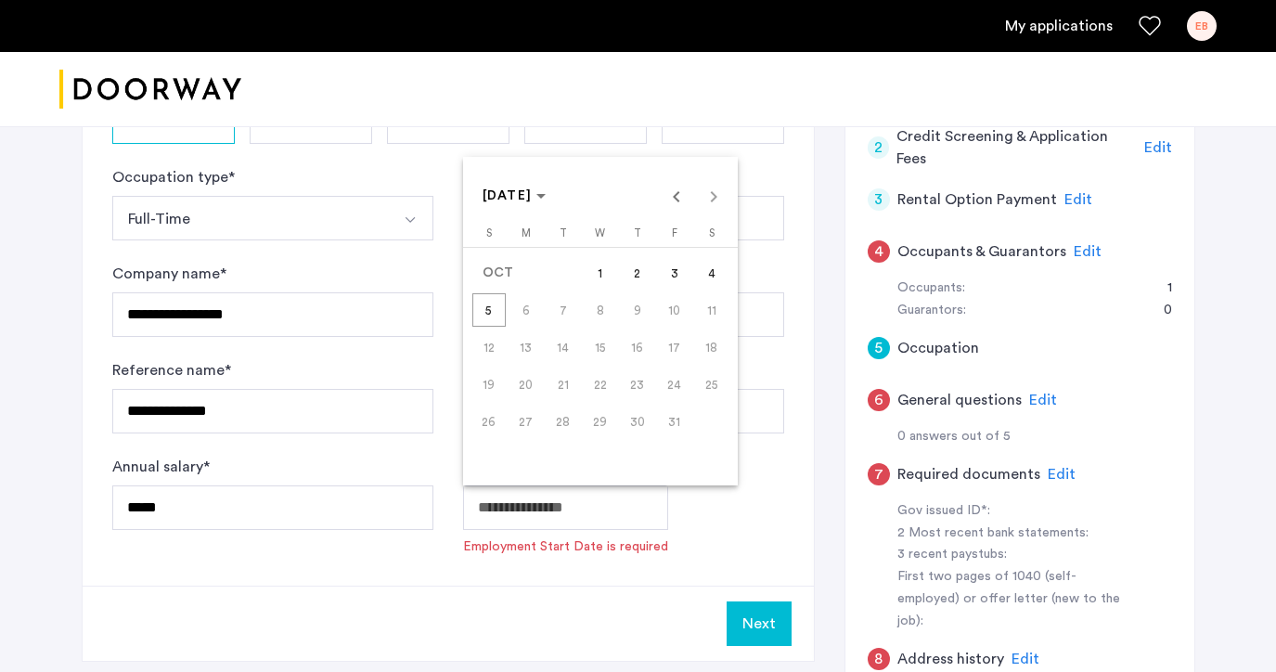
click at [524, 383] on span "20" at bounding box center [525, 383] width 33 height 33
click at [524, 382] on span "20" at bounding box center [525, 383] width 33 height 33
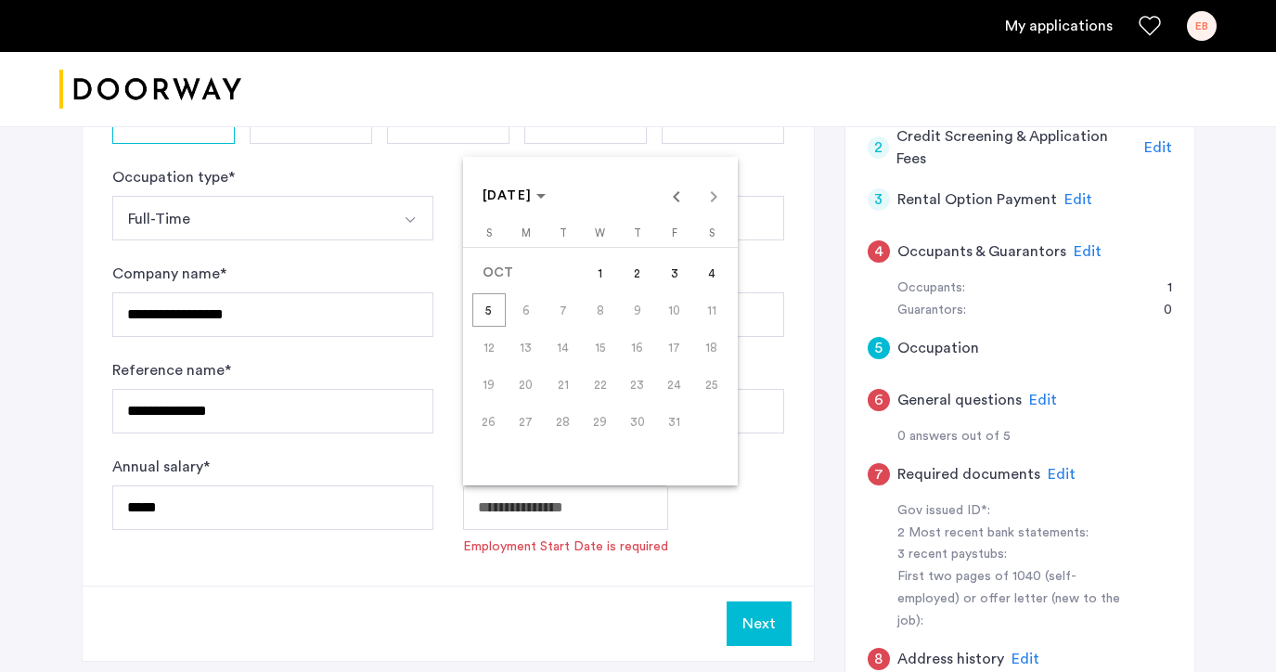
click at [524, 382] on span "20" at bounding box center [525, 383] width 33 height 33
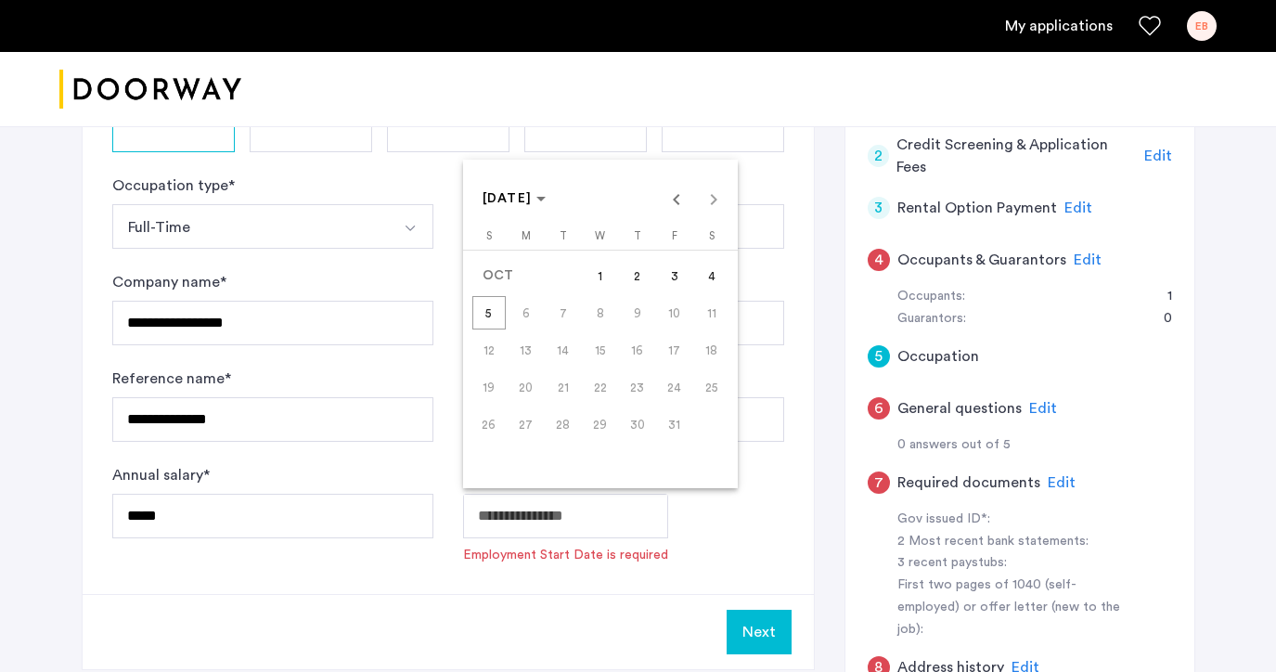
scroll to position [300, 0]
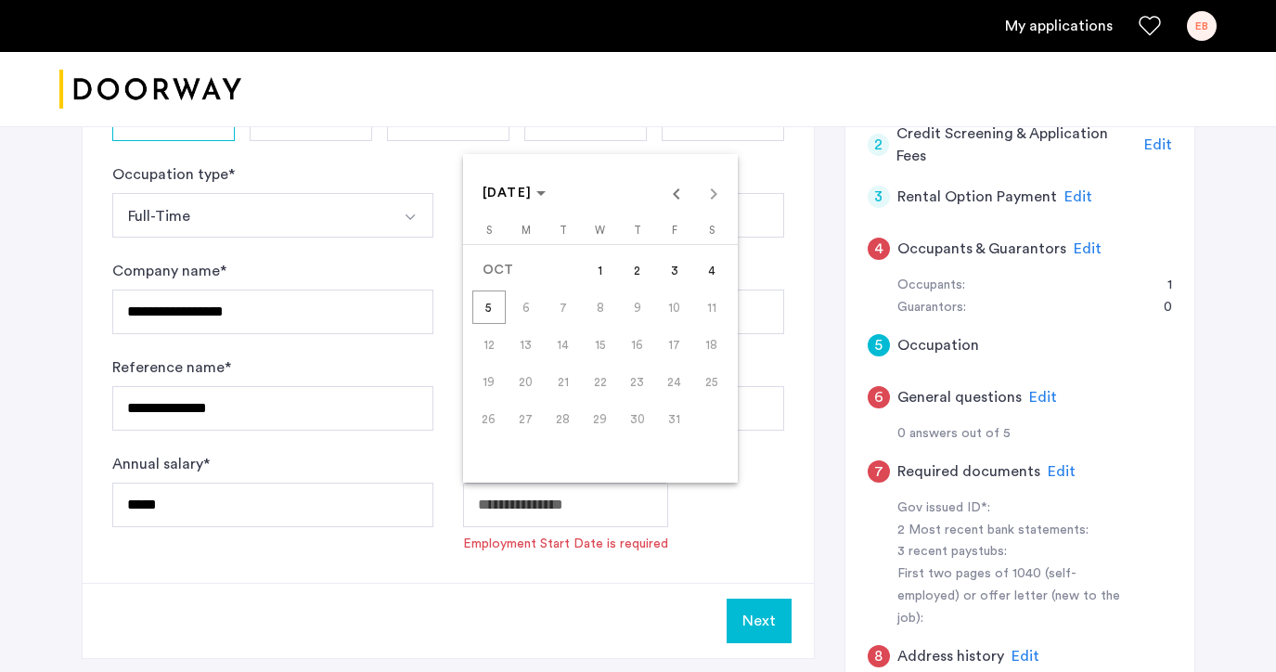
click at [1070, 189] on div at bounding box center [638, 336] width 1276 height 672
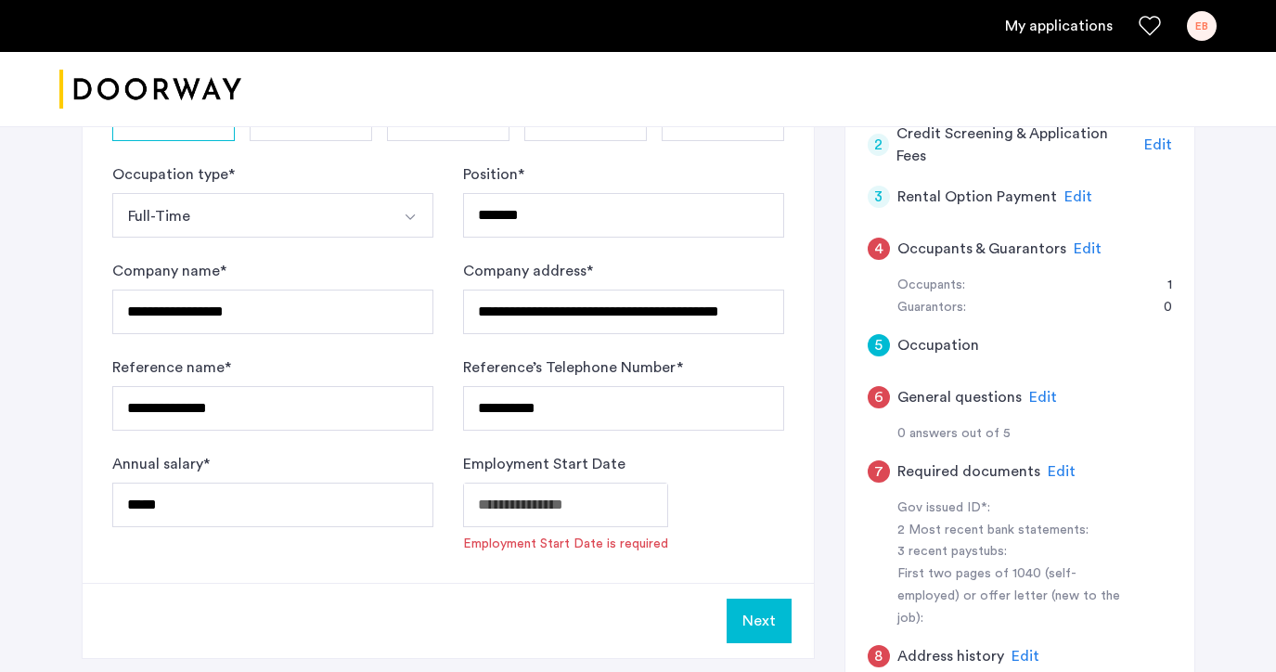
click at [1070, 193] on span "Edit" at bounding box center [1078, 196] width 28 height 15
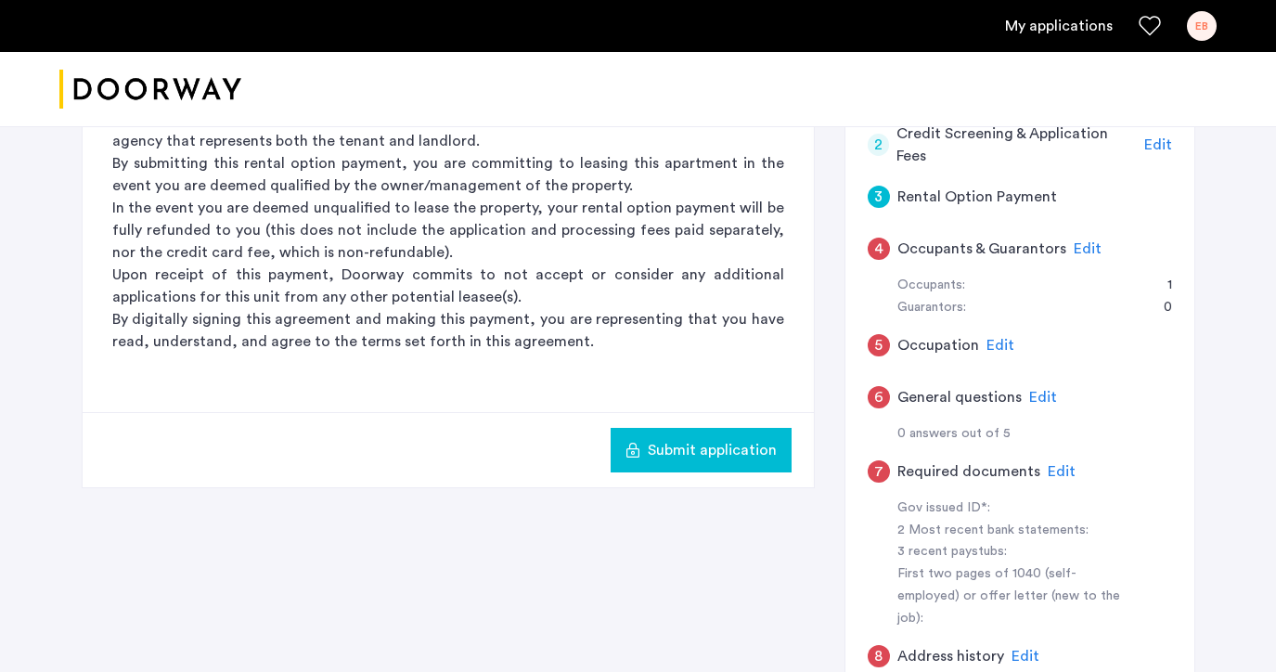
click at [735, 431] on button "Submit application" at bounding box center [700, 450] width 181 height 45
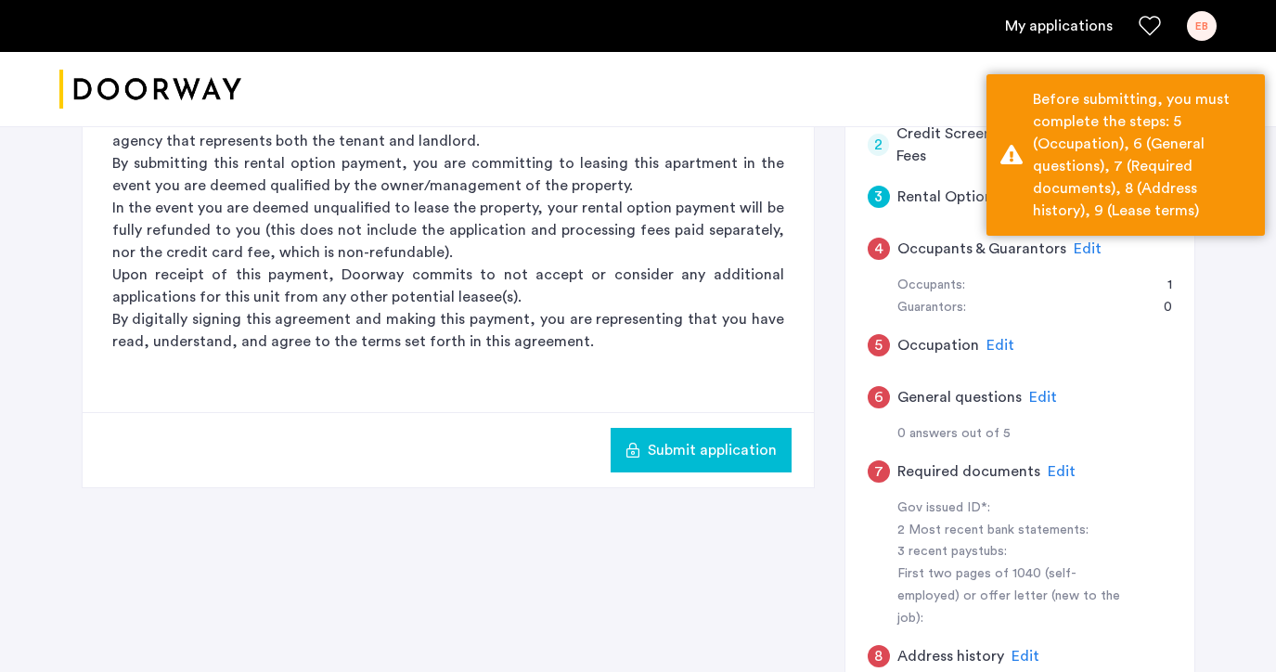
click at [819, 386] on div "3 Rental Option Payment Rental Option Payment Doorway is a duly licensed real e…" at bounding box center [638, 426] width 1113 height 929
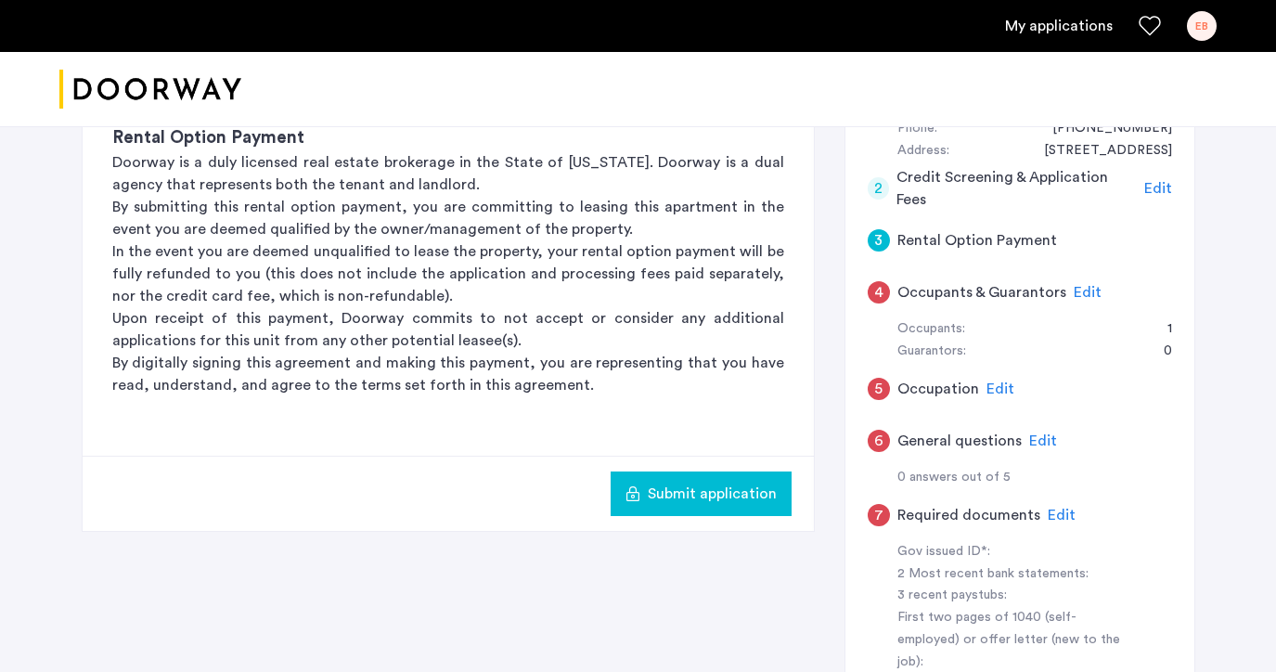
scroll to position [260, 0]
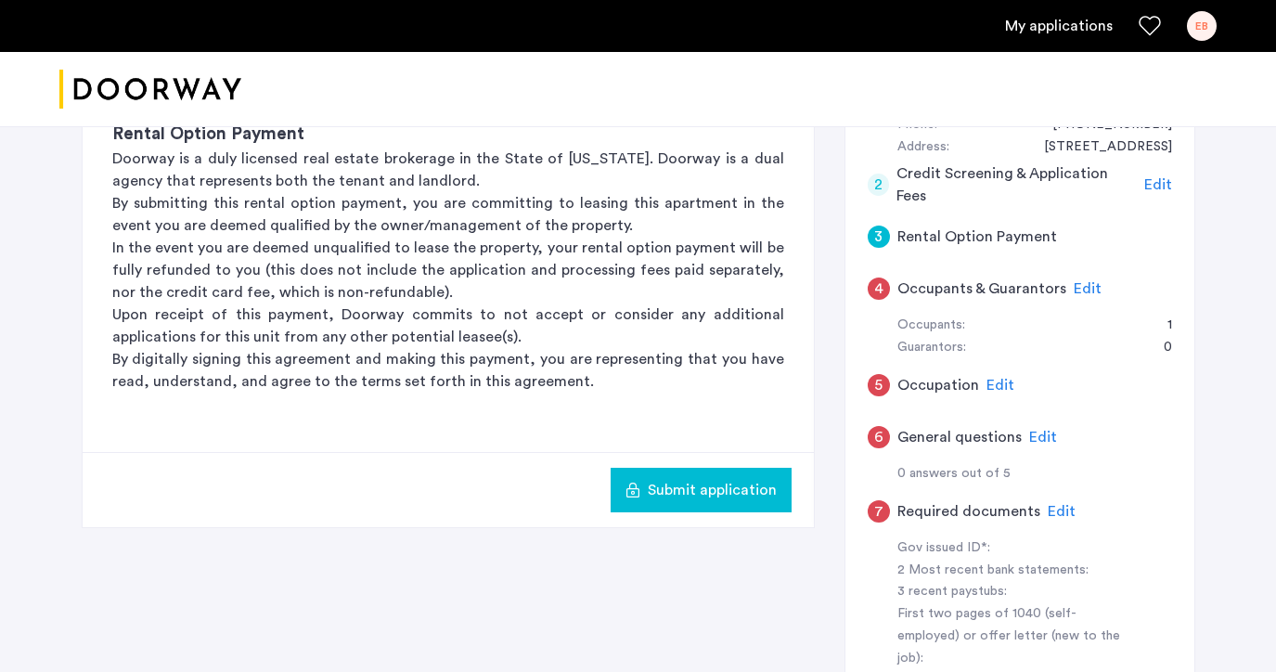
click at [730, 487] on span "Submit application" at bounding box center [712, 490] width 129 height 22
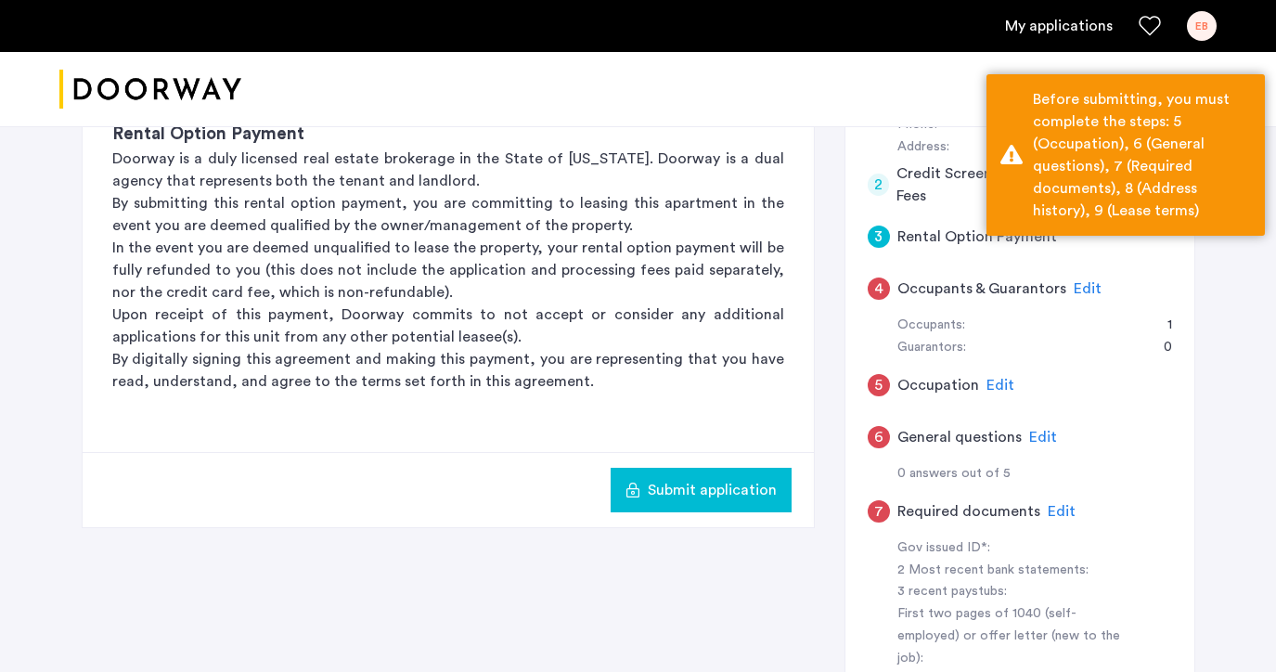
click at [730, 487] on span "Submit application" at bounding box center [712, 490] width 129 height 22
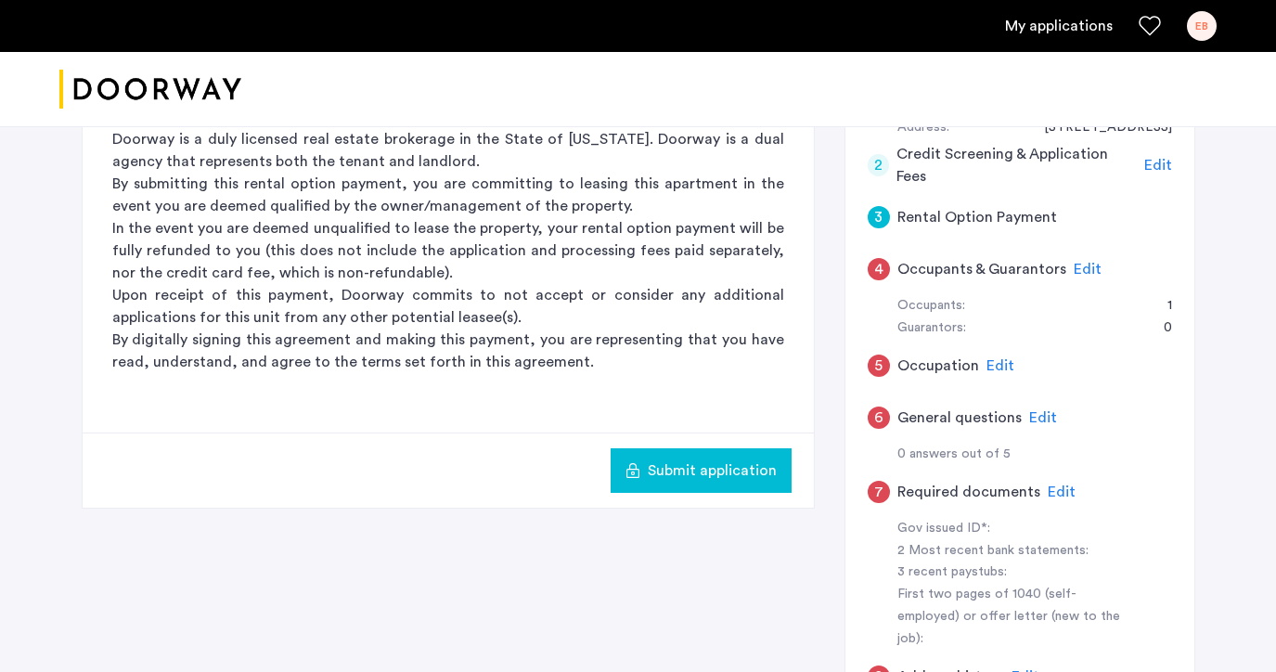
scroll to position [286, 0]
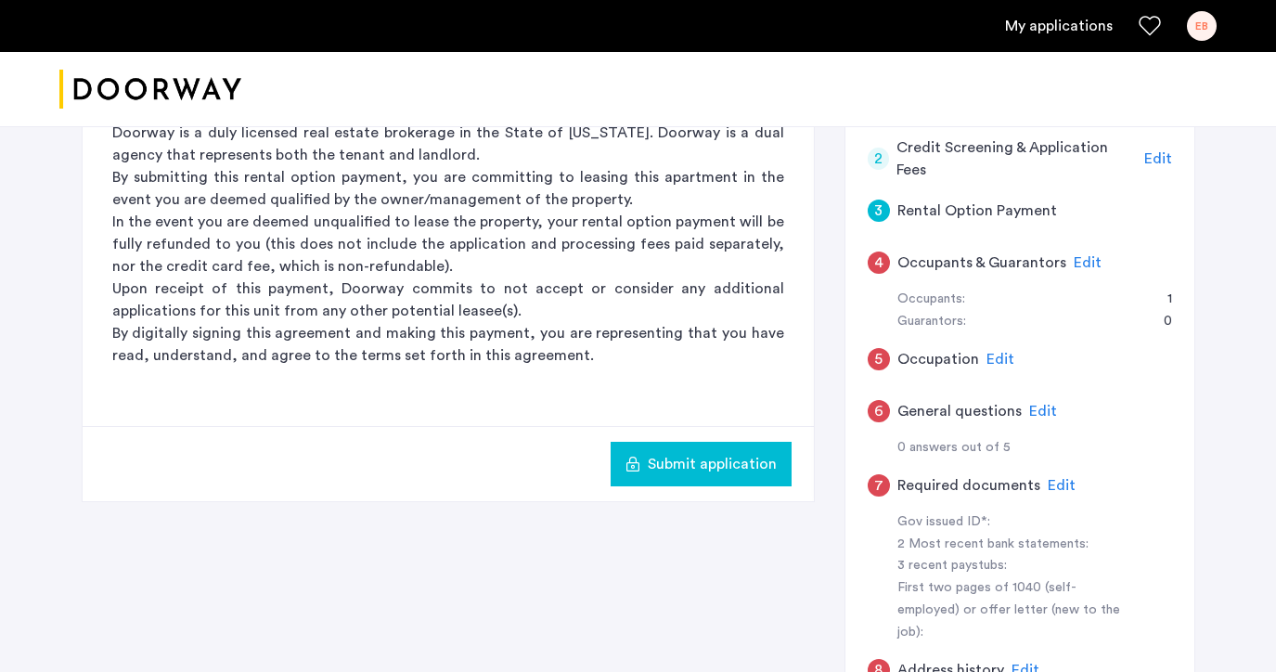
click at [875, 260] on div "4" at bounding box center [878, 262] width 22 height 22
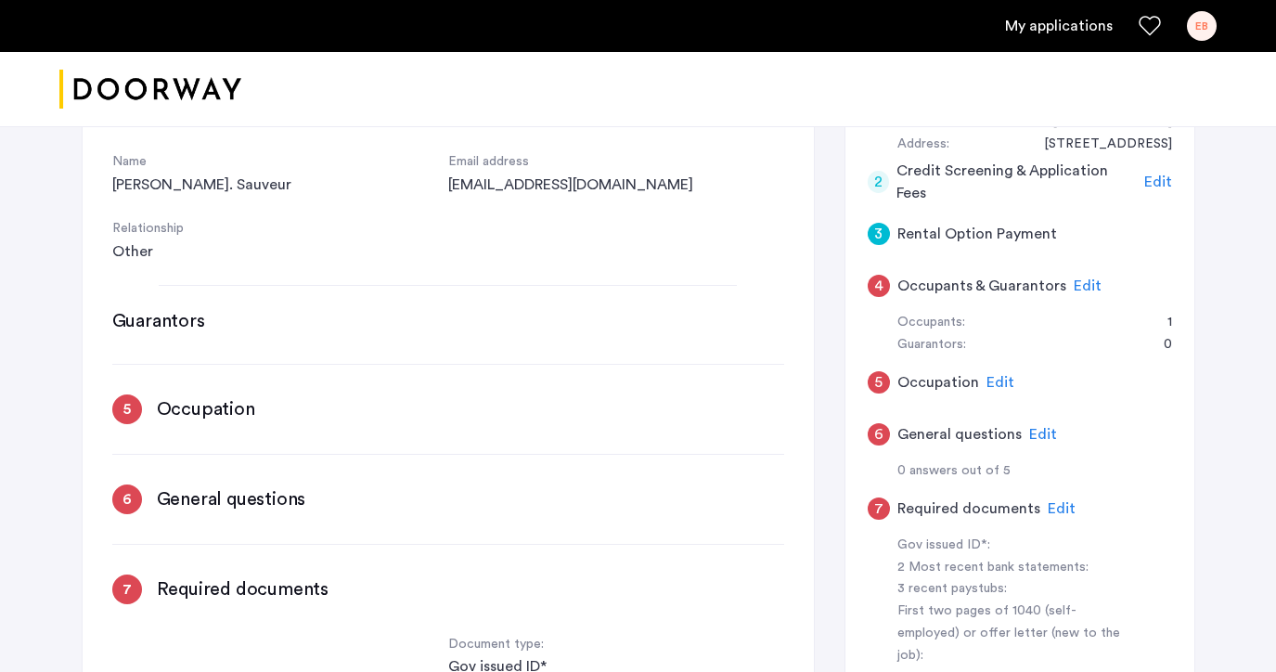
click at [1093, 284] on span "Edit" at bounding box center [1087, 285] width 28 height 15
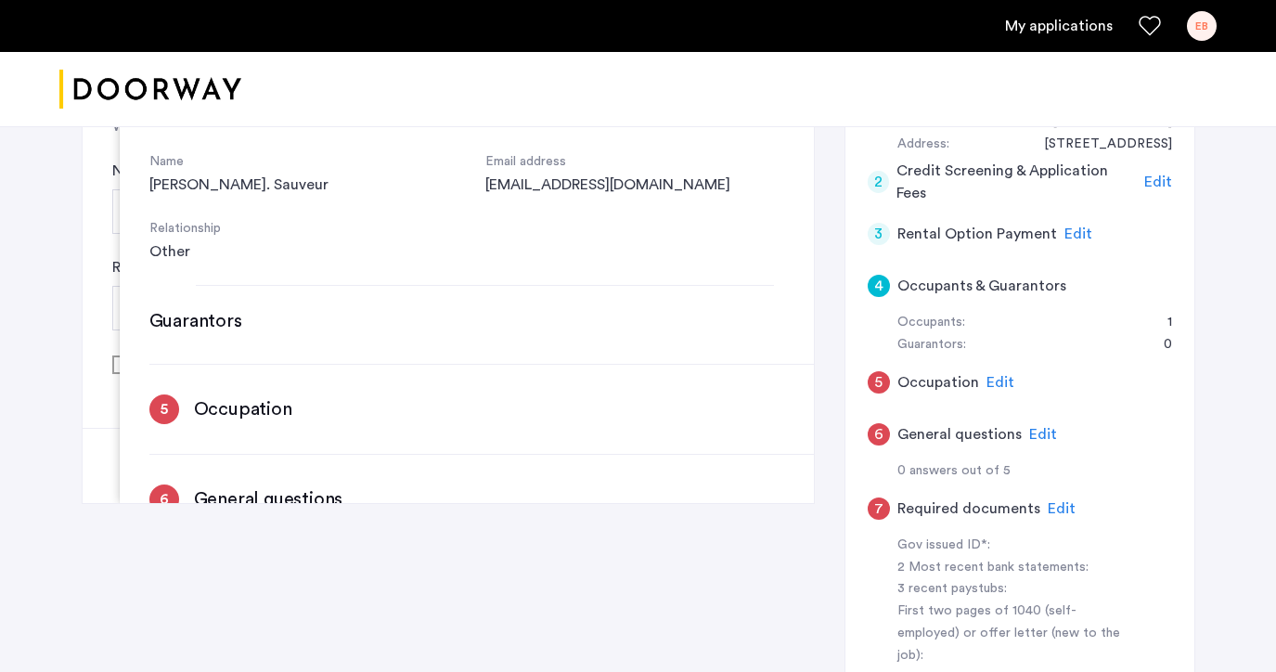
scroll to position [0, 0]
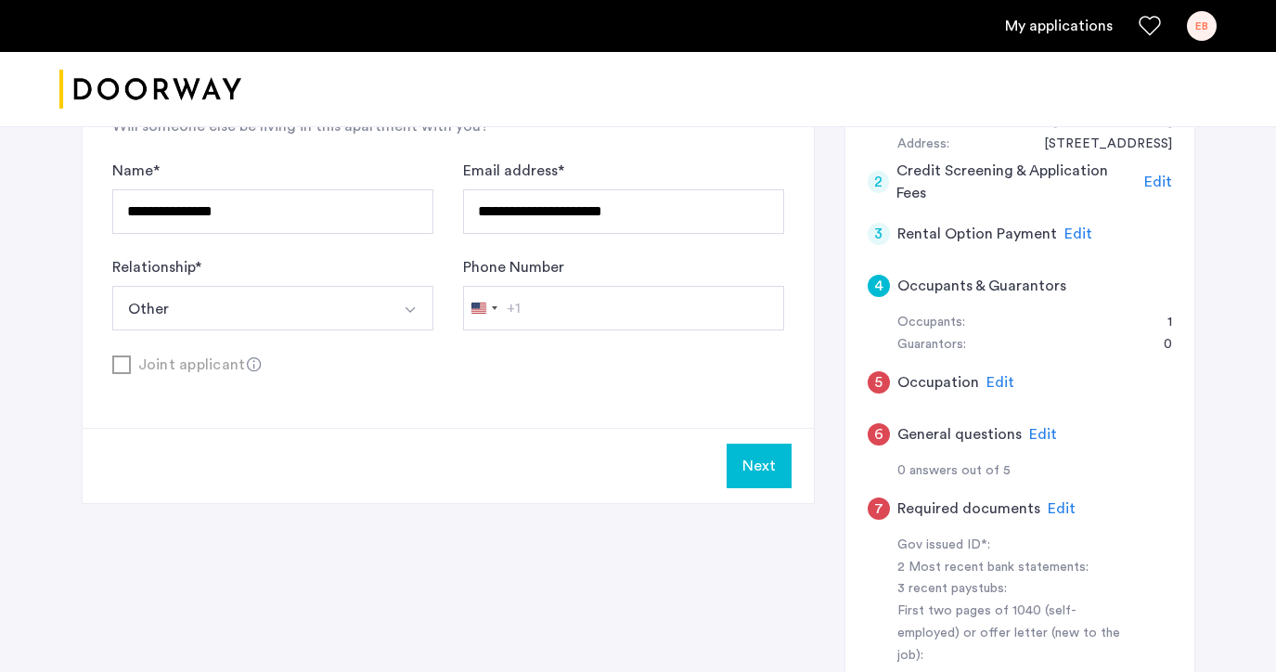
click at [783, 460] on button "Next" at bounding box center [758, 465] width 65 height 45
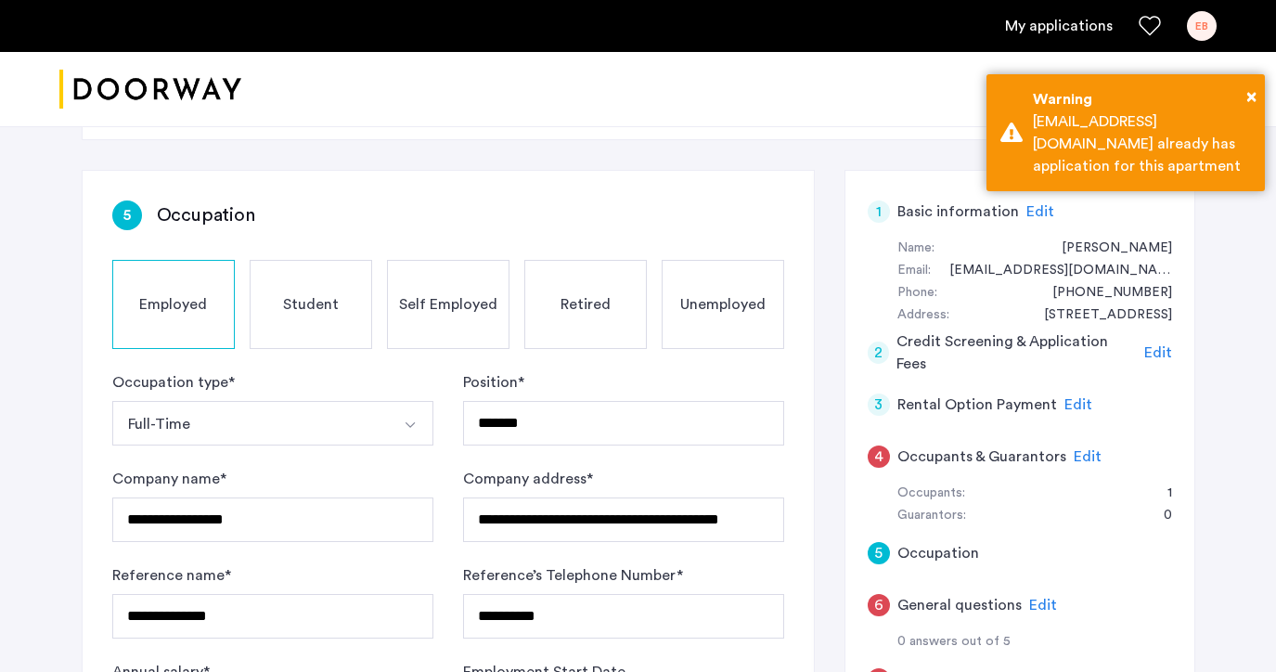
scroll to position [92, 0]
click at [1243, 94] on div "Warning" at bounding box center [1141, 99] width 218 height 22
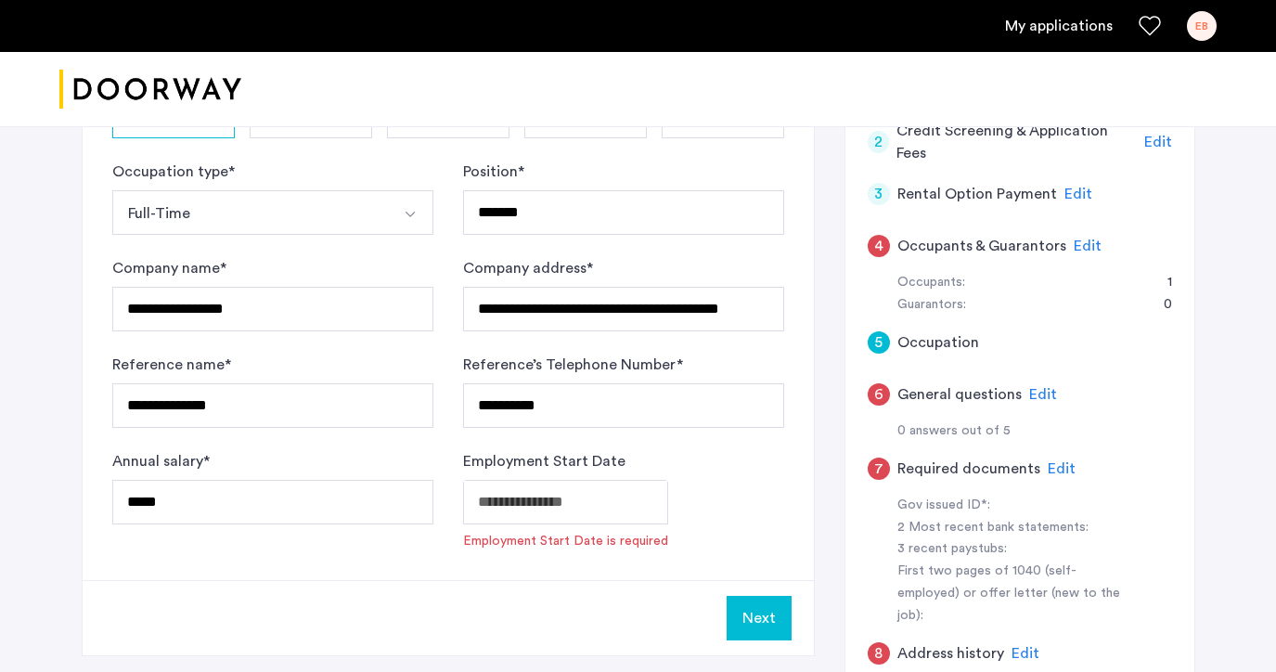
scroll to position [307, 0]
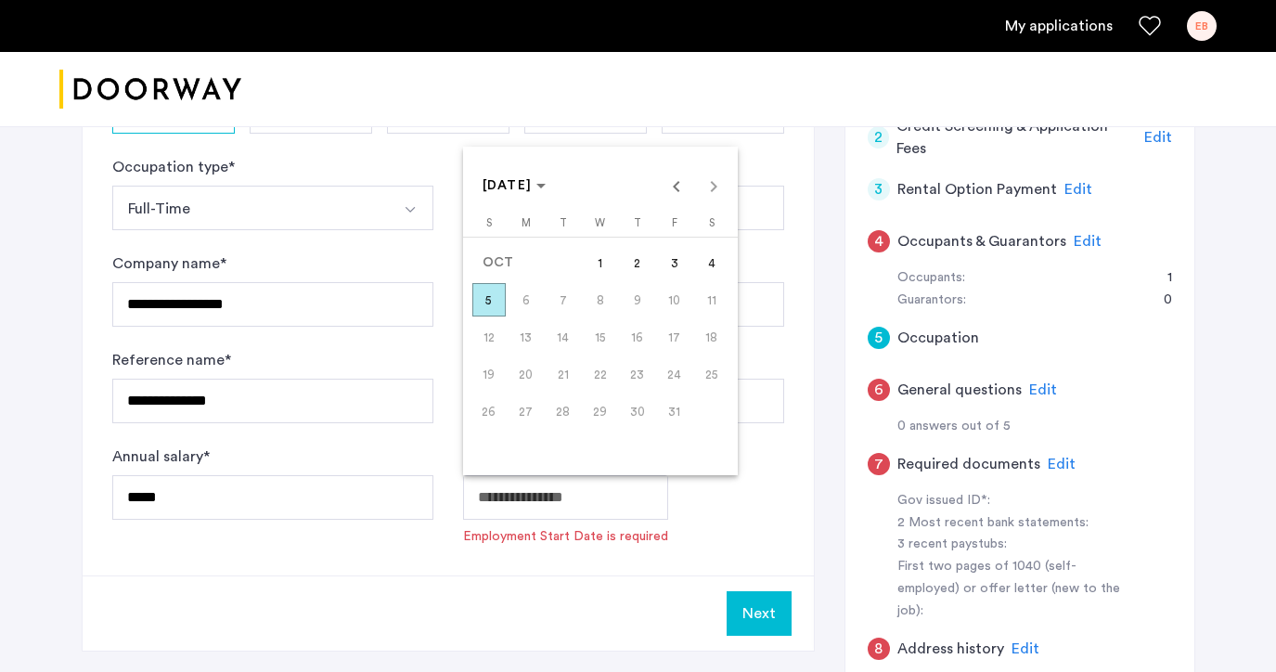
click at [597, 365] on body "**********" at bounding box center [638, 29] width 1276 height 672
click at [601, 259] on span "1" at bounding box center [600, 262] width 33 height 33
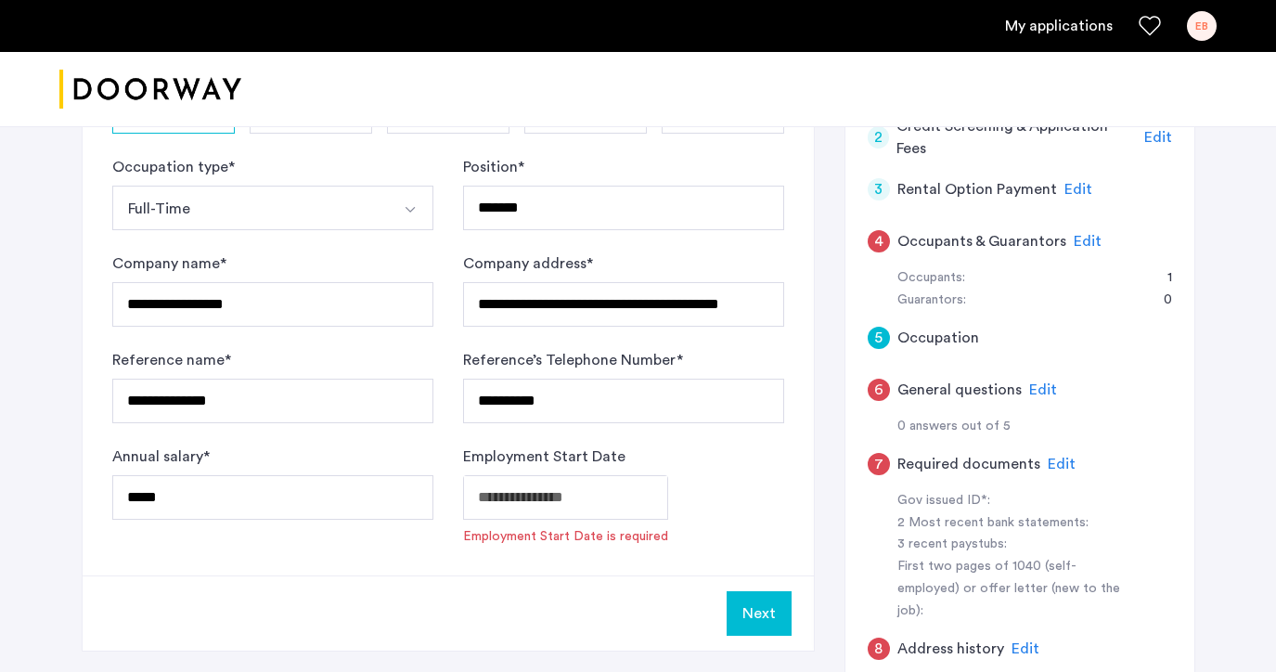
type input "**********"
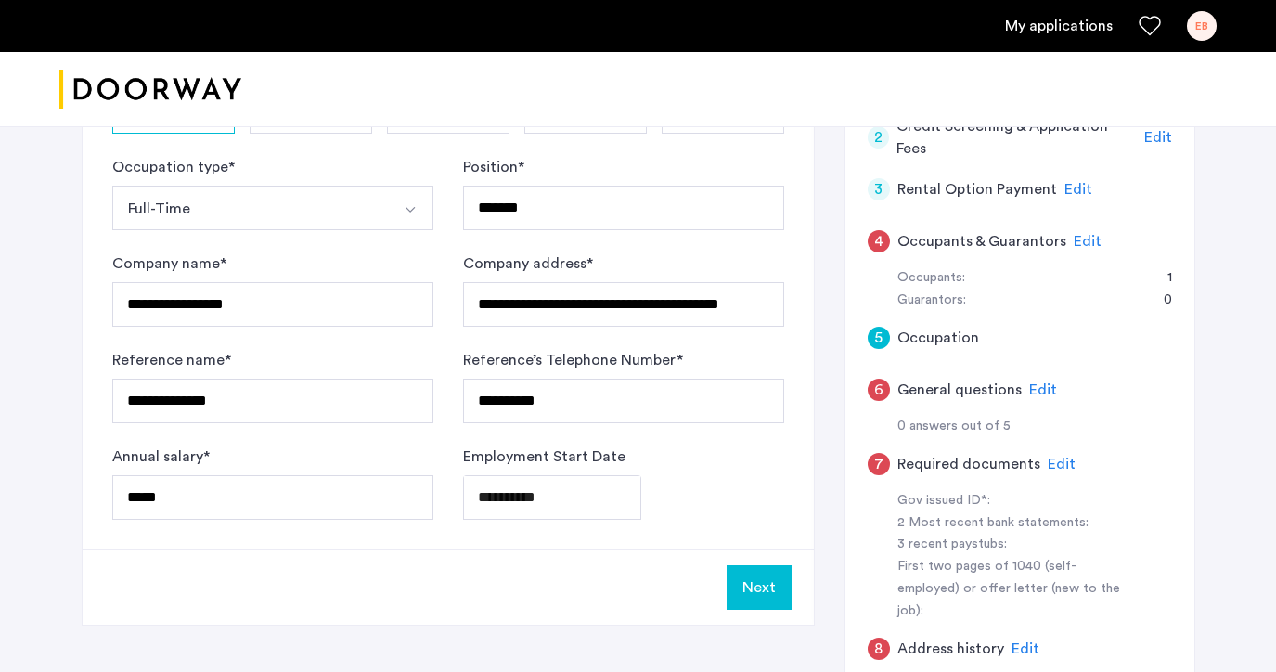
click at [737, 596] on button "Next" at bounding box center [758, 587] width 65 height 45
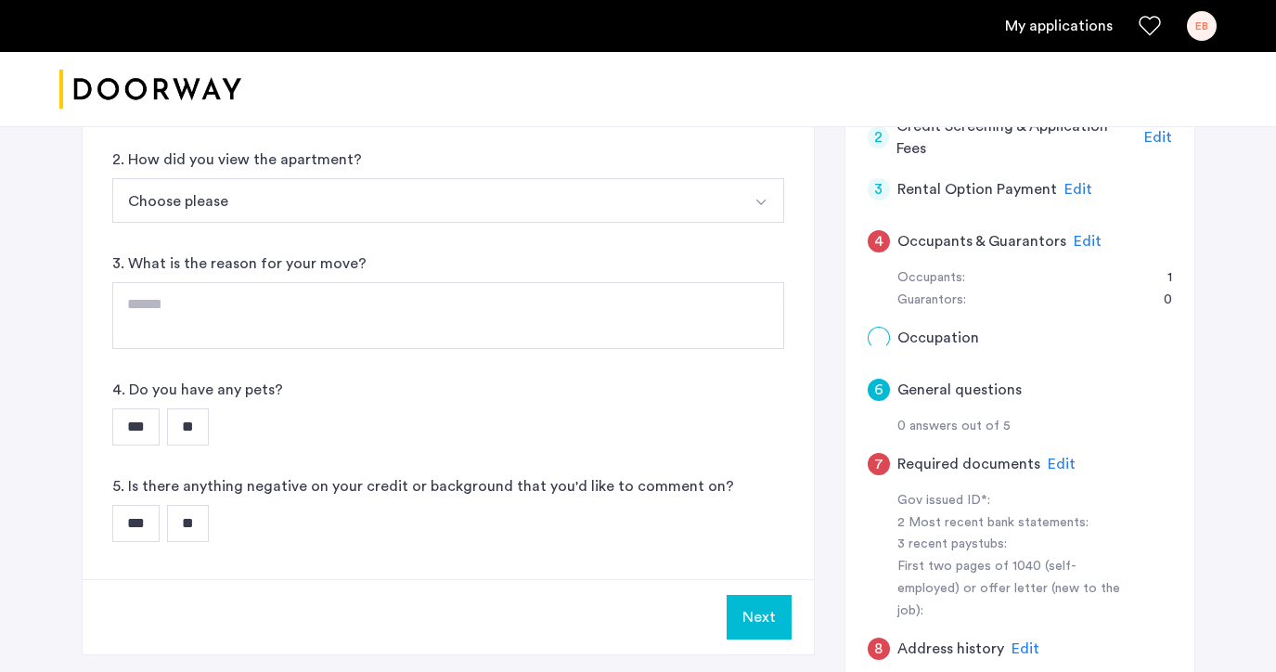
scroll to position [0, 0]
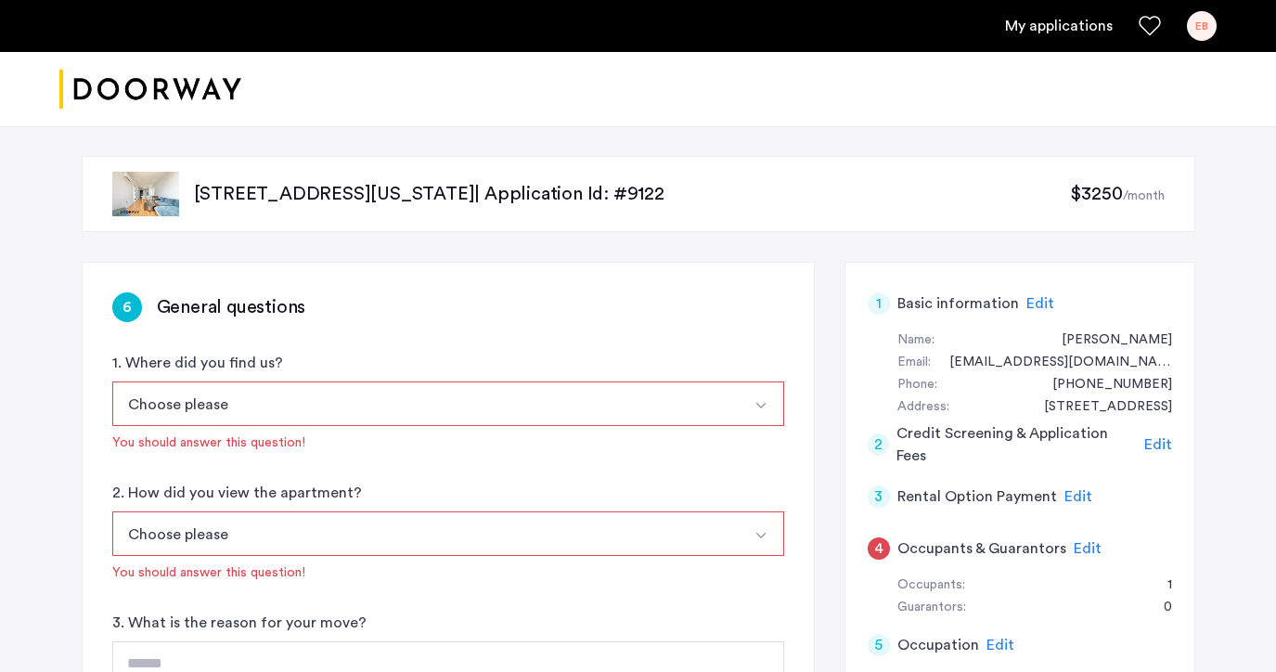
click at [595, 402] on button "Choose please" at bounding box center [426, 403] width 628 height 45
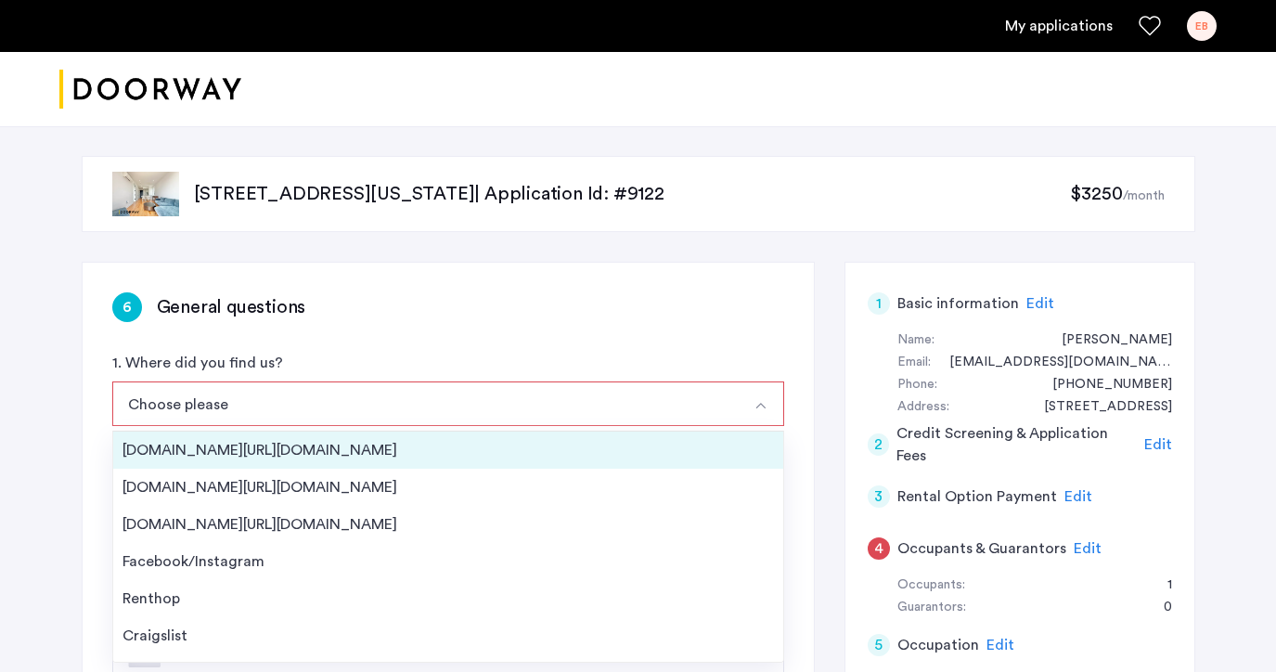
click at [341, 467] on li "[DOMAIN_NAME][URL][DOMAIN_NAME]" at bounding box center [448, 449] width 670 height 37
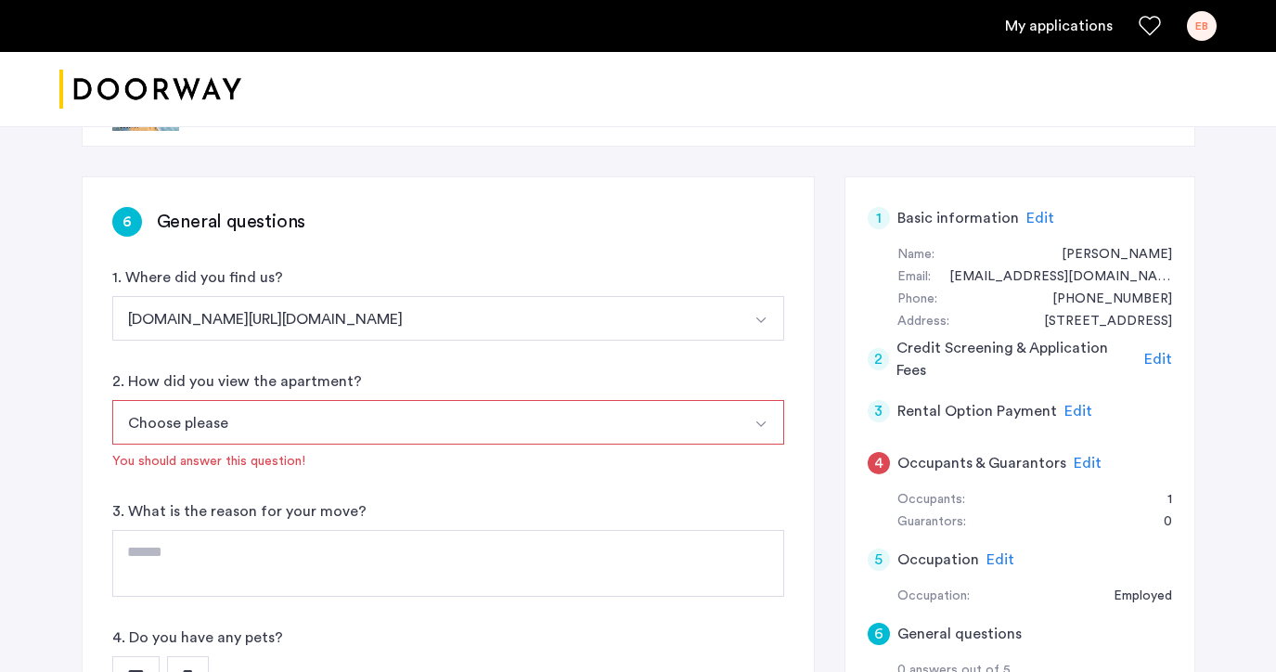
scroll to position [91, 0]
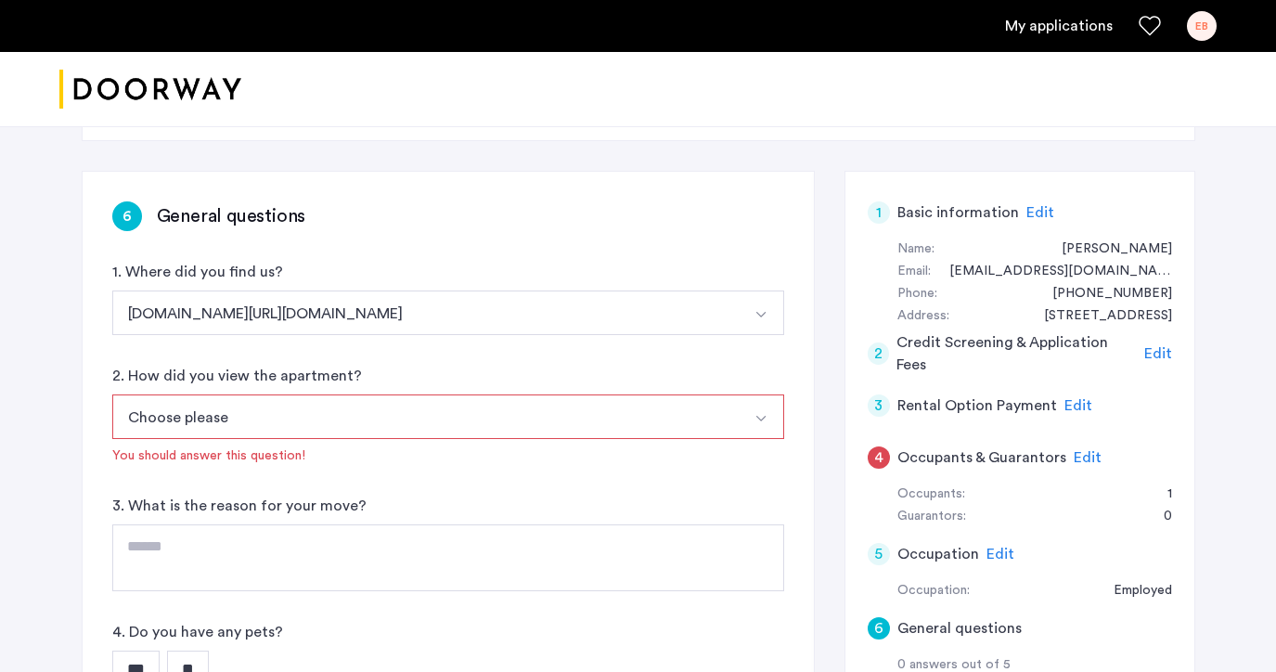
click at [363, 418] on button "Choose please" at bounding box center [426, 416] width 628 height 45
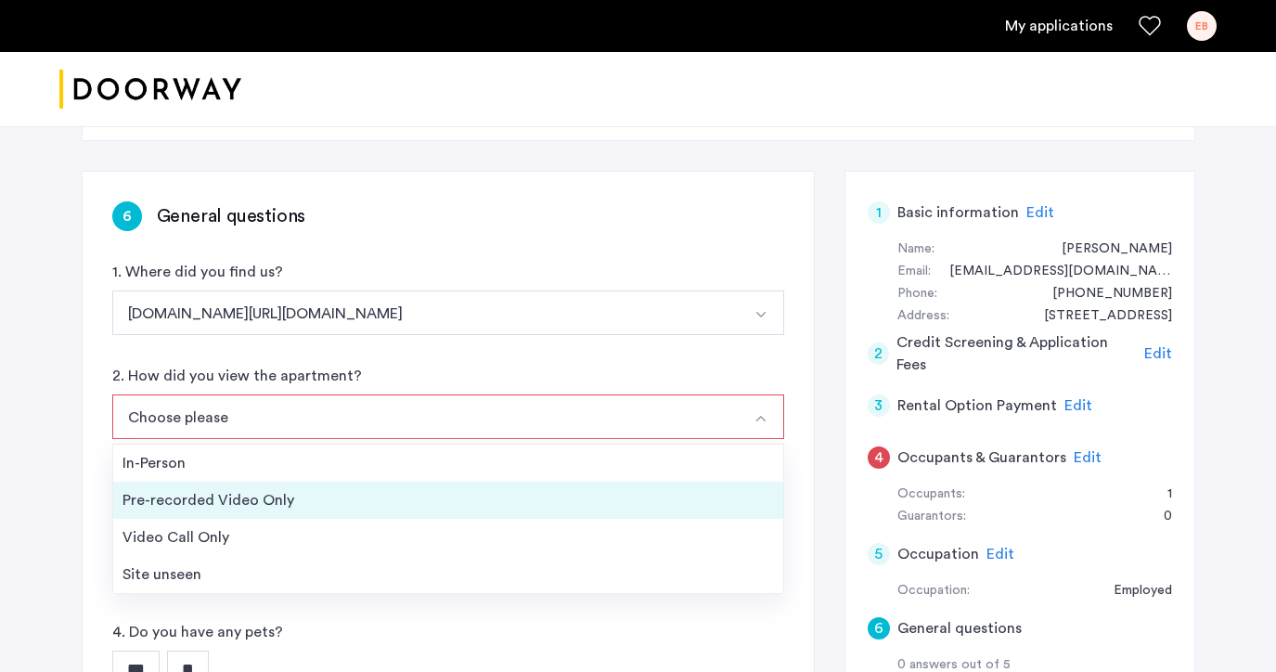
click at [322, 507] on div "Pre-recorded Video Only" at bounding box center [447, 500] width 651 height 22
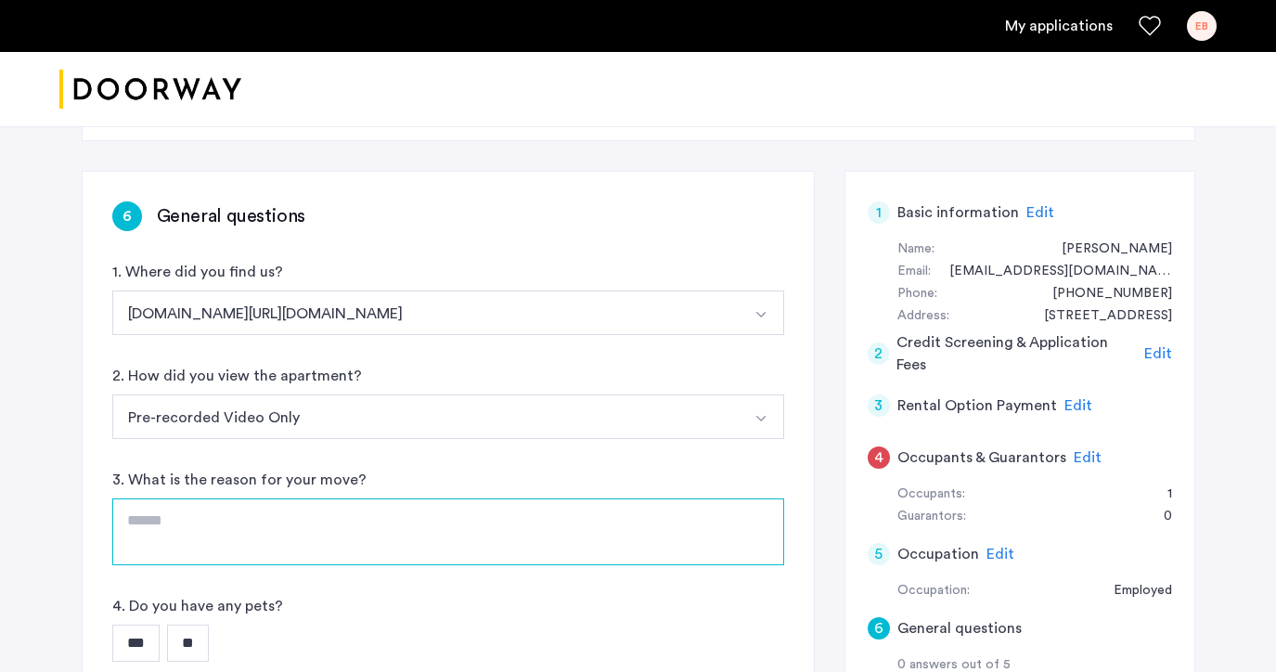
click at [275, 508] on textarea at bounding box center [448, 531] width 672 height 67
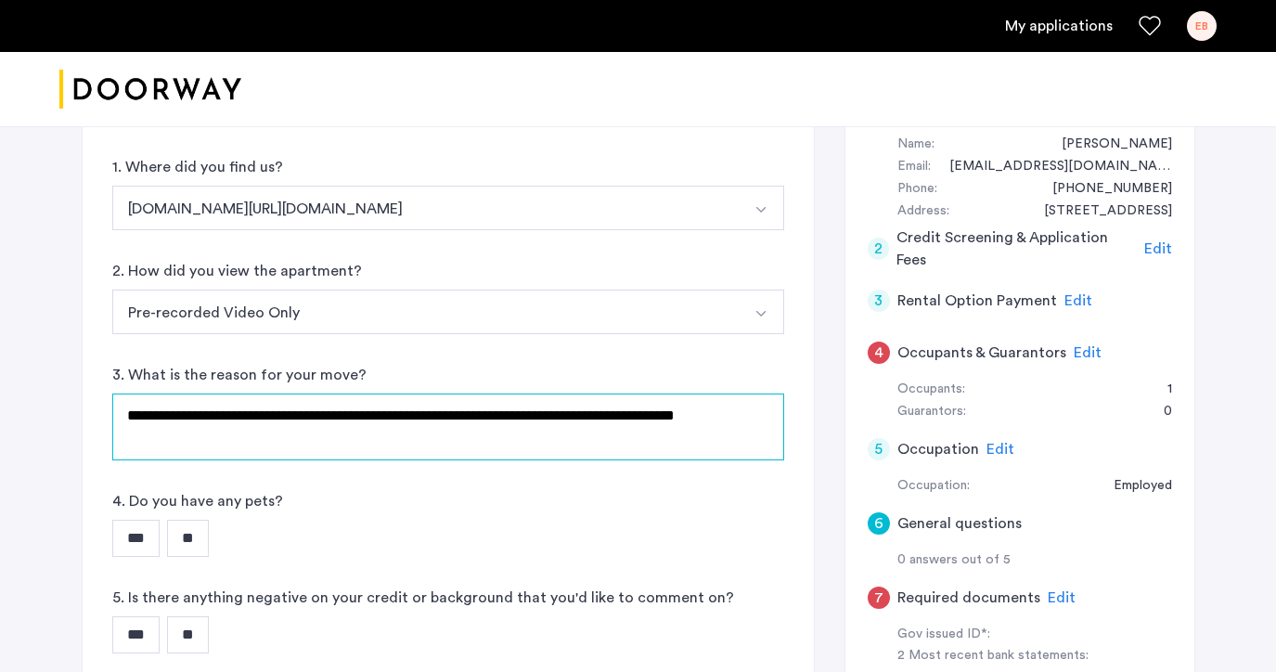
scroll to position [209, 0]
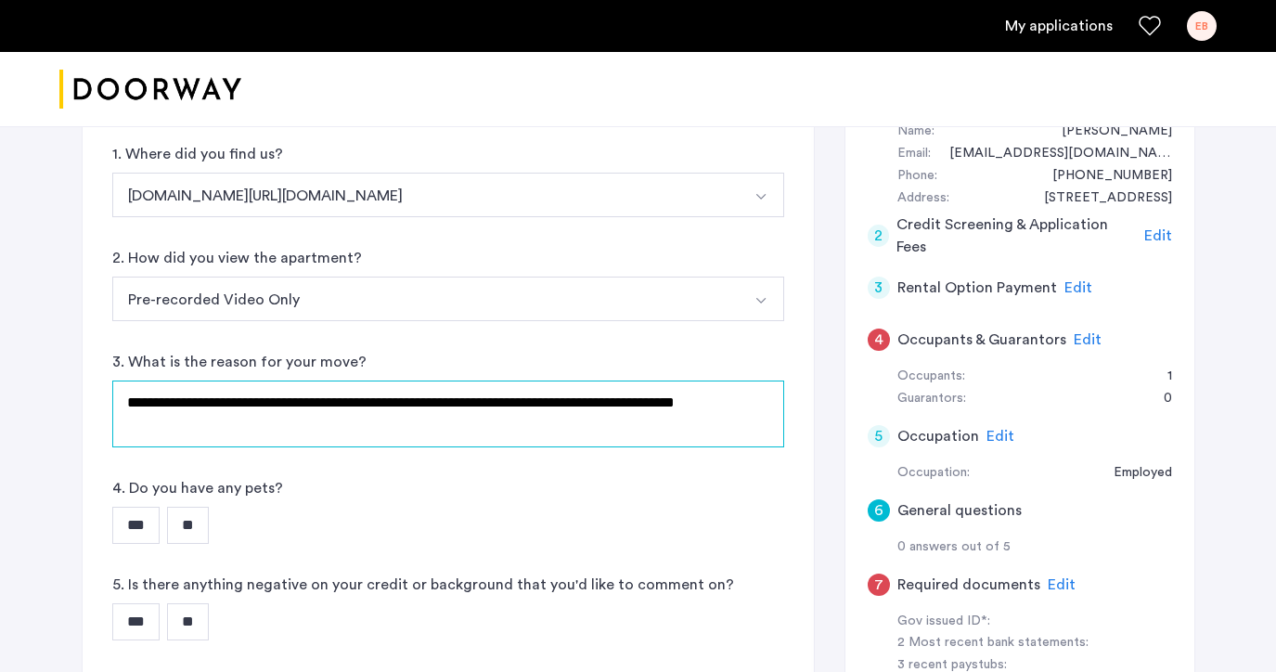
type textarea "**********"
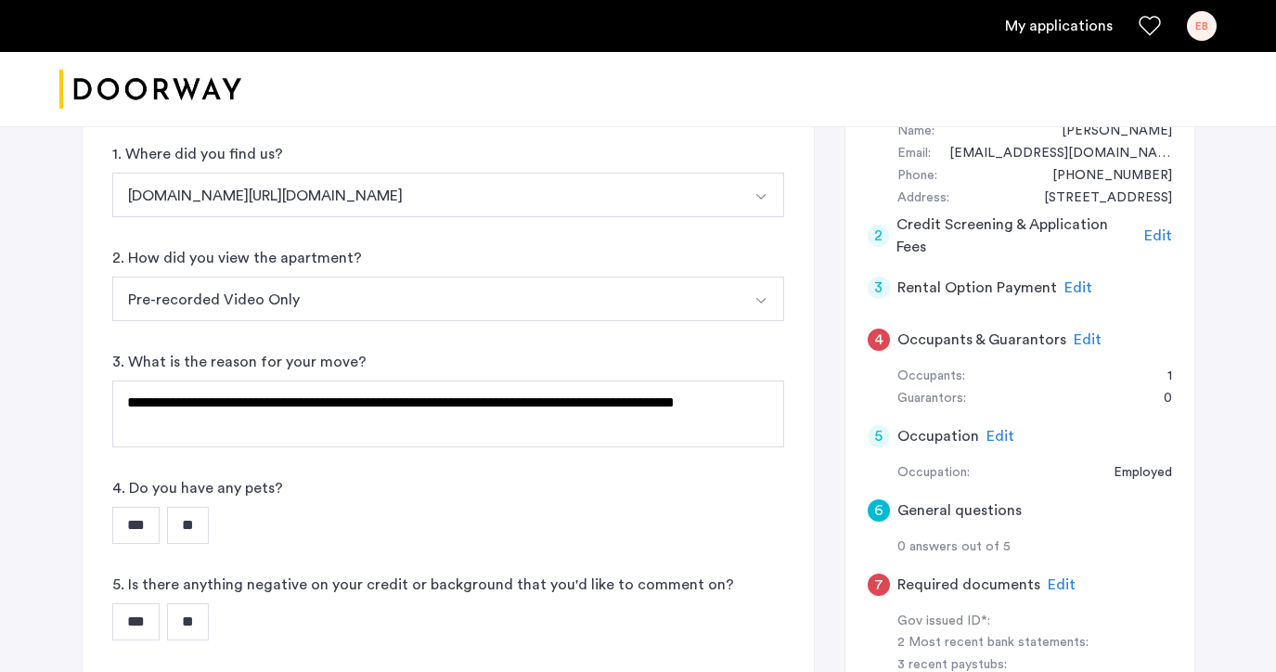
click at [183, 522] on input "**" at bounding box center [188, 525] width 42 height 37
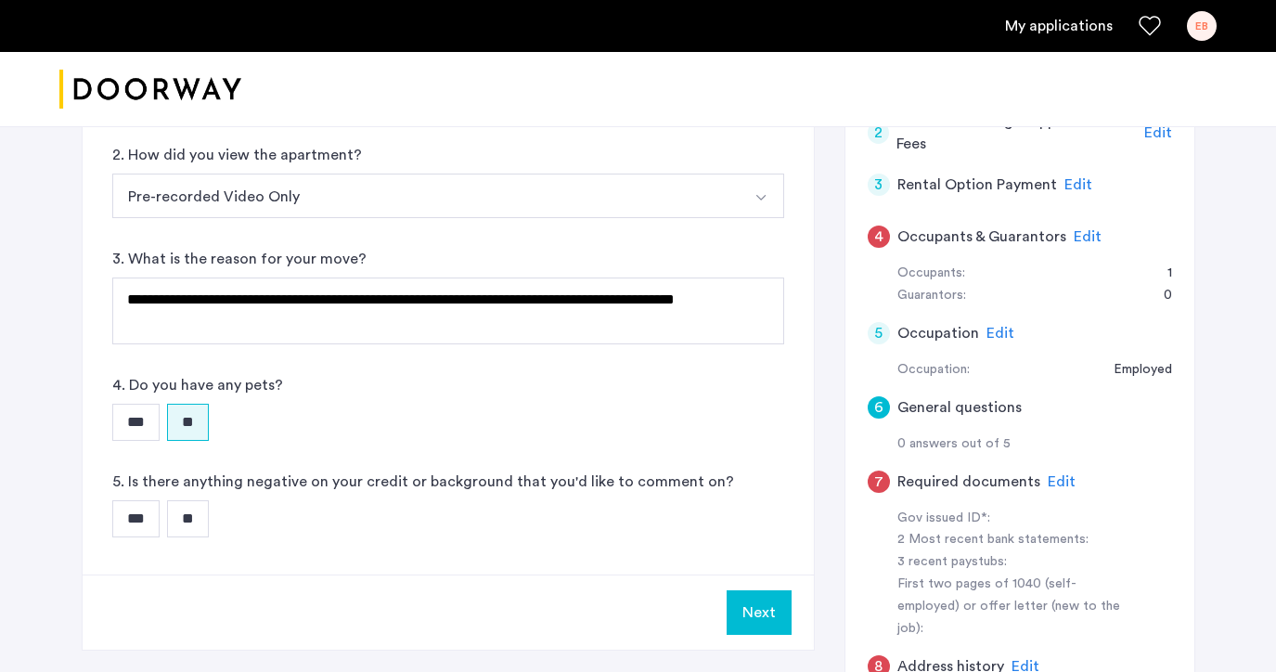
scroll to position [324, 0]
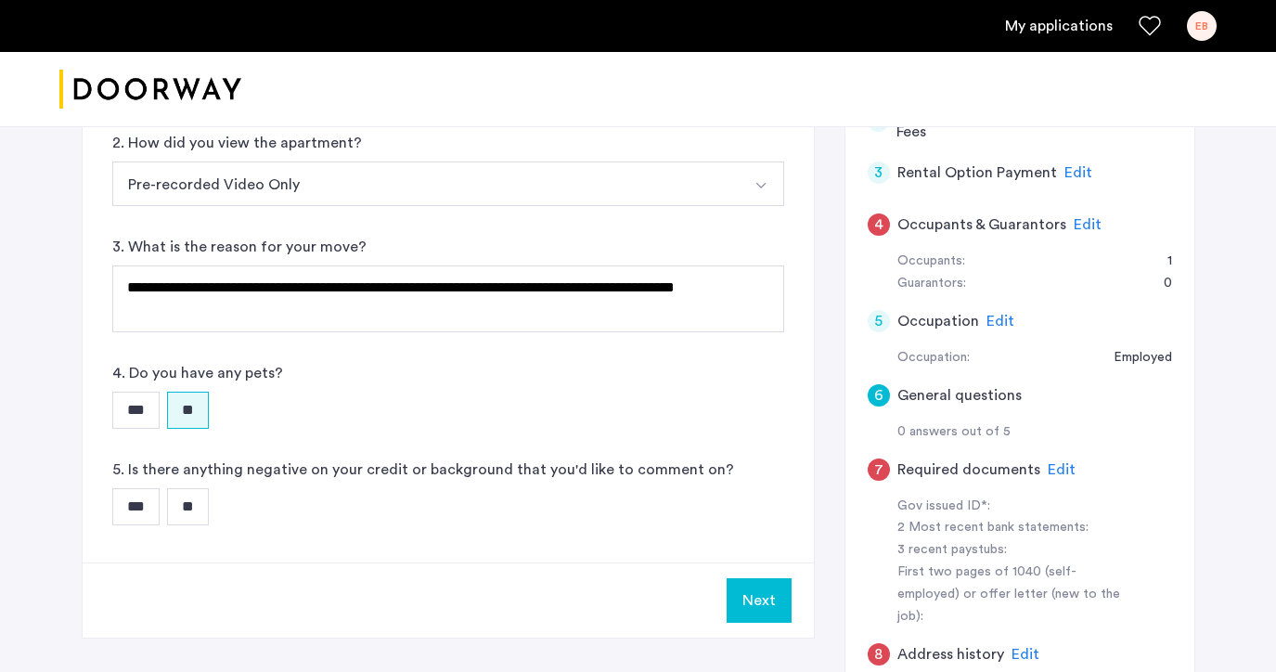
click at [209, 507] on input "**" at bounding box center [188, 506] width 42 height 37
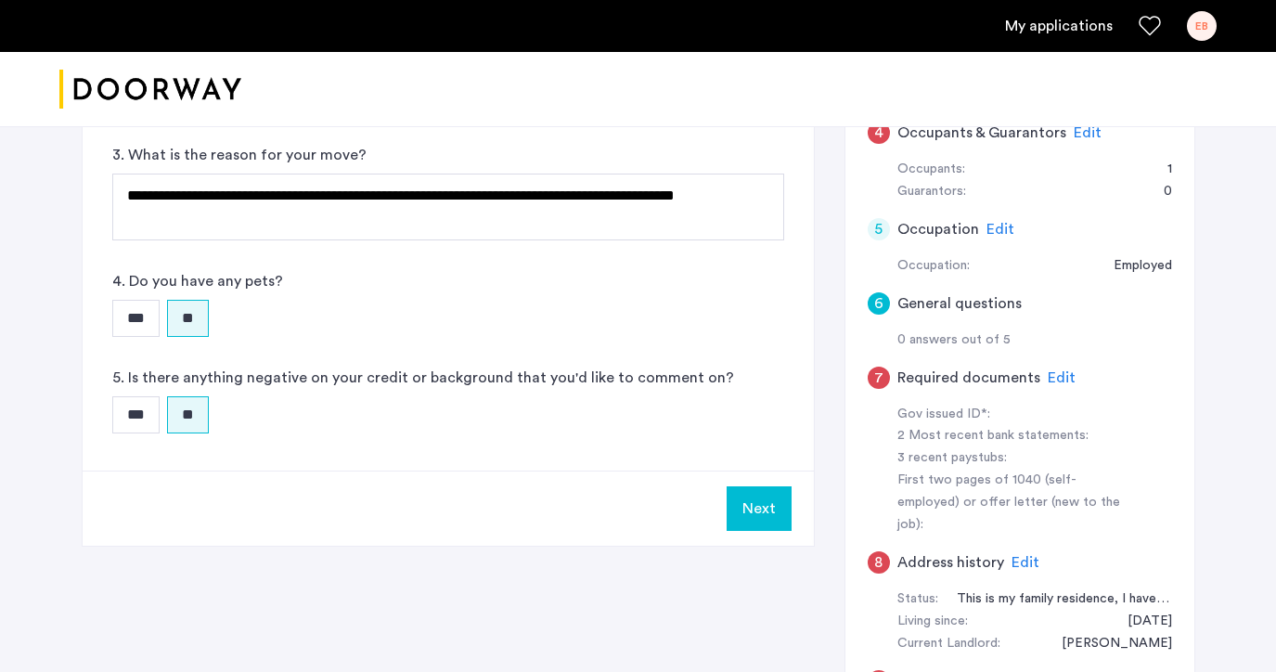
scroll to position [425, 0]
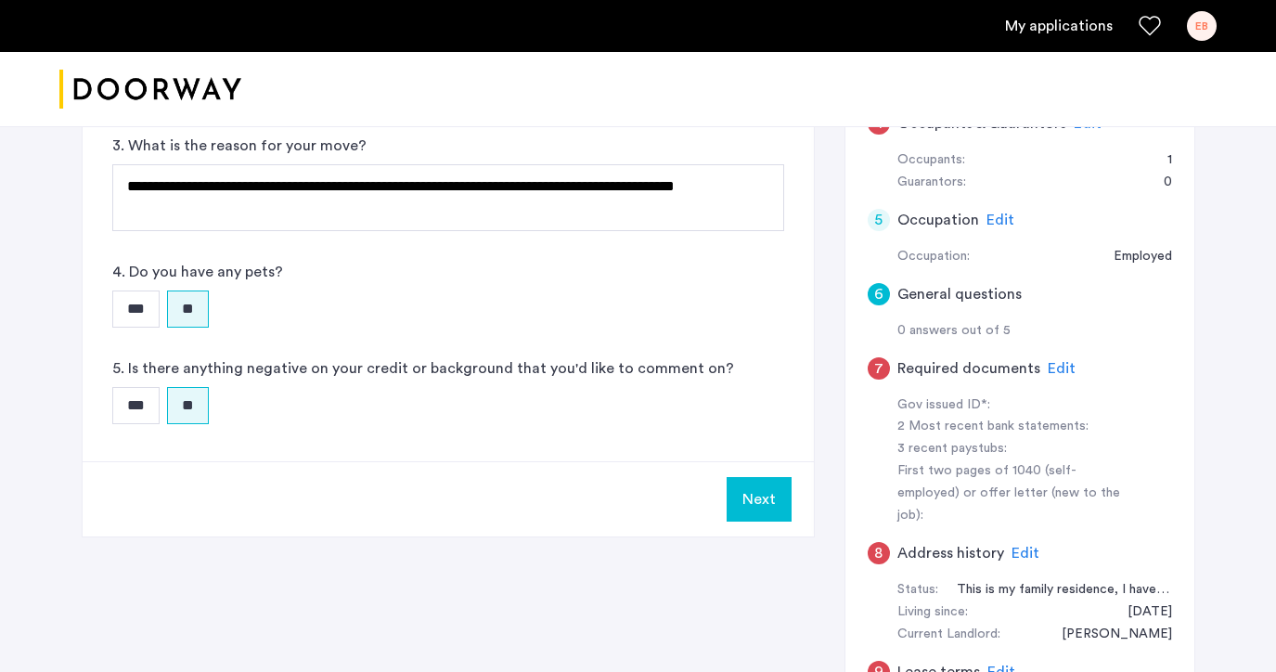
click at [757, 511] on button "Next" at bounding box center [758, 499] width 65 height 45
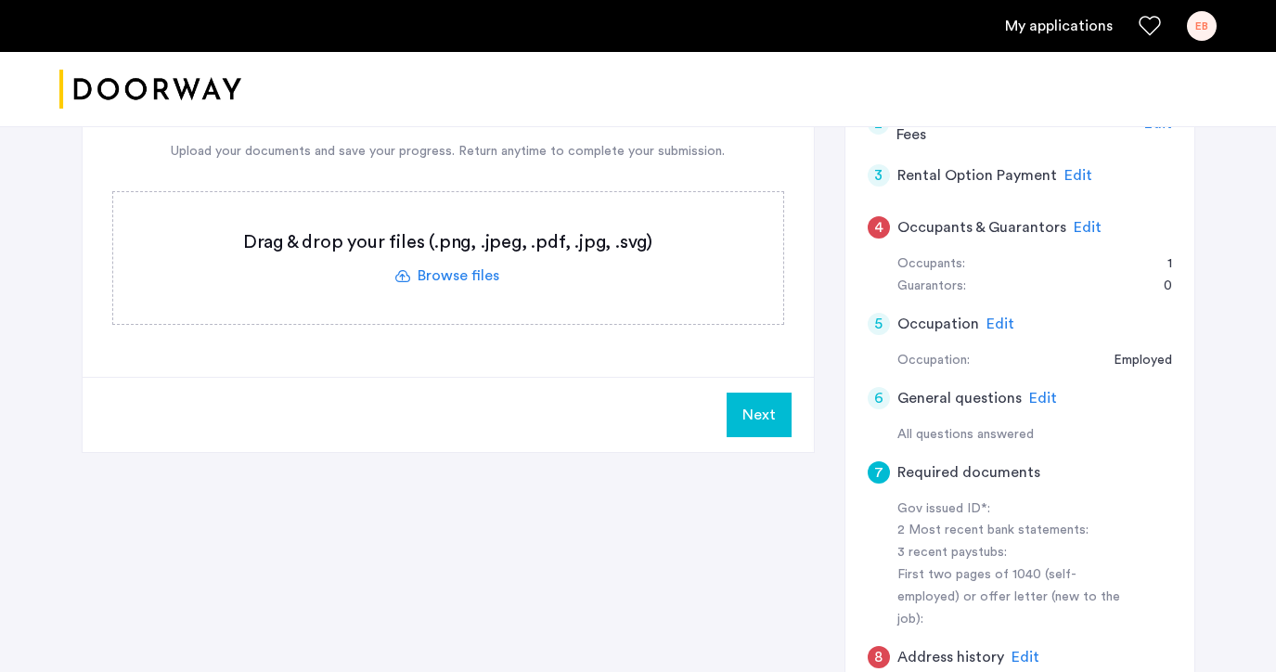
scroll to position [320, 0]
click at [1079, 221] on span "Edit" at bounding box center [1087, 228] width 28 height 15
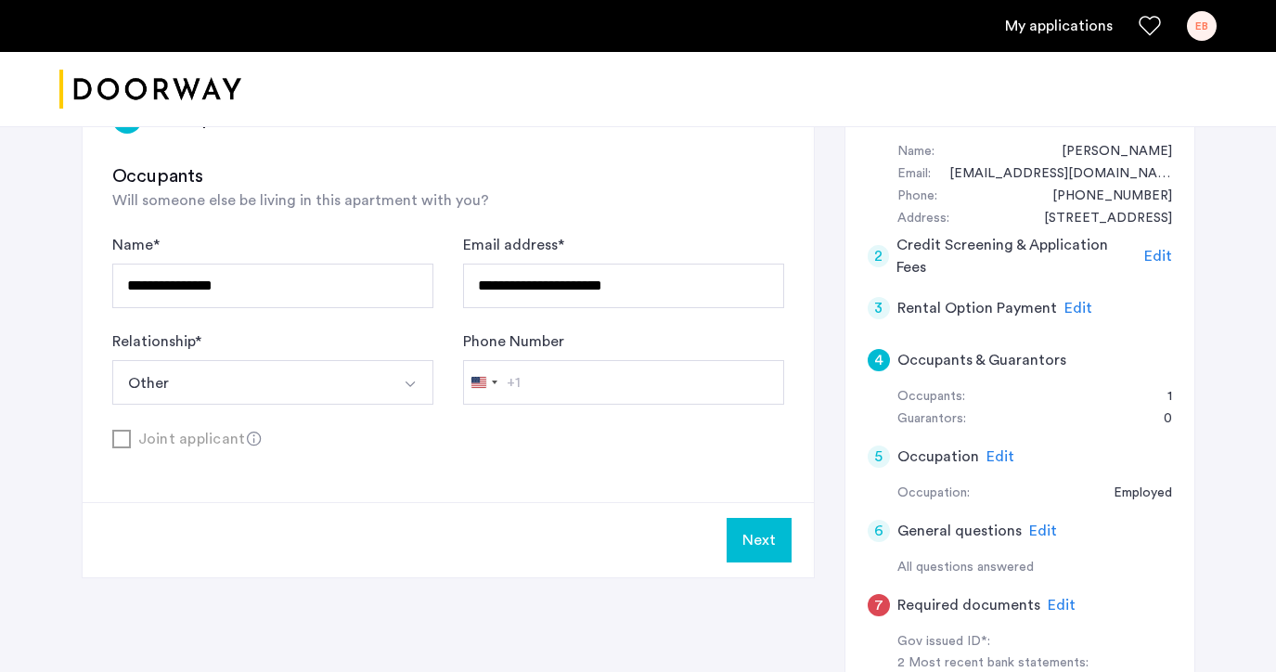
scroll to position [249, 0]
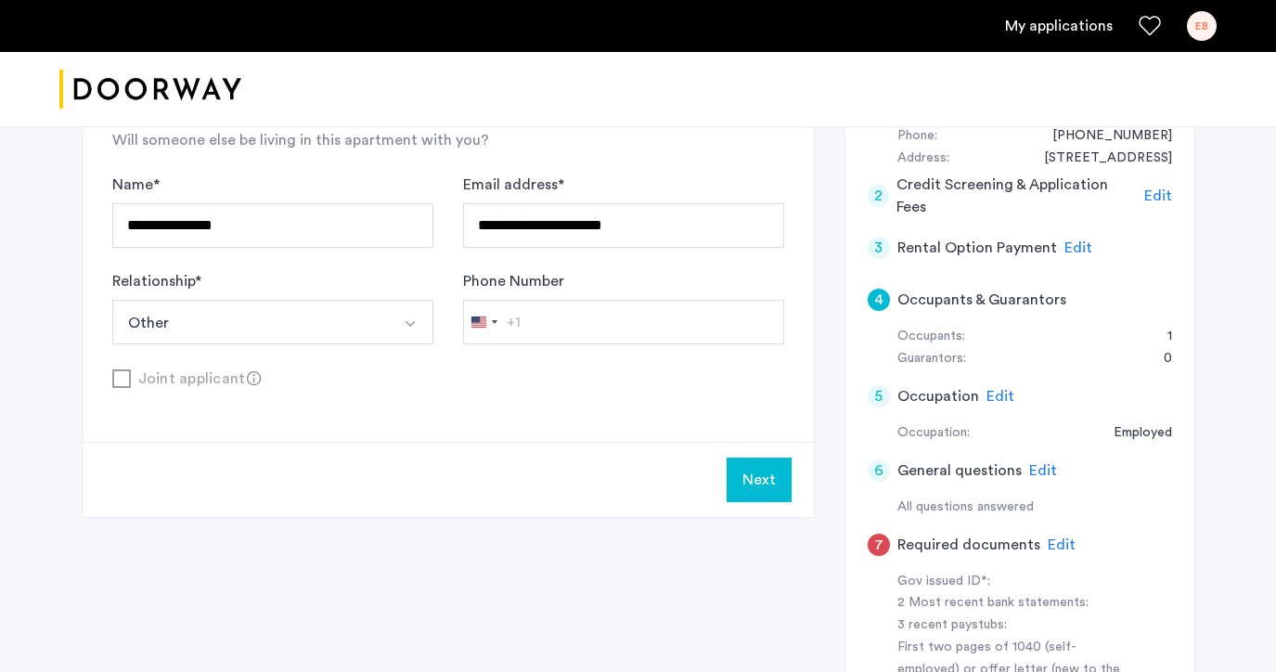
click at [759, 481] on button "Next" at bounding box center [758, 479] width 65 height 45
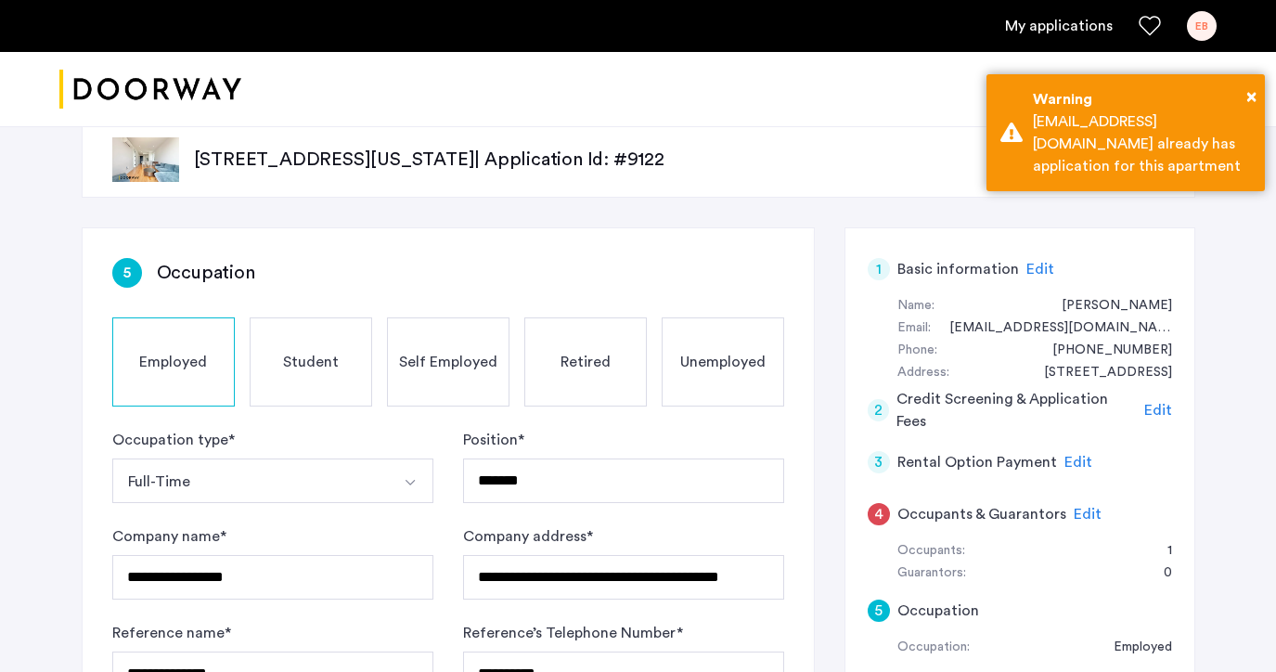
scroll to position [57, 0]
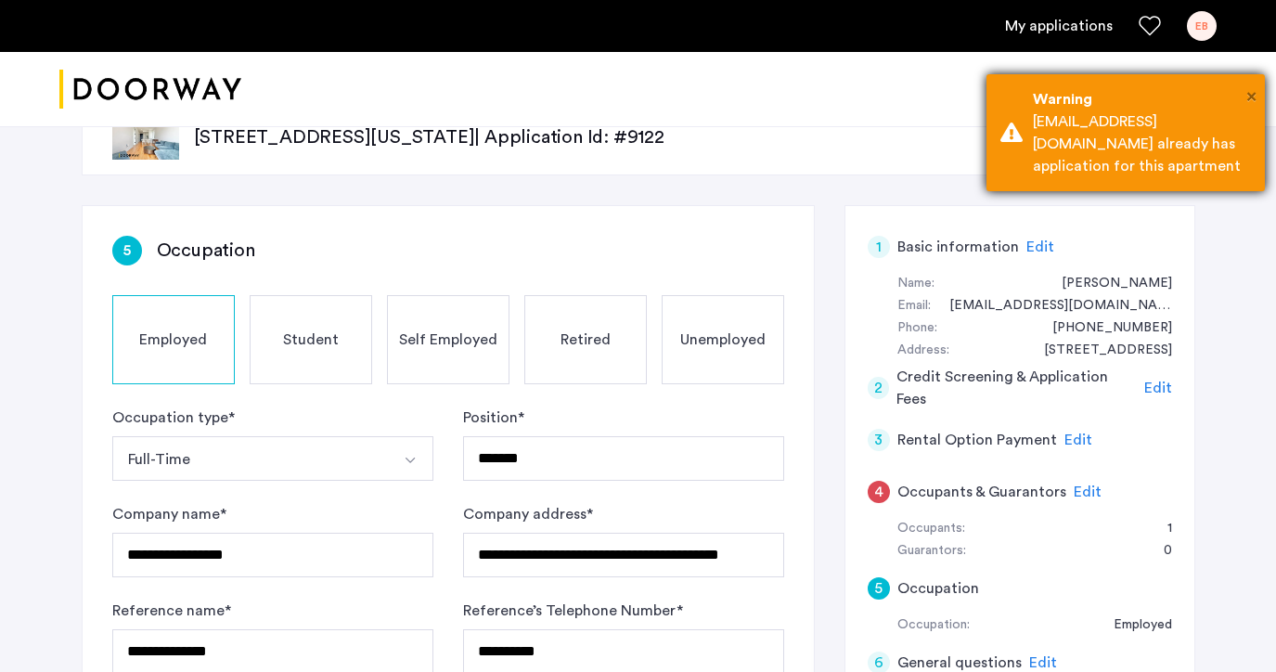
click at [1252, 99] on span "×" at bounding box center [1251, 96] width 10 height 19
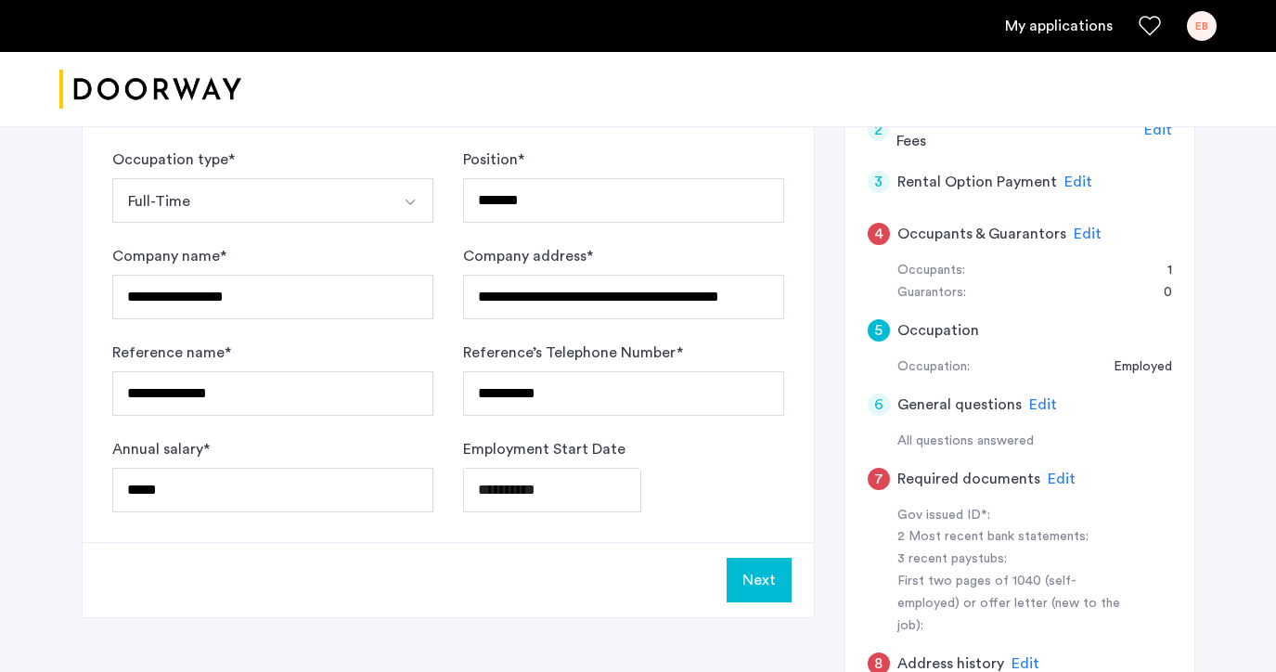
scroll to position [372, 0]
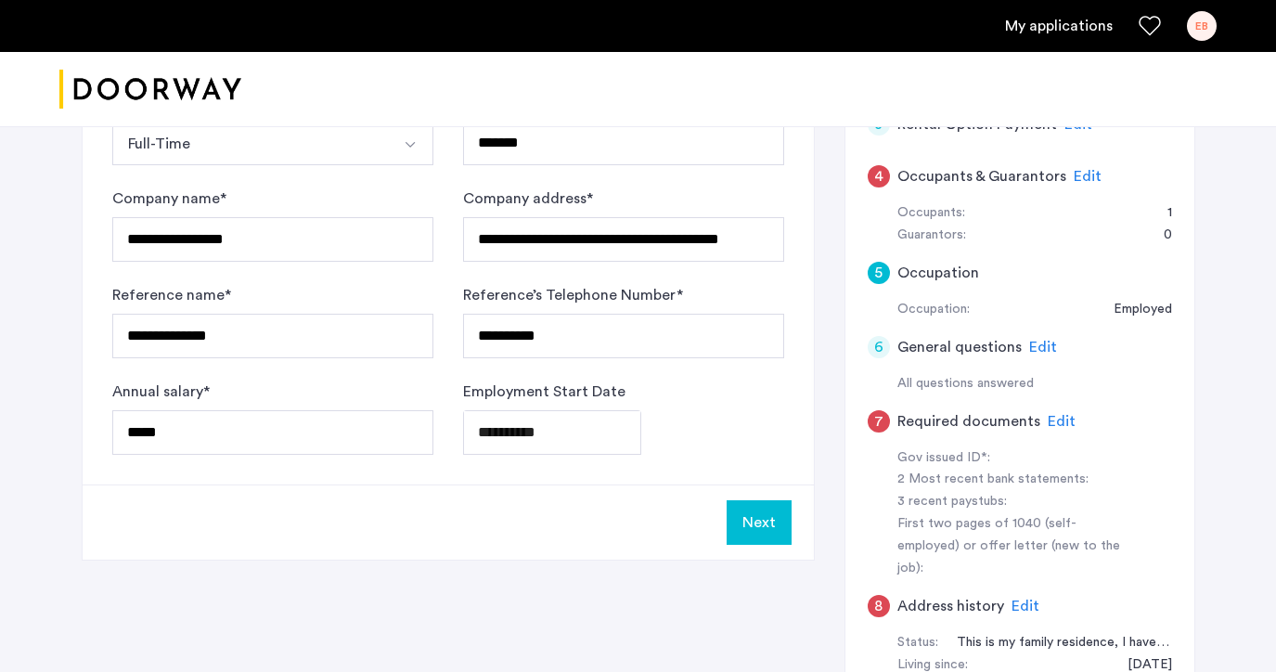
click at [764, 532] on button "Next" at bounding box center [758, 522] width 65 height 45
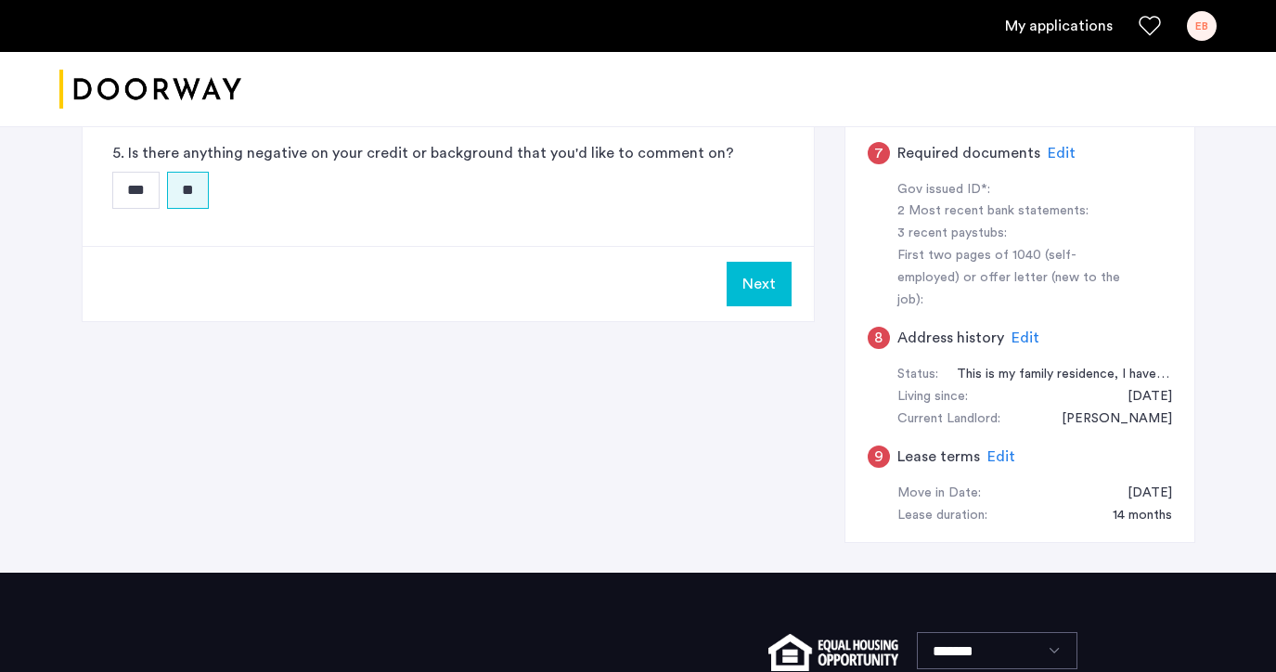
scroll to position [639, 0]
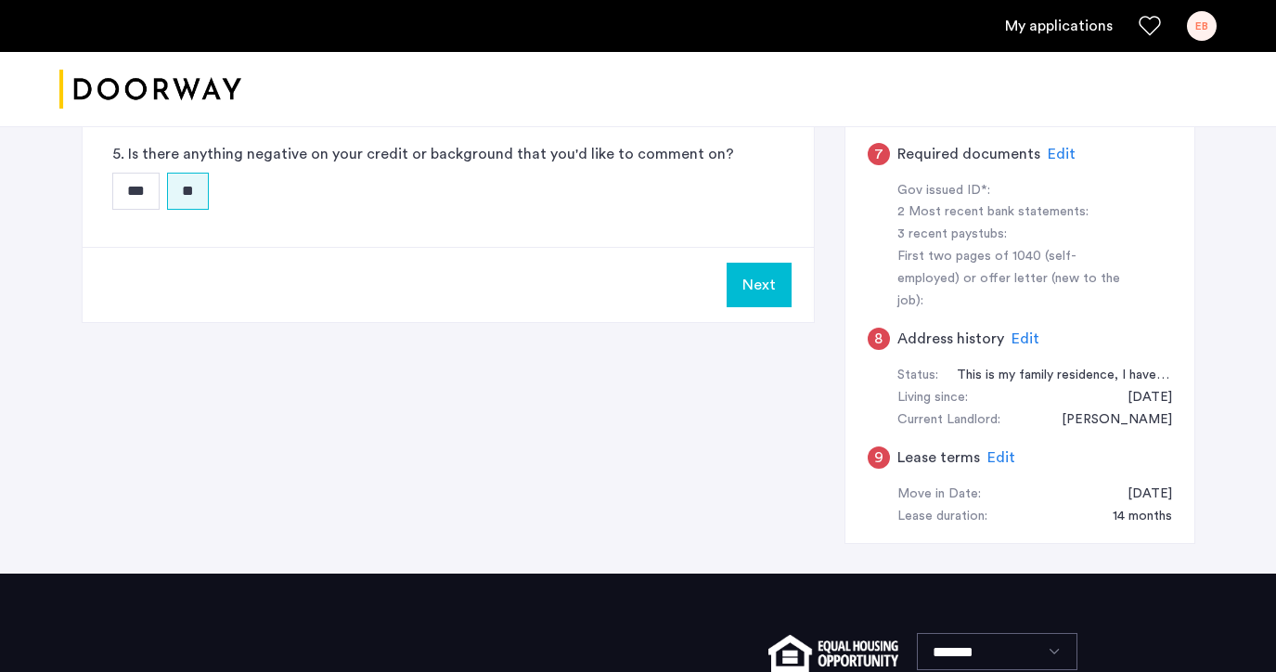
click at [758, 290] on button "Next" at bounding box center [758, 285] width 65 height 45
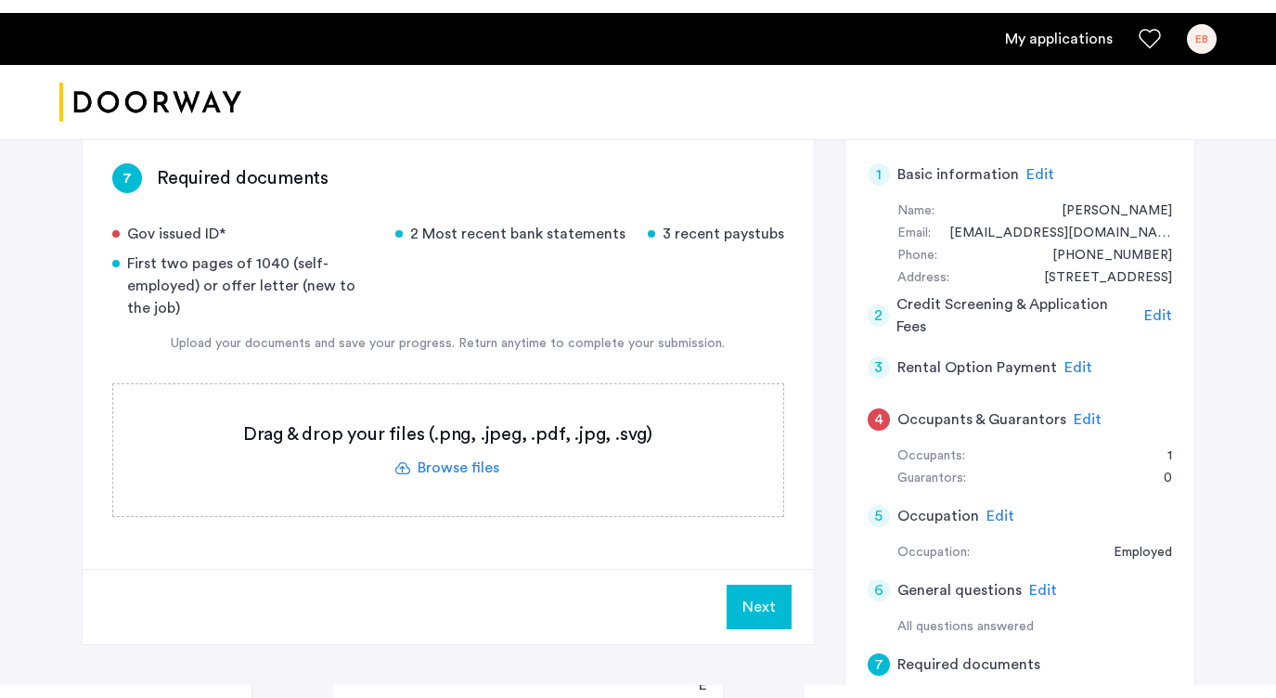
scroll to position [238, 0]
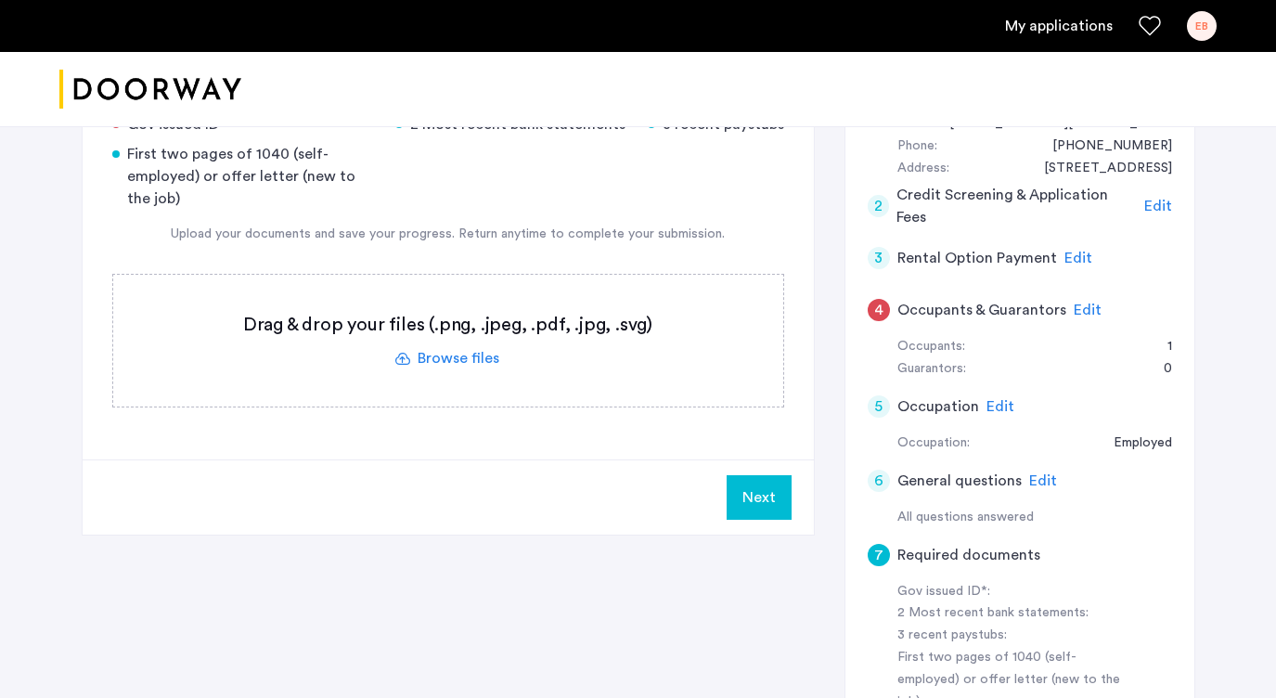
click at [476, 358] on label at bounding box center [448, 341] width 670 height 132
click at [0, 0] on input "file" at bounding box center [0, 0] width 0 height 0
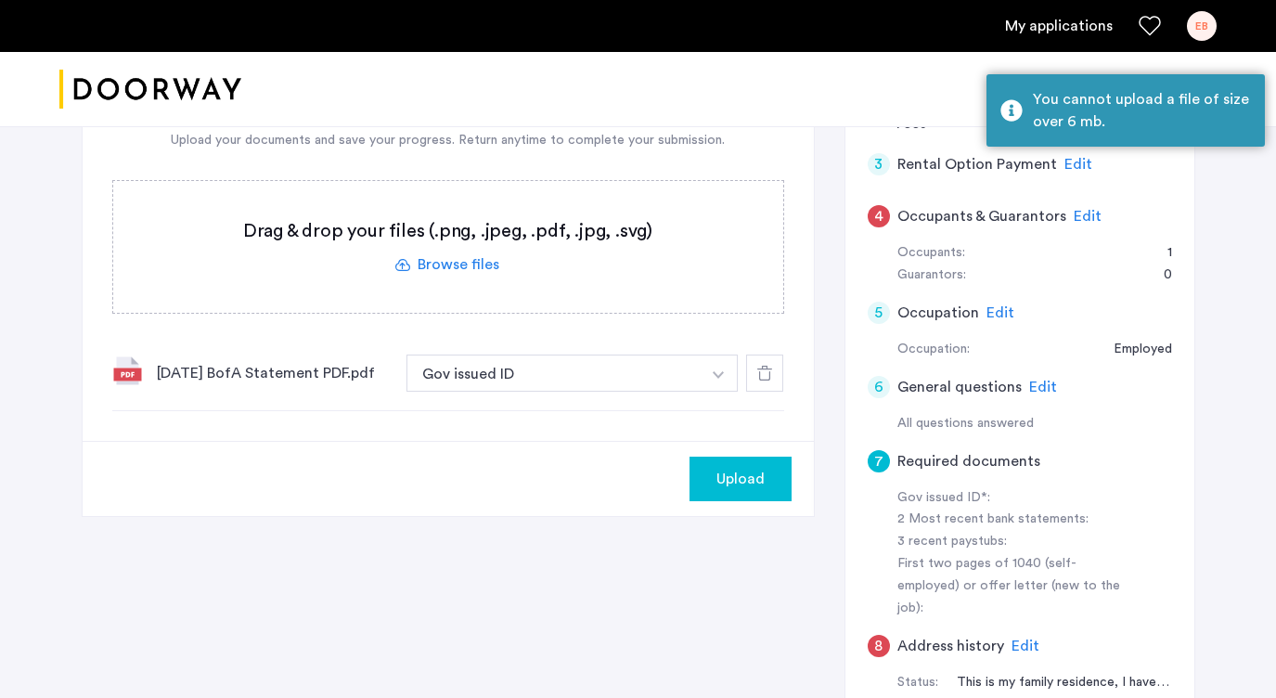
scroll to position [335, 0]
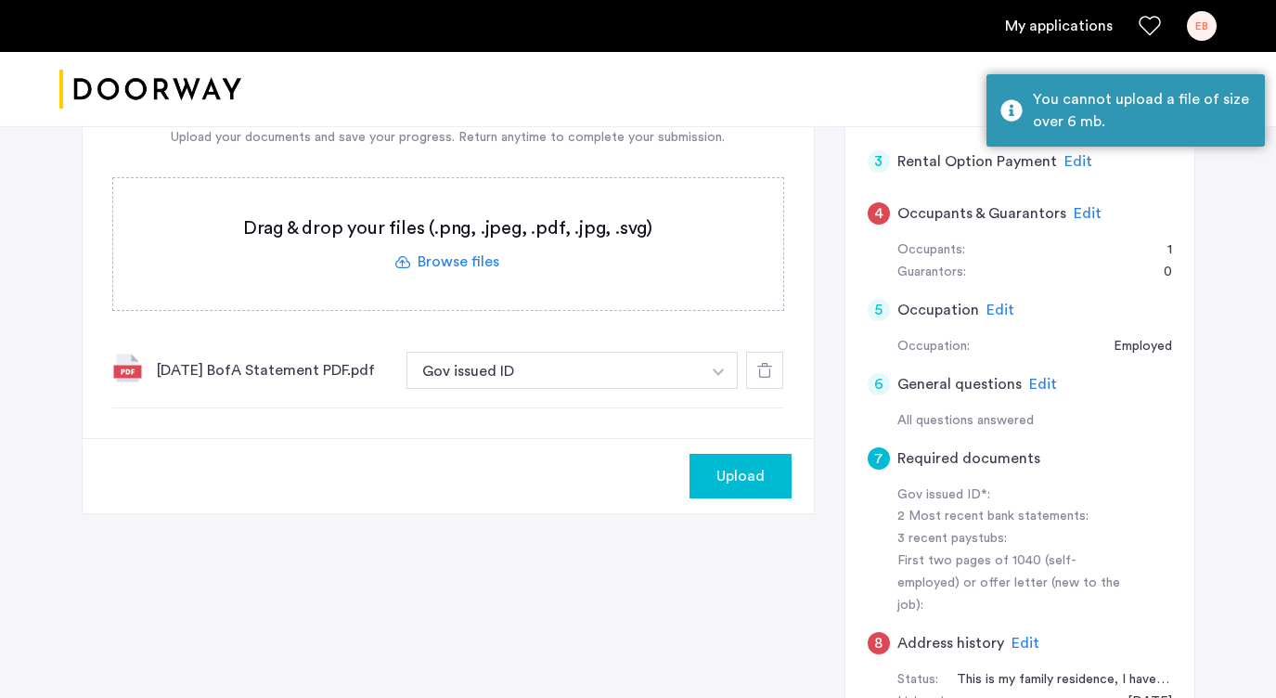
click at [708, 366] on button "button" at bounding box center [718, 370] width 38 height 37
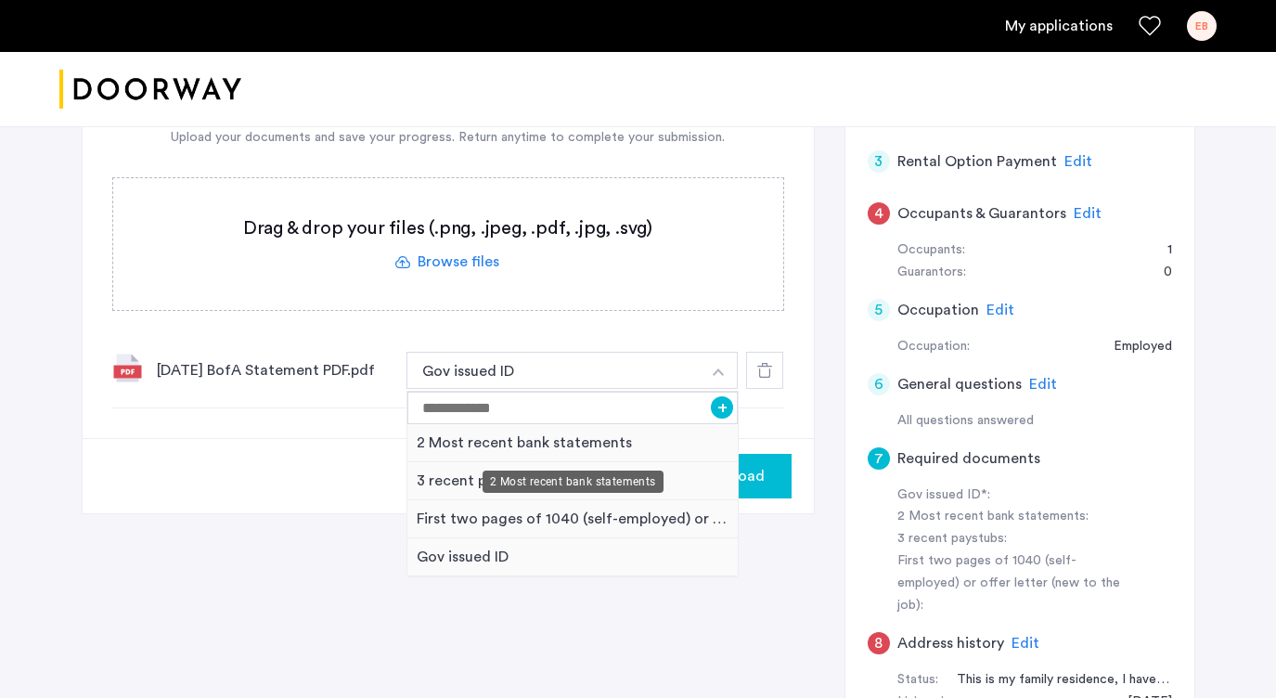
click at [658, 442] on div "2 Most recent bank statements" at bounding box center [572, 443] width 331 height 38
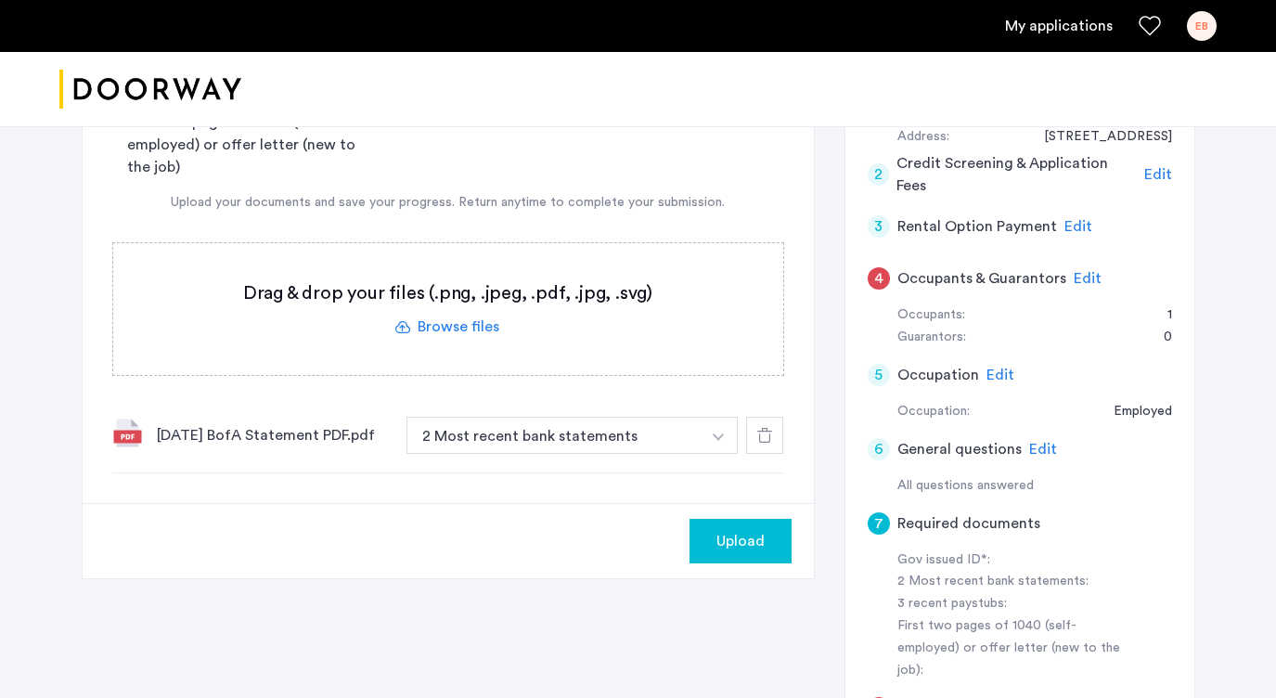
scroll to position [269, 0]
click at [722, 546] on span "Upload" at bounding box center [740, 542] width 48 height 22
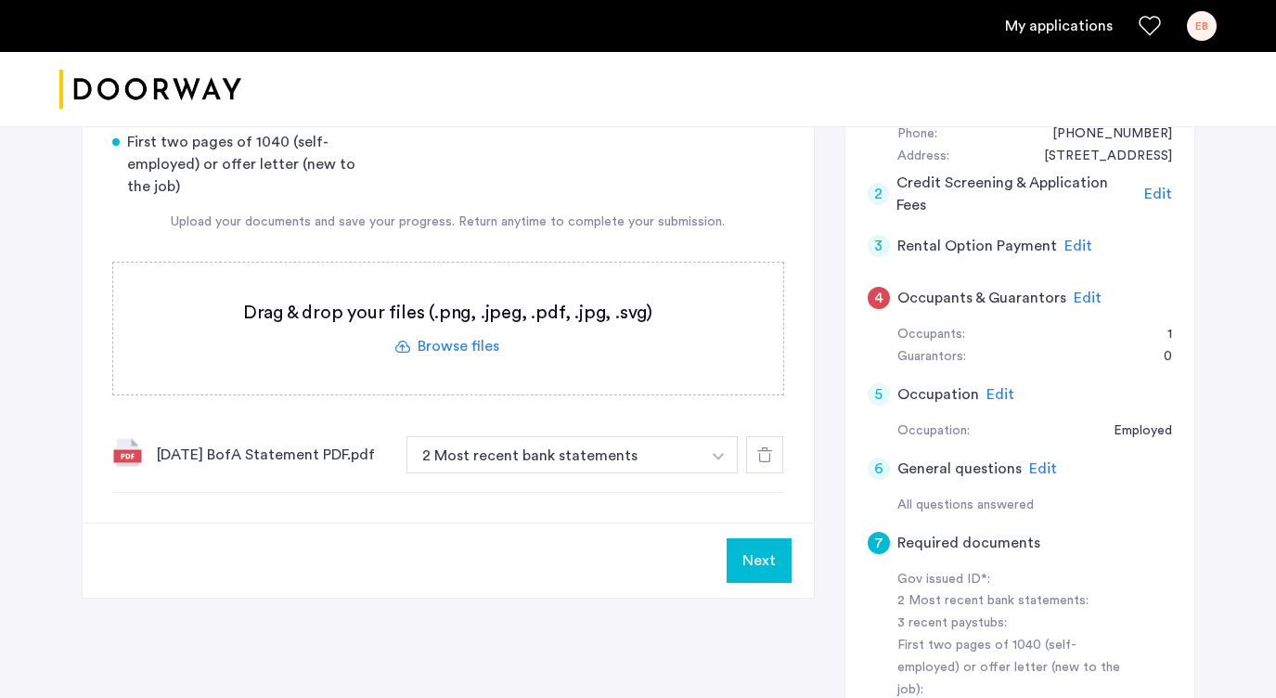
scroll to position [250, 0]
click at [430, 332] on label at bounding box center [448, 329] width 670 height 132
click at [0, 0] on input "file" at bounding box center [0, 0] width 0 height 0
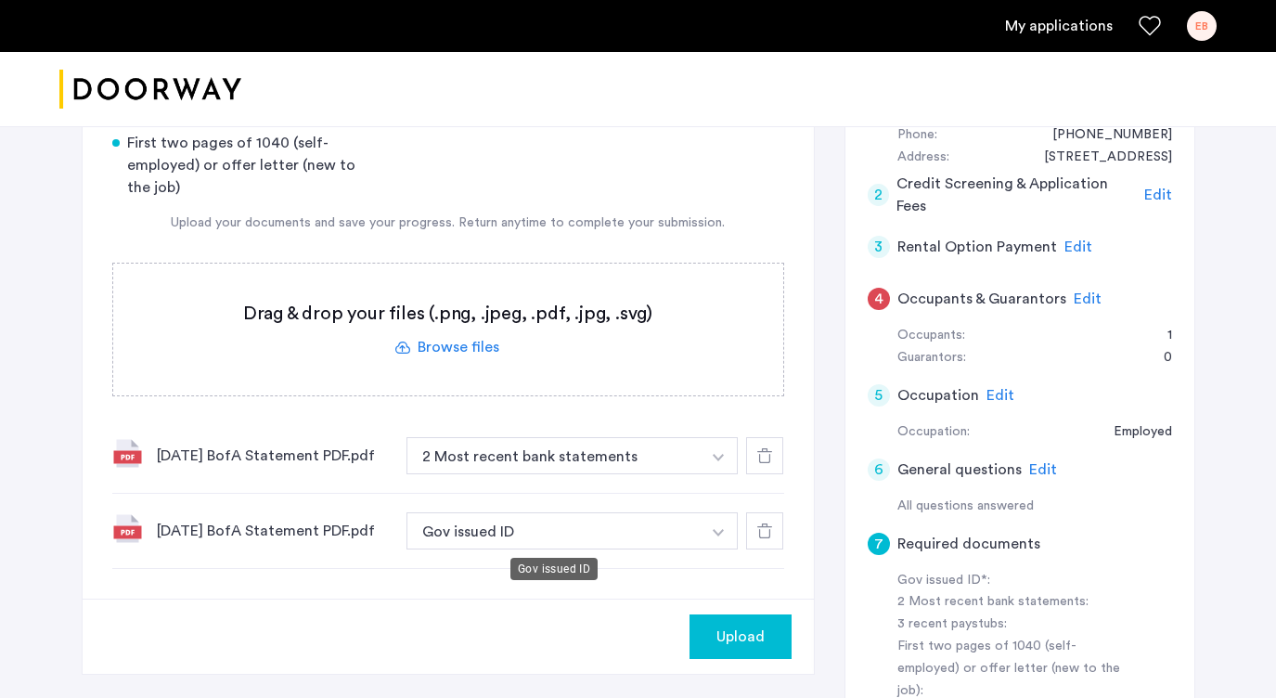
click at [682, 519] on button "Gov issued ID" at bounding box center [553, 530] width 295 height 37
click at [674, 518] on button "Gov issued ID" at bounding box center [553, 530] width 295 height 37
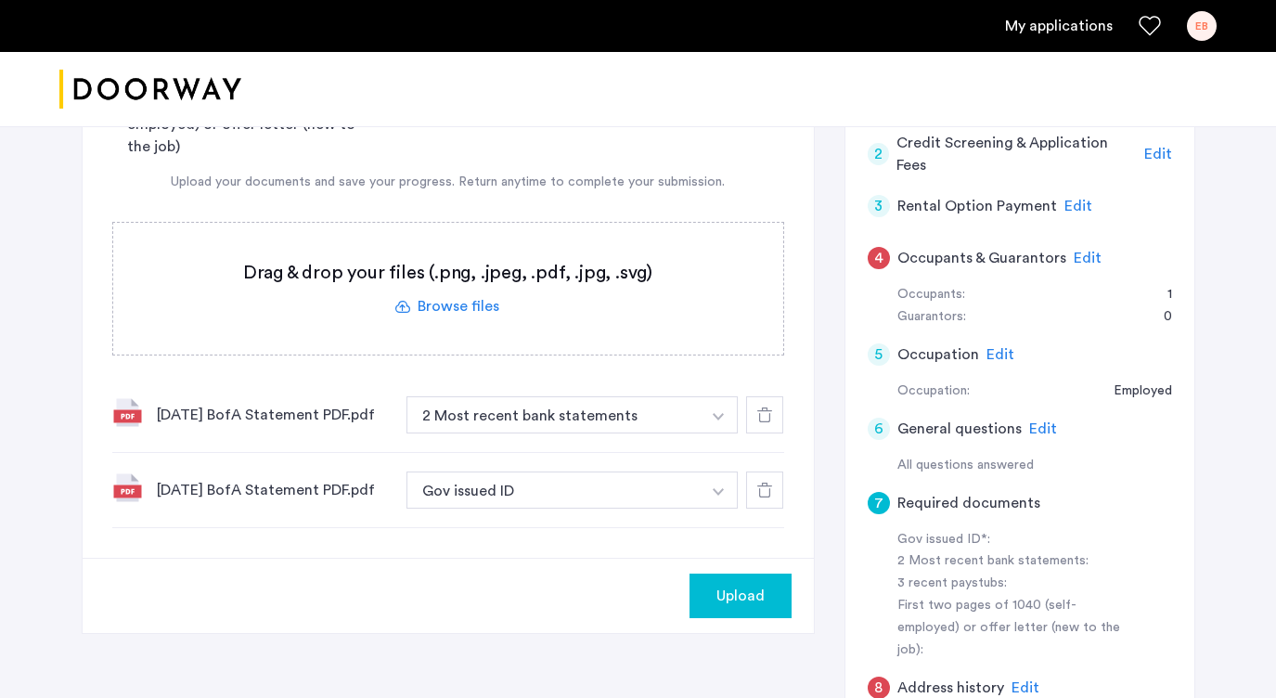
scroll to position [297, 0]
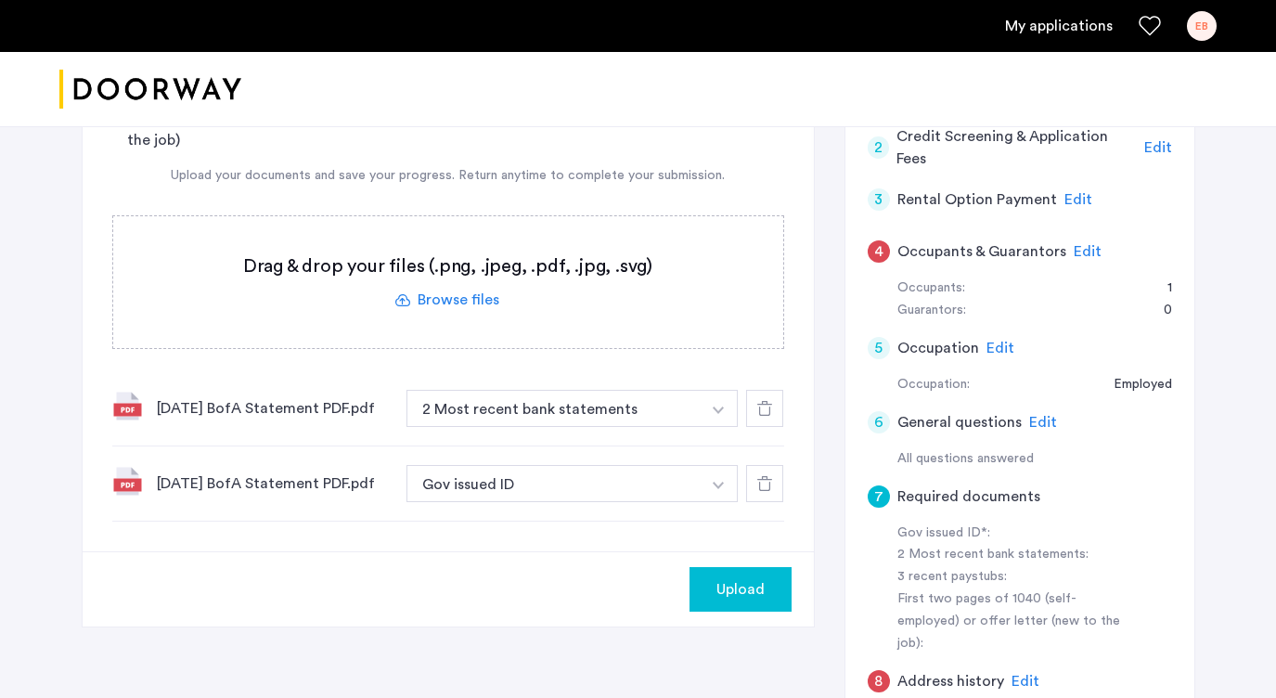
click at [723, 481] on button "button" at bounding box center [718, 483] width 38 height 37
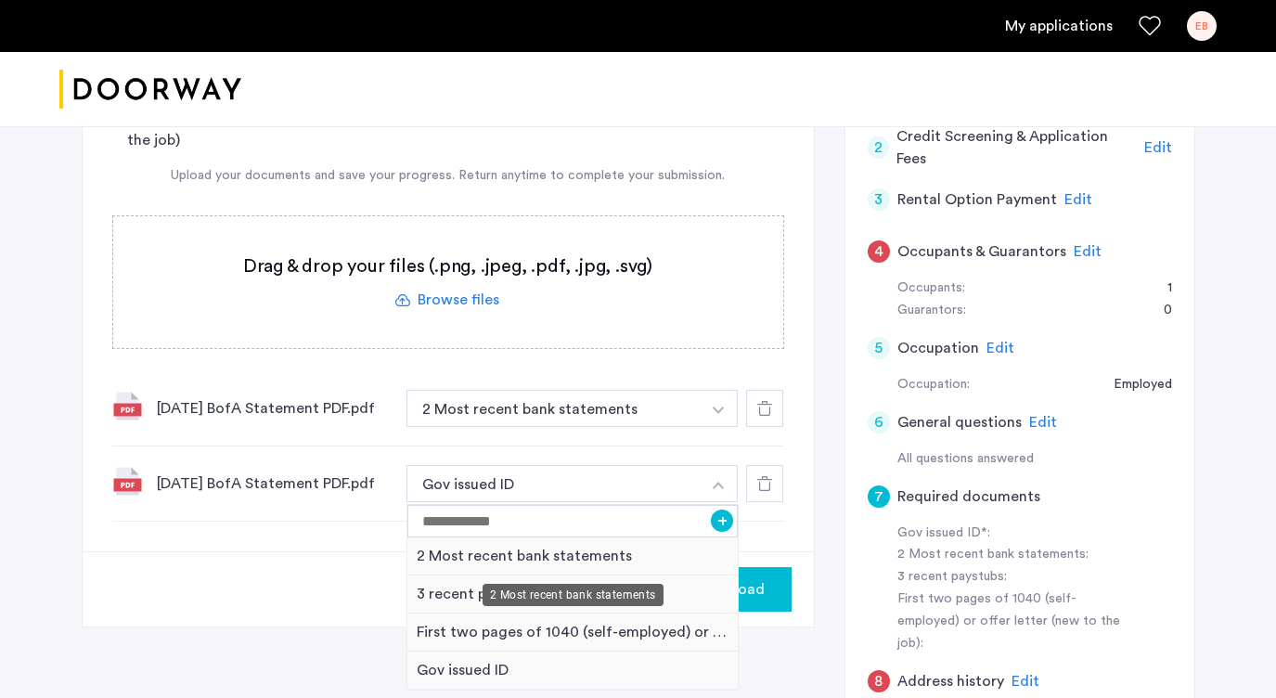
click at [676, 553] on div "2 Most recent bank statements" at bounding box center [572, 556] width 331 height 38
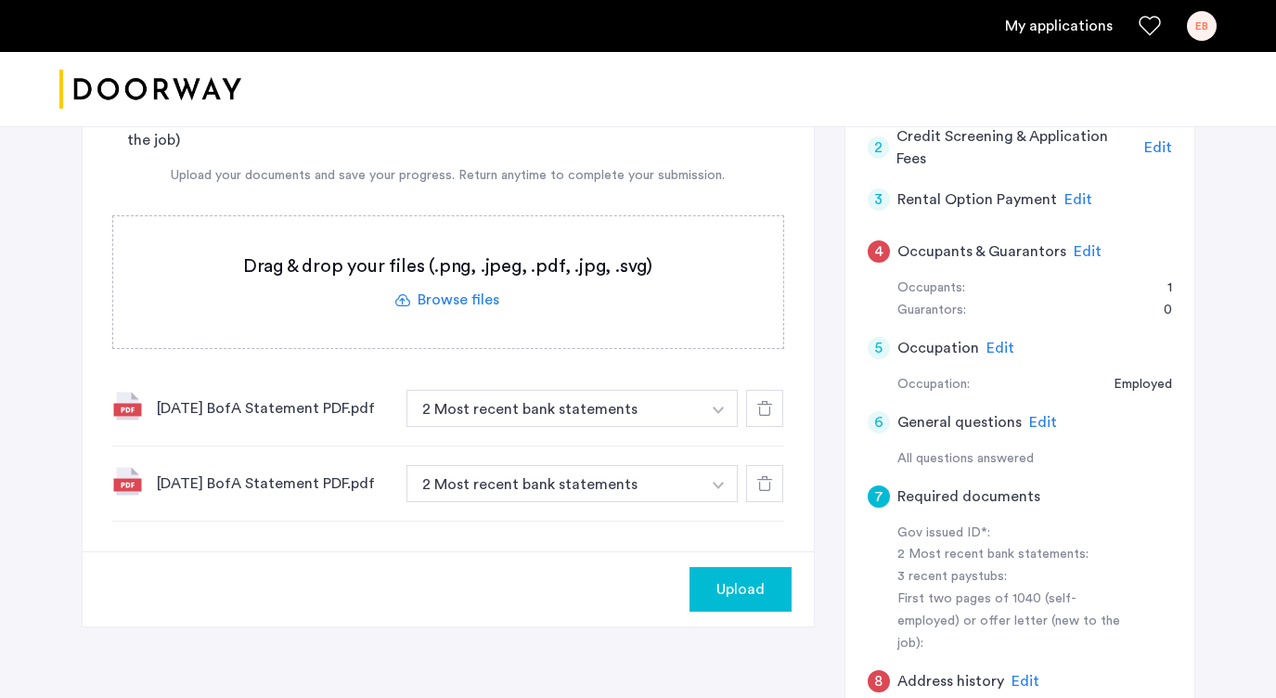
click at [699, 577] on button "Upload" at bounding box center [740, 589] width 102 height 45
click at [480, 303] on label at bounding box center [448, 282] width 670 height 132
click at [0, 0] on input "file" at bounding box center [0, 0] width 0 height 0
click at [470, 303] on label at bounding box center [448, 282] width 670 height 132
click at [0, 0] on input "file" at bounding box center [0, 0] width 0 height 0
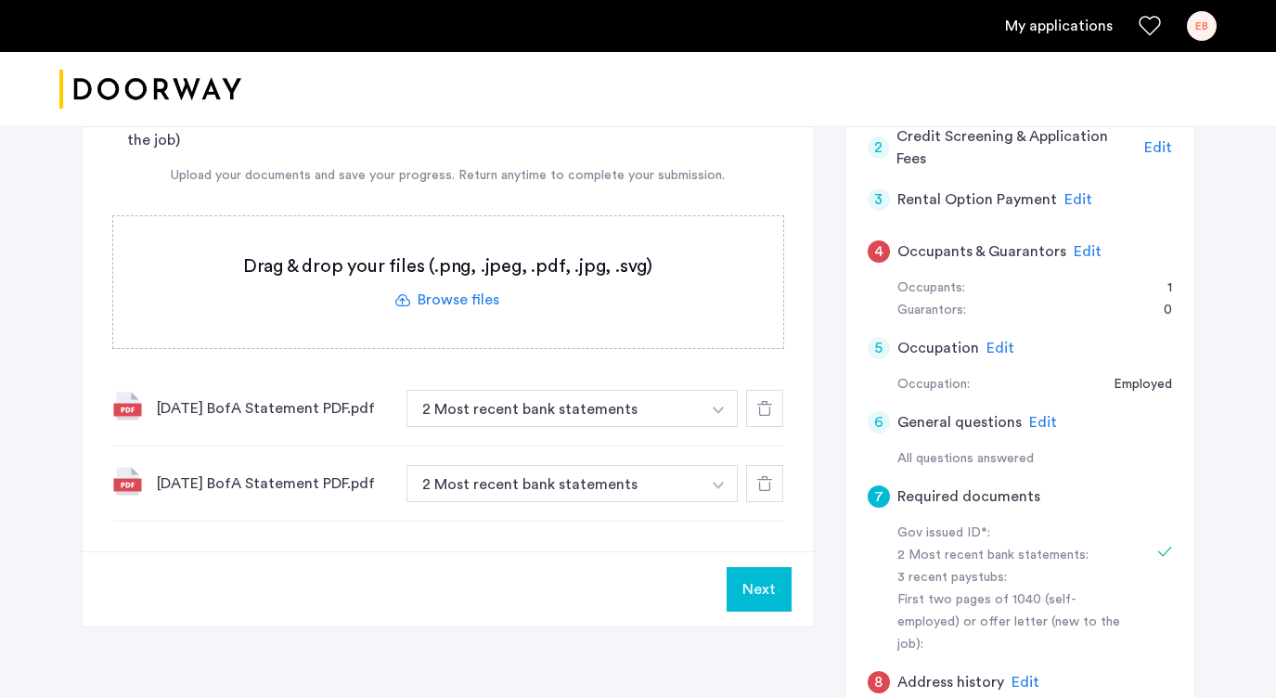
click at [546, 309] on label at bounding box center [448, 282] width 670 height 132
click at [0, 0] on input "file" at bounding box center [0, 0] width 0 height 0
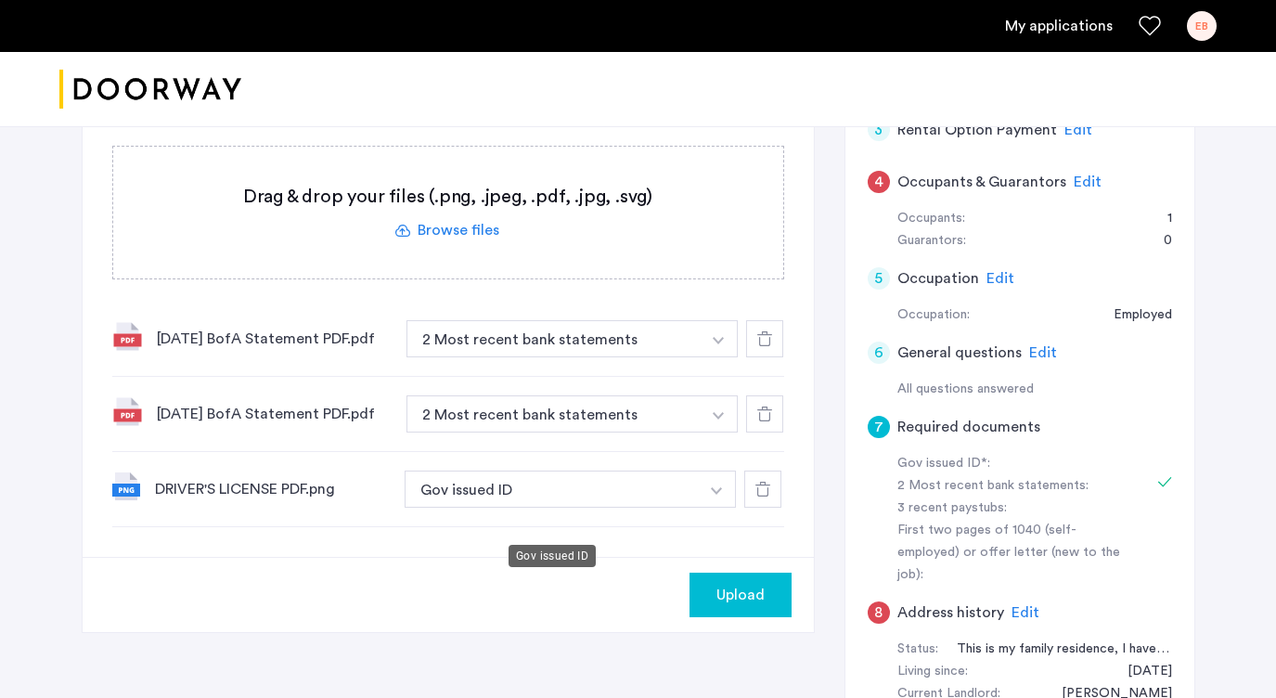
scroll to position [383, 0]
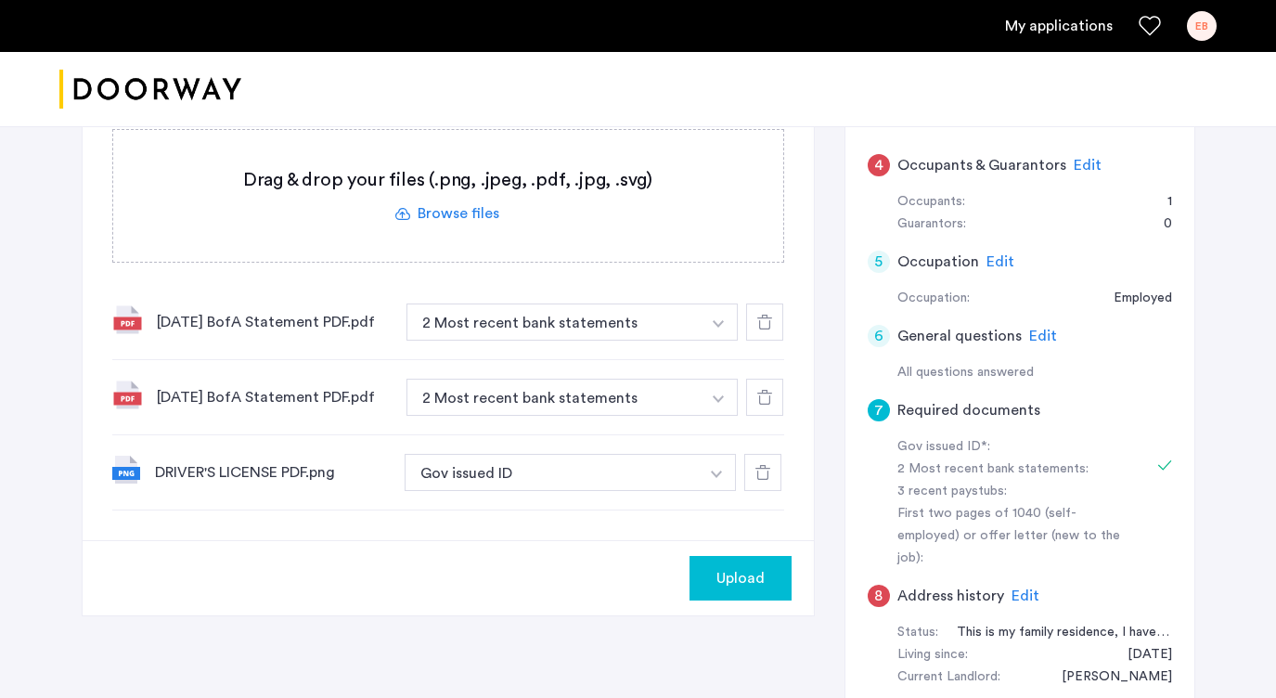
click at [472, 199] on label at bounding box center [448, 196] width 670 height 132
click at [0, 0] on input "file" at bounding box center [0, 0] width 0 height 0
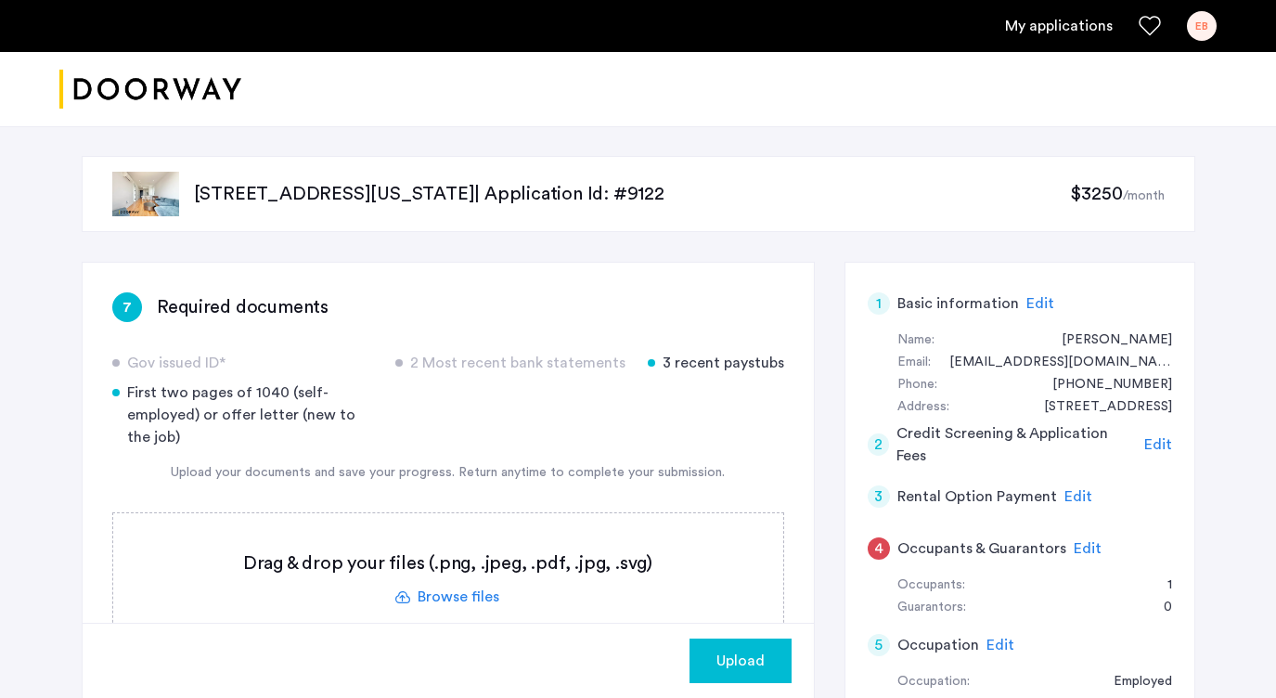
scroll to position [0, 0]
click at [424, 594] on label at bounding box center [448, 579] width 670 height 132
click at [0, 0] on input "file" at bounding box center [0, 0] width 0 height 0
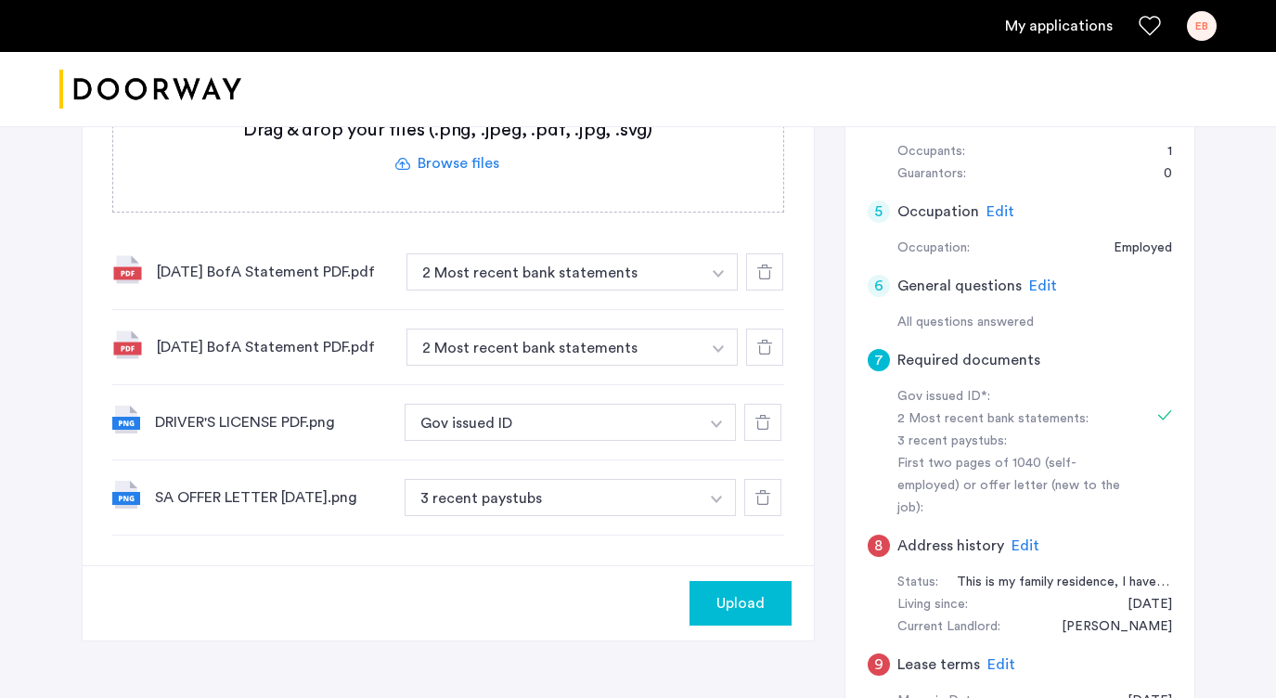
scroll to position [432, 0]
click at [620, 499] on button "3 recent paystubs" at bounding box center [551, 498] width 295 height 37
click at [683, 496] on button "3 recent paystubs" at bounding box center [551, 498] width 295 height 37
click at [718, 497] on img "button" at bounding box center [716, 499] width 11 height 7
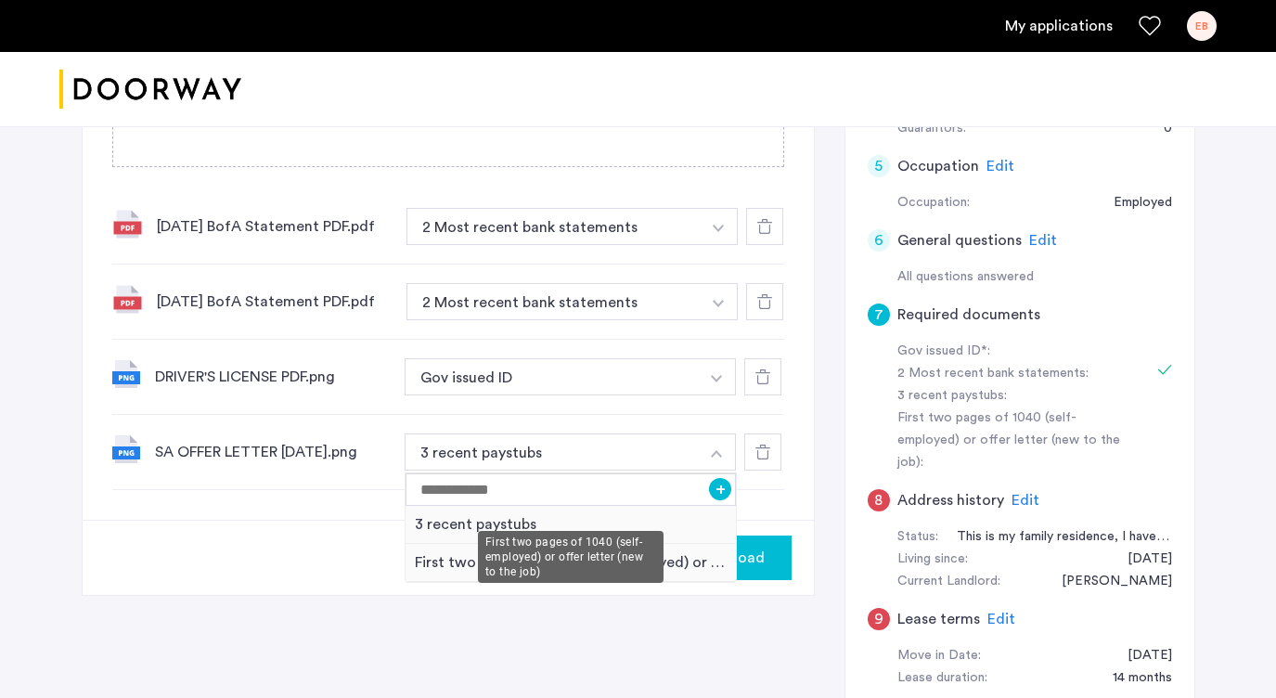
scroll to position [486, 0]
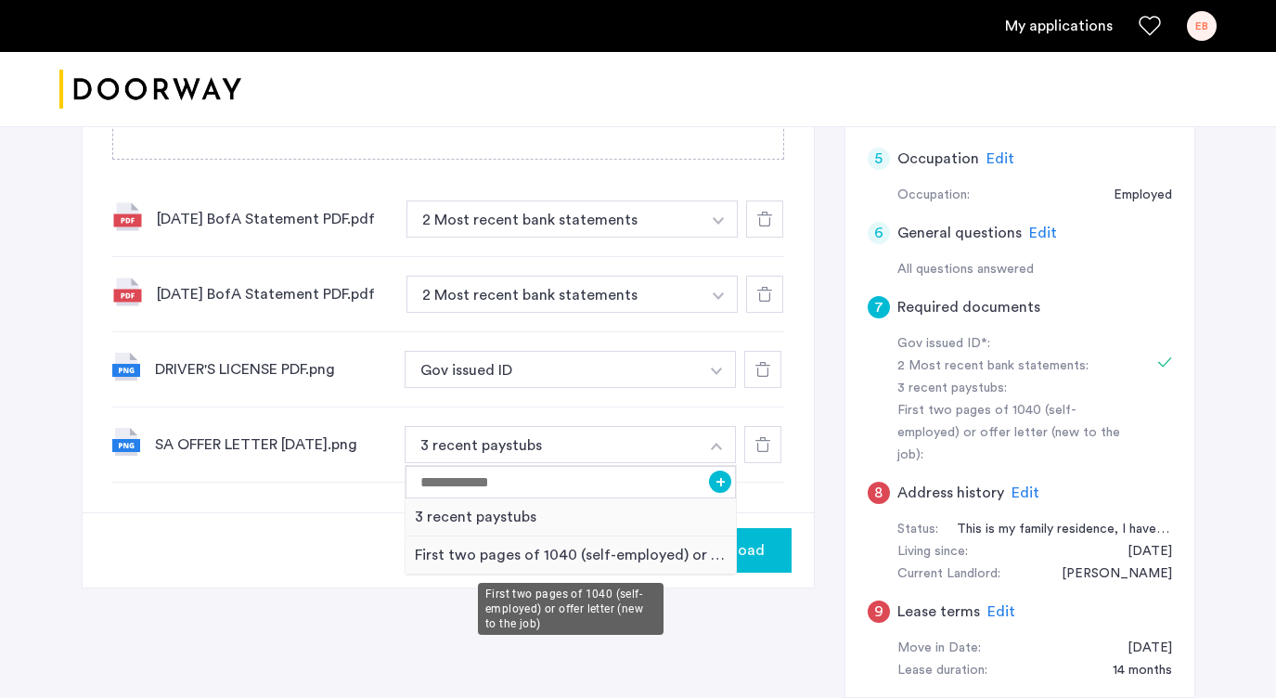
click at [645, 558] on div "First two pages of 1040 (self-employed) or offer letter (new to the job)" at bounding box center [570, 555] width 331 height 38
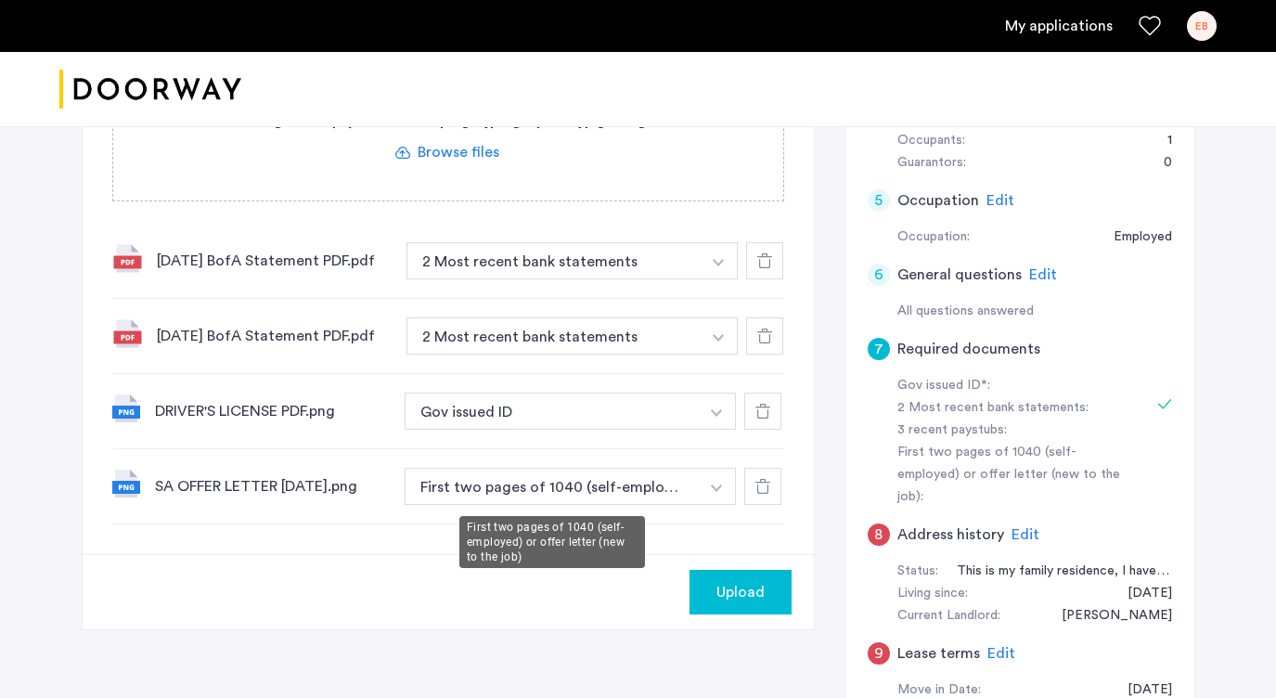
scroll to position [442, 0]
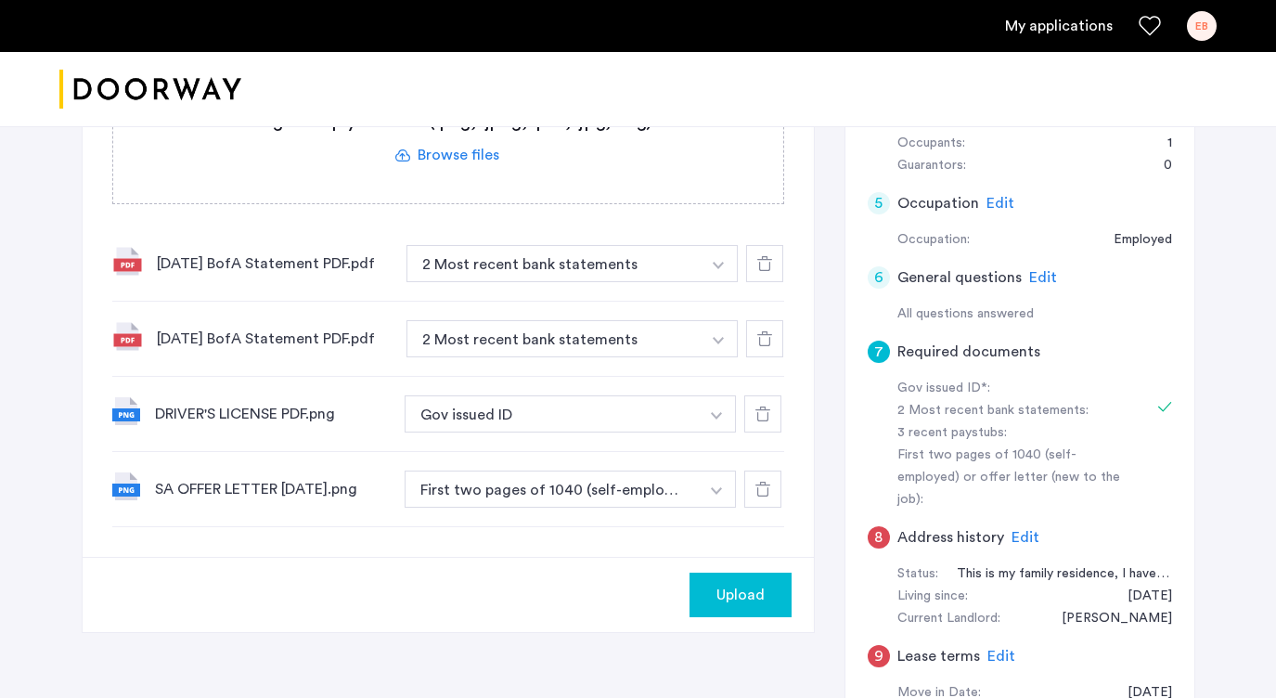
click at [761, 601] on span "Upload" at bounding box center [740, 595] width 48 height 22
click at [766, 596] on button "Next" at bounding box center [758, 594] width 65 height 45
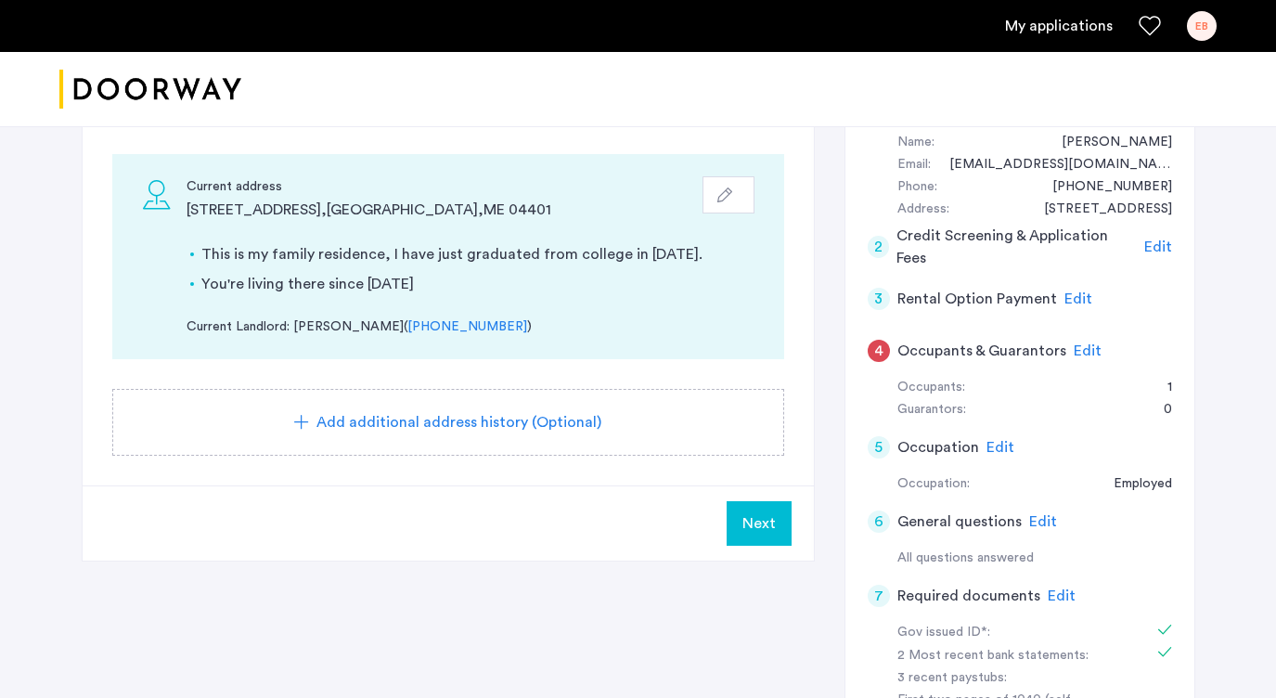
scroll to position [200, 0]
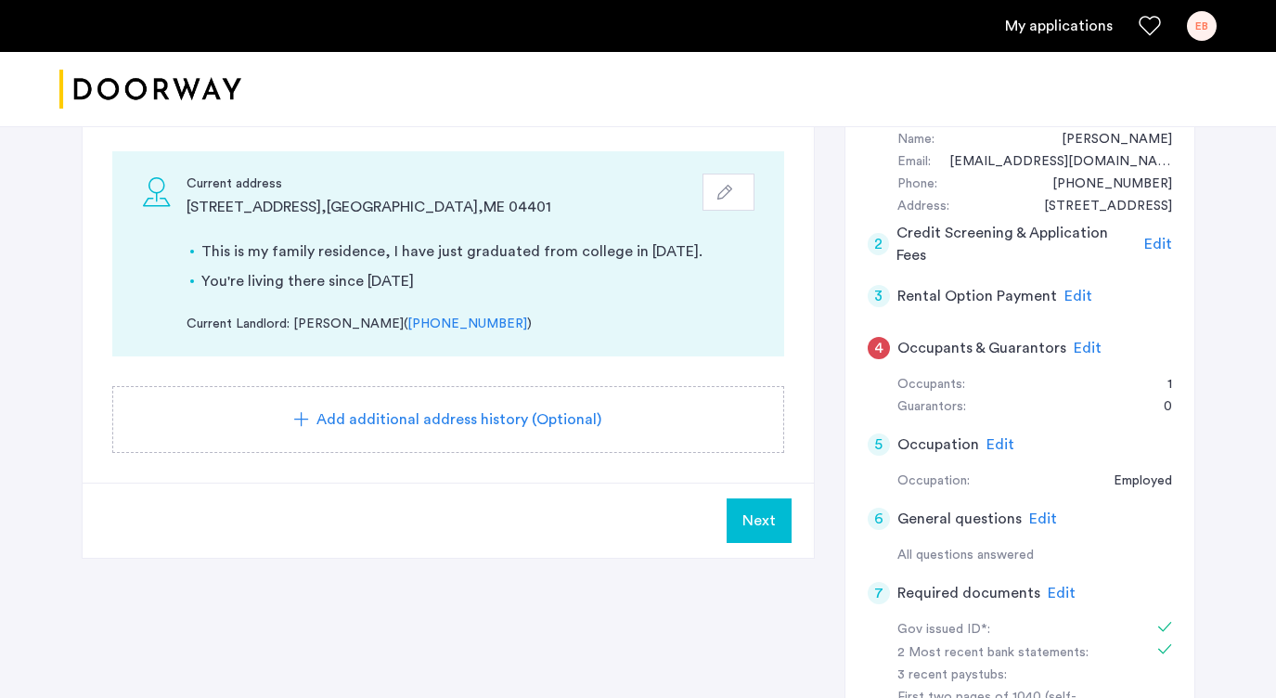
click at [750, 519] on span "Next" at bounding box center [758, 520] width 33 height 22
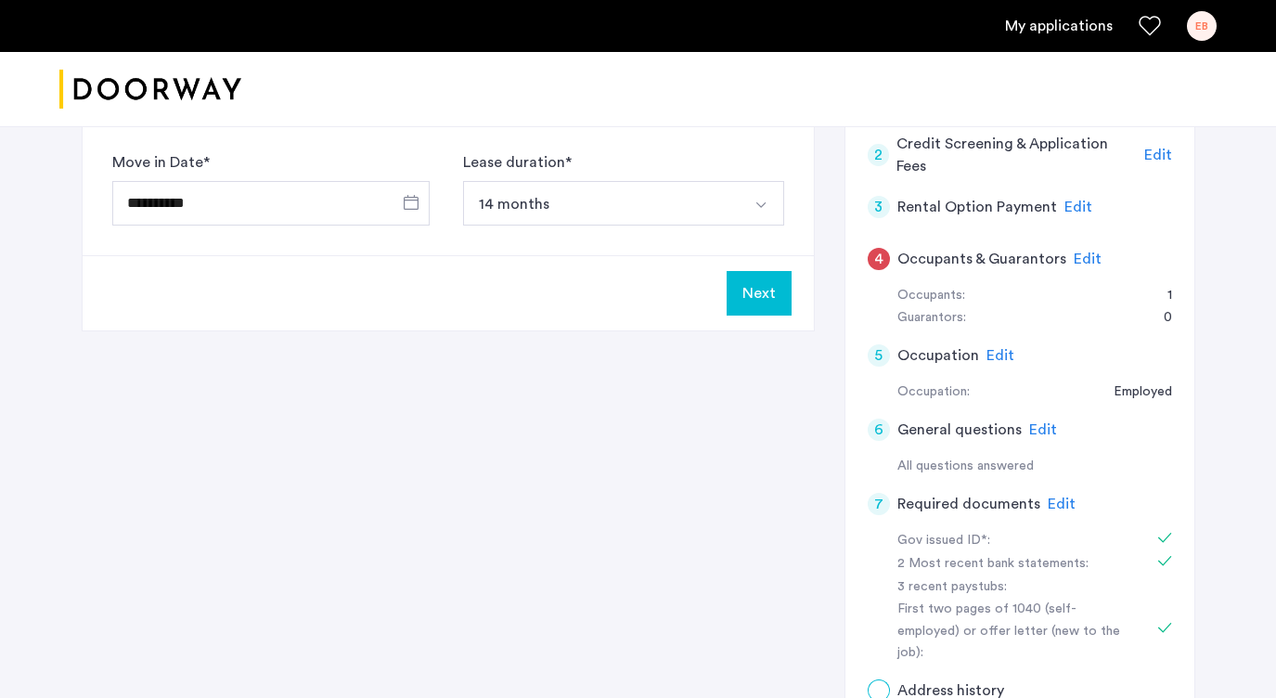
scroll to position [0, 0]
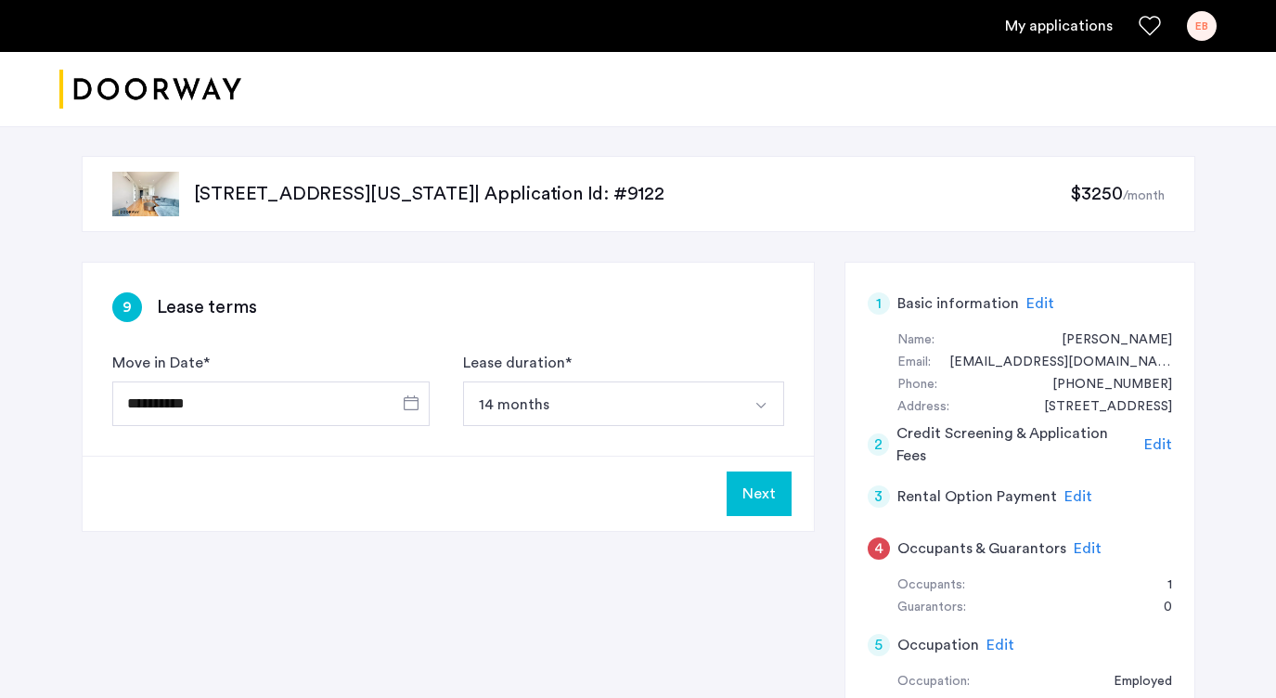
click at [759, 508] on button "Next" at bounding box center [758, 493] width 65 height 45
